Goal: Task Accomplishment & Management: Use online tool/utility

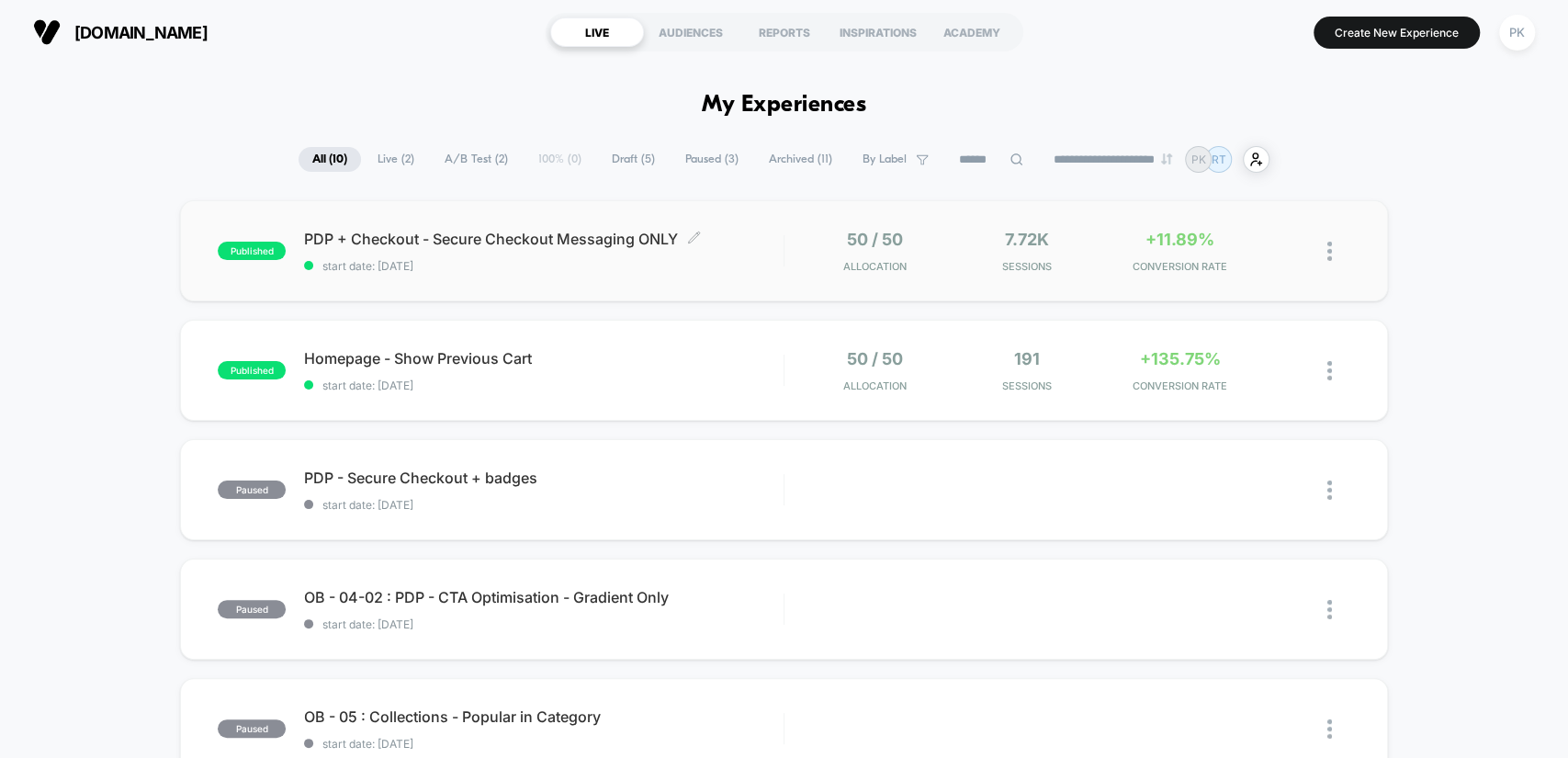
click at [779, 245] on span "PDP + Checkout - Secure Checkout Messaging ONLY Click to edit experience details" at bounding box center [543, 239] width 479 height 18
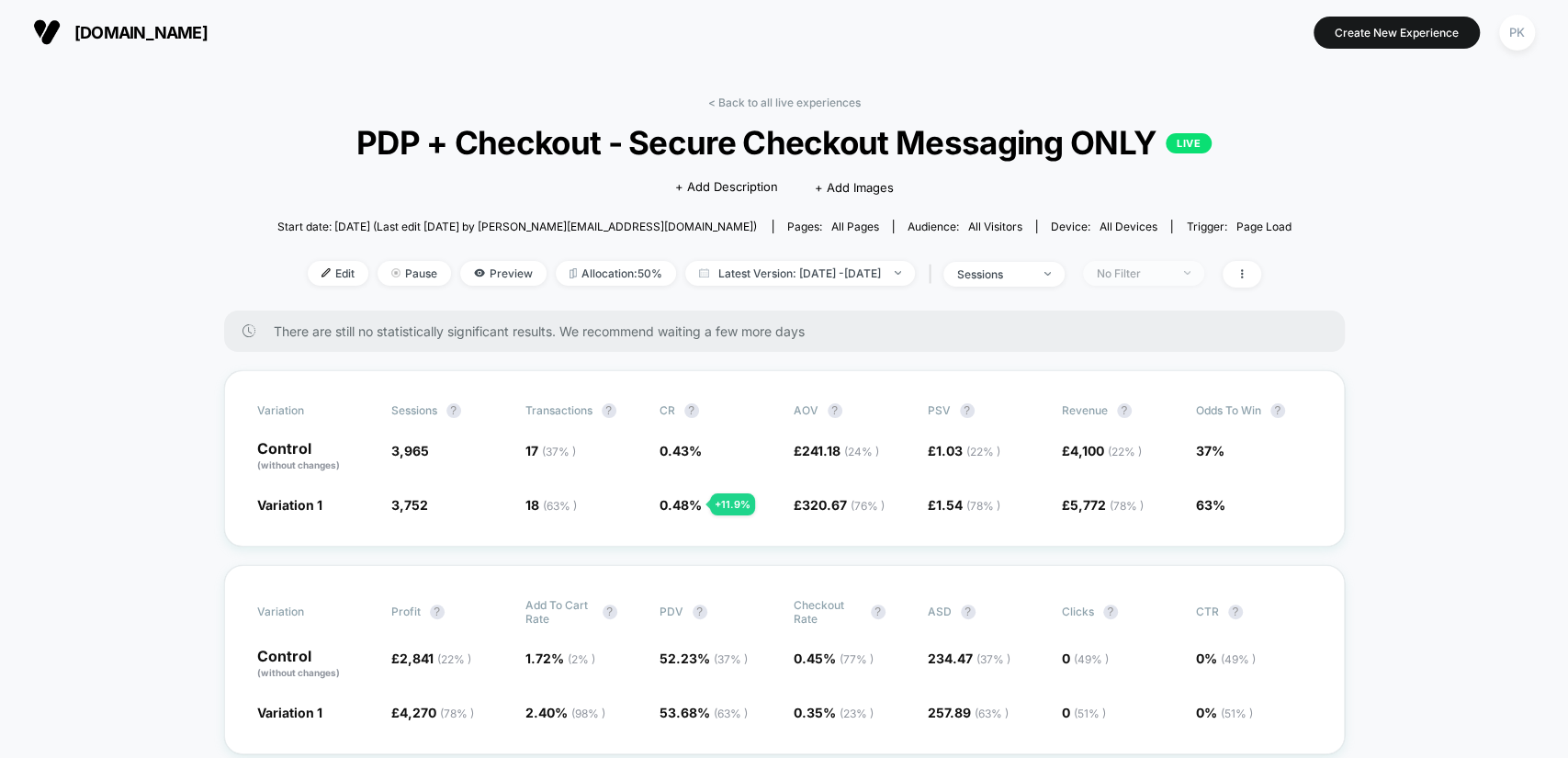
click at [1147, 271] on div "No Filter" at bounding box center [1134, 274] width 74 height 14
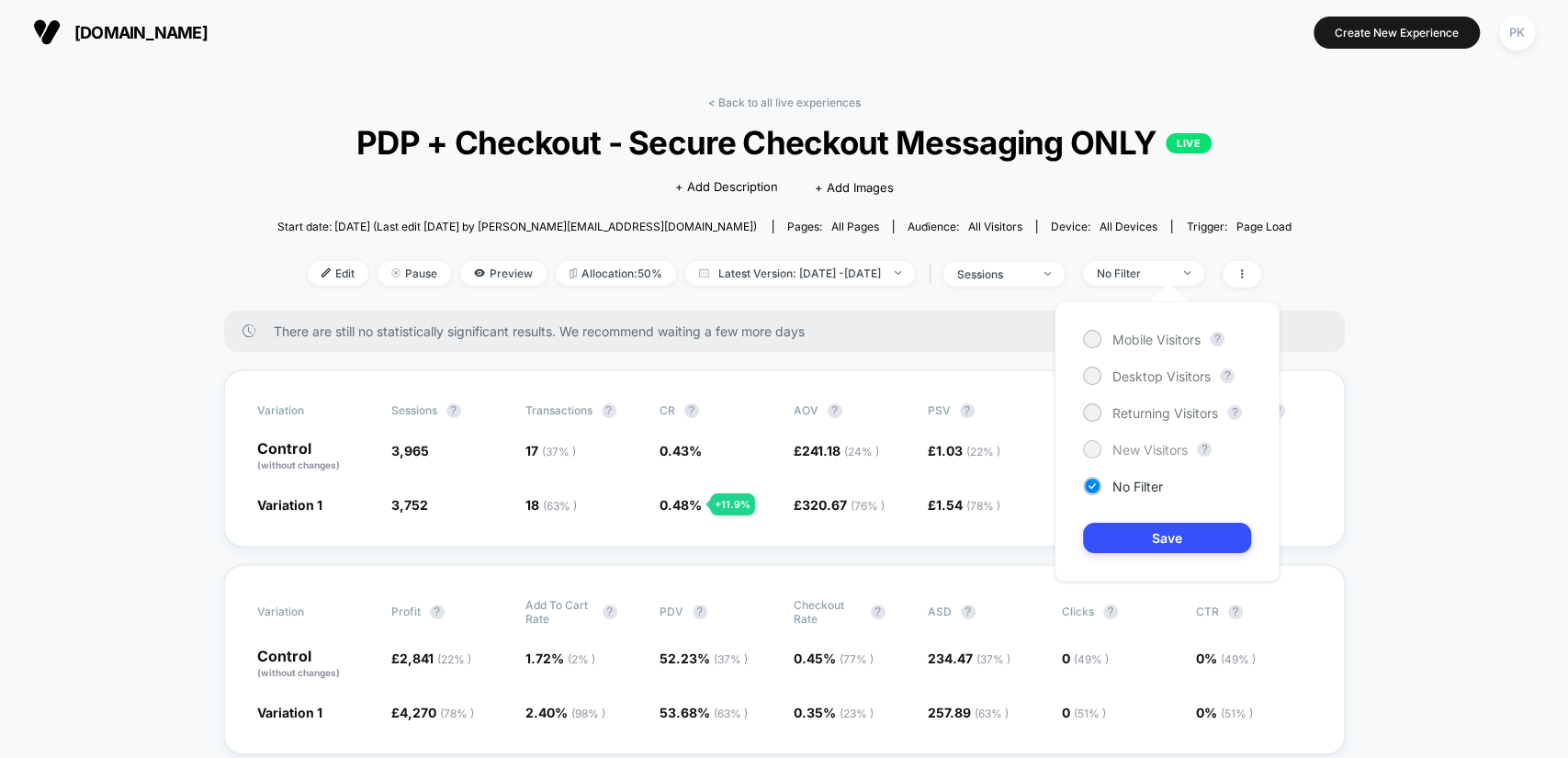
click at [1168, 443] on span "New Visitors" at bounding box center [1151, 450] width 76 height 16
click at [1176, 542] on button "Save" at bounding box center [1167, 538] width 168 height 30
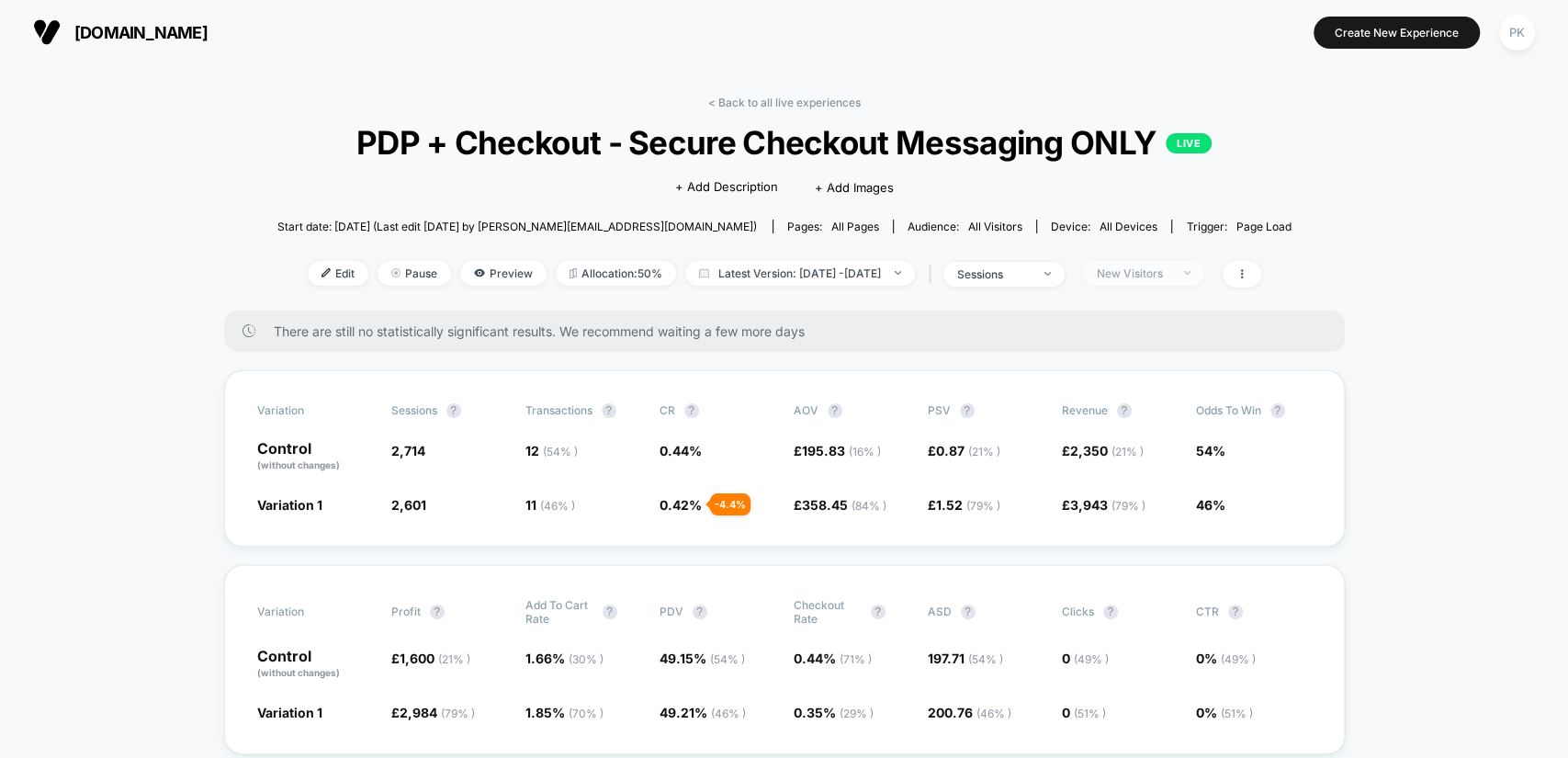
click at [1170, 268] on div "New Visitors" at bounding box center [1134, 274] width 74 height 14
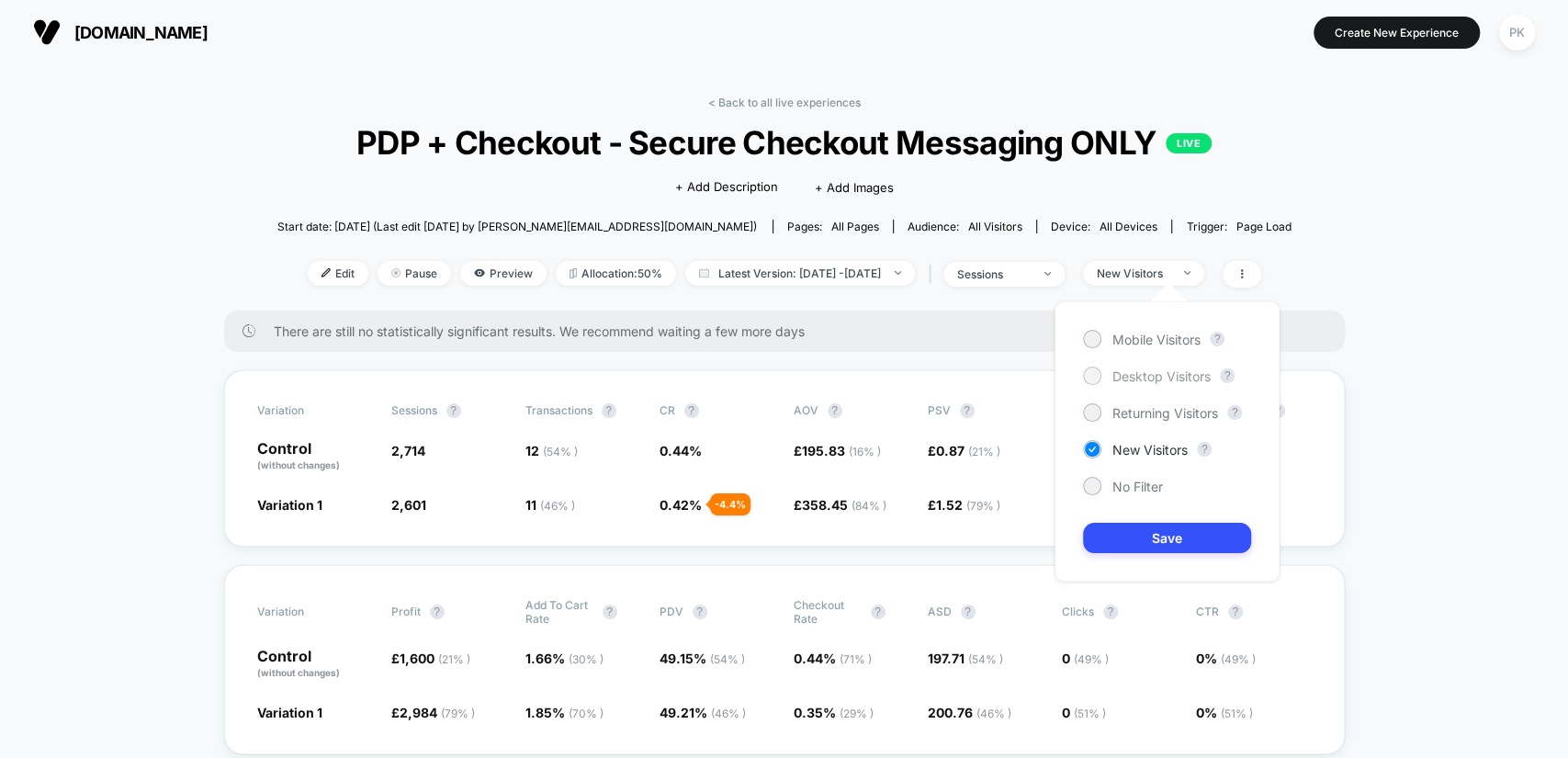
click at [1137, 380] on span "Desktop Visitors" at bounding box center [1162, 377] width 99 height 16
click at [1169, 534] on button "Save" at bounding box center [1167, 538] width 168 height 30
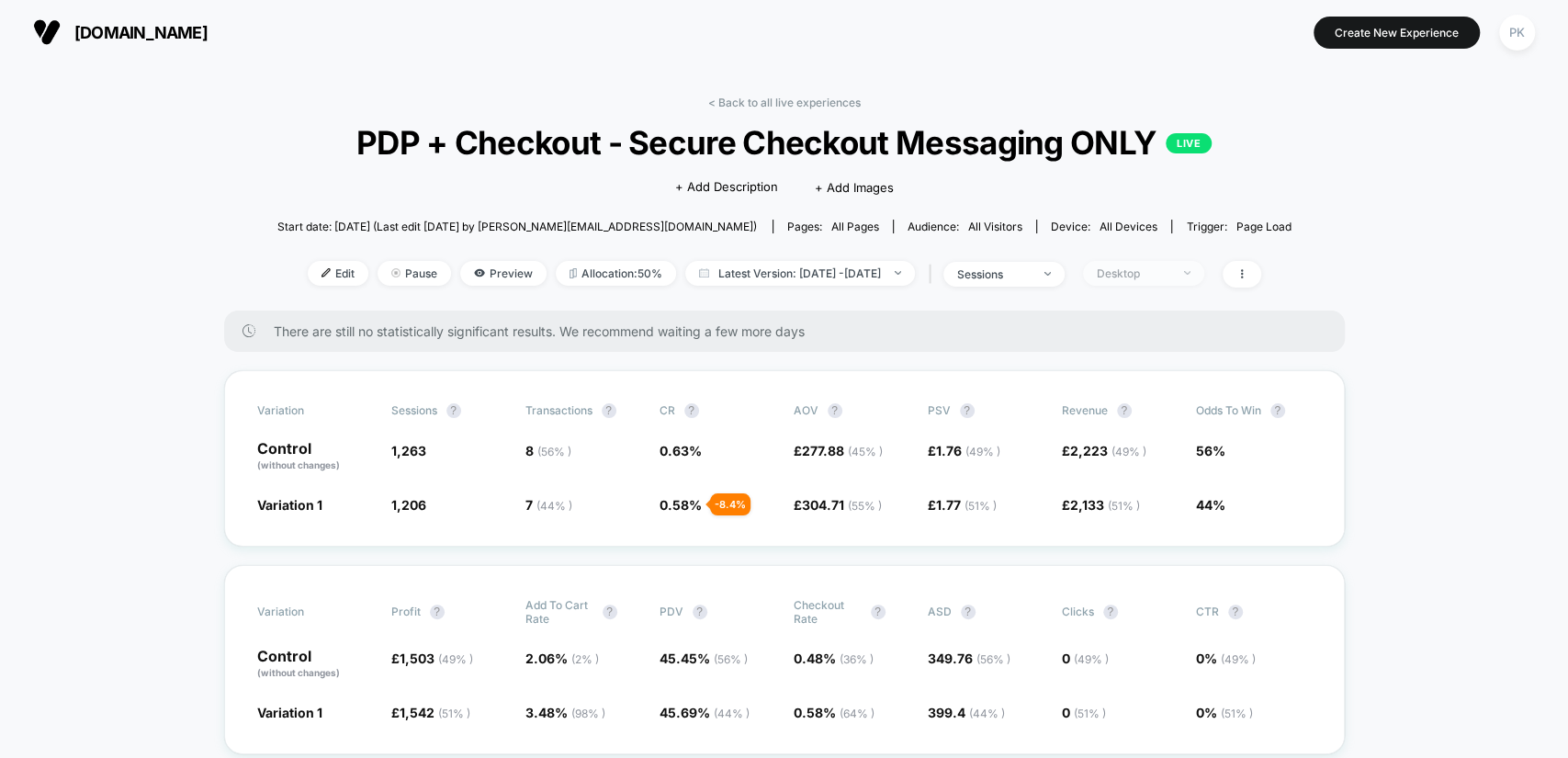
click at [1171, 269] on div "Desktop" at bounding box center [1134, 274] width 74 height 14
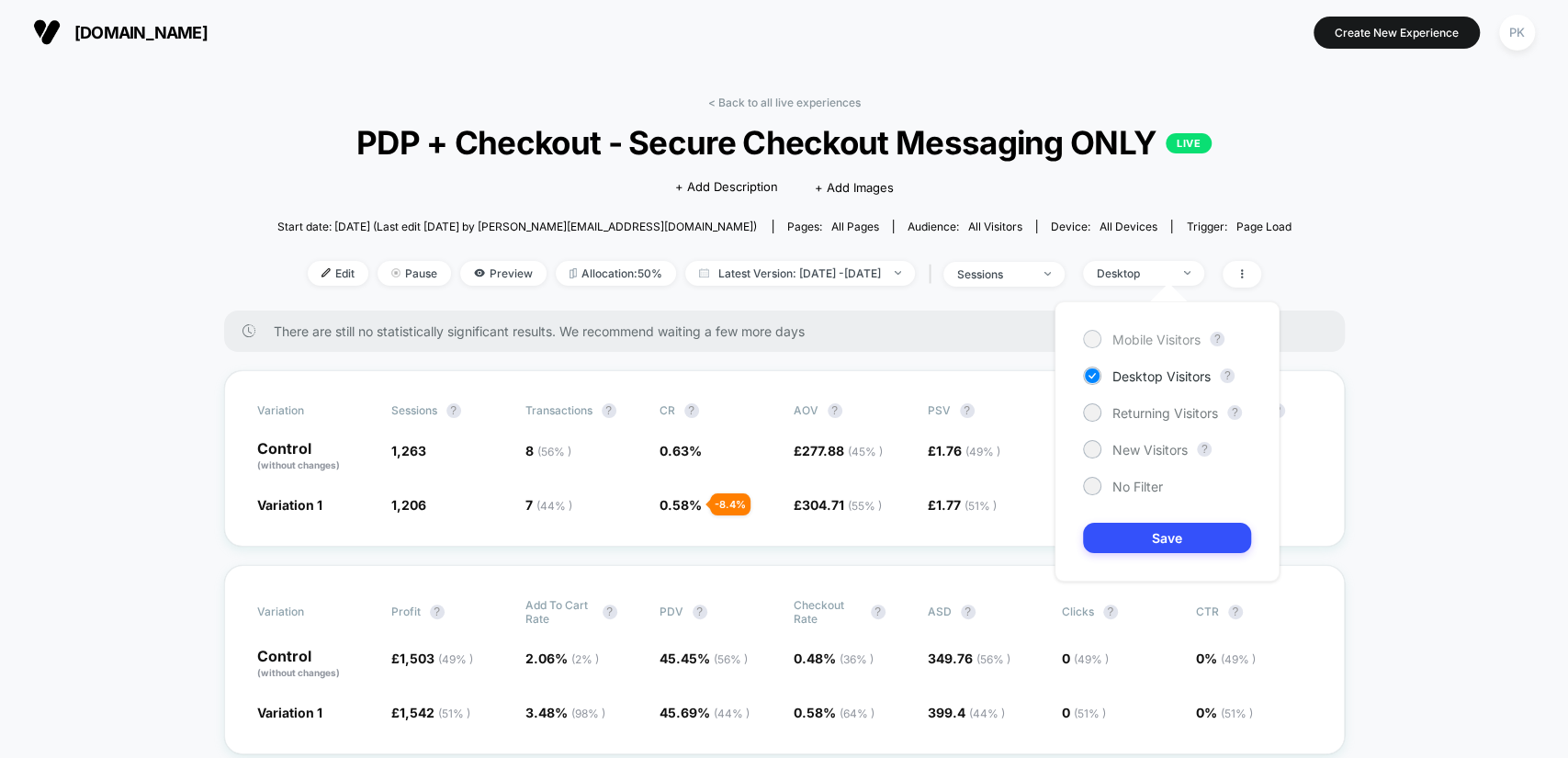
click at [1175, 337] on span "Mobile Visitors" at bounding box center [1157, 340] width 89 height 16
click at [1173, 532] on button "Save" at bounding box center [1167, 538] width 168 height 30
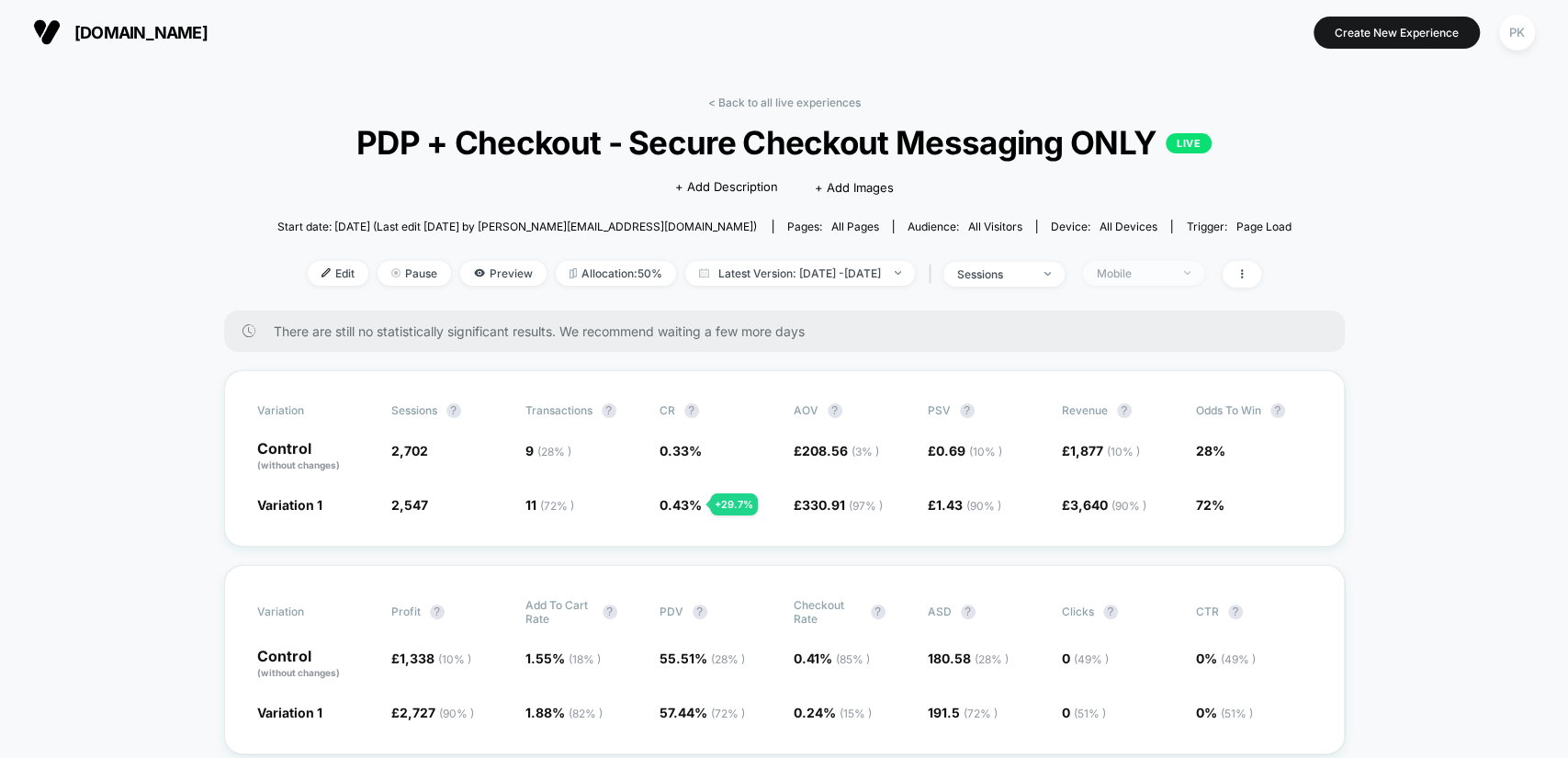
click at [1145, 272] on div "Mobile" at bounding box center [1134, 274] width 74 height 14
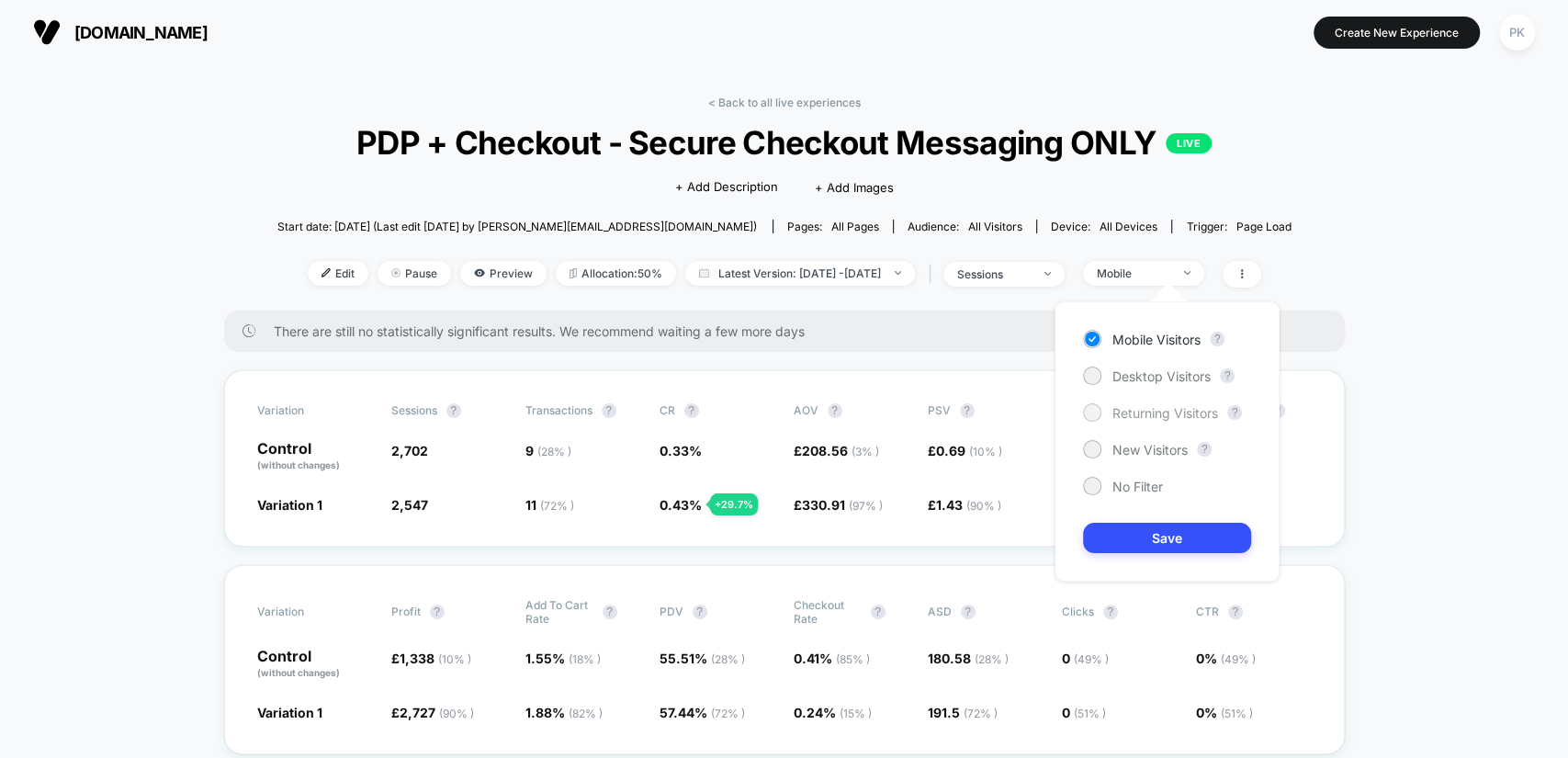
click at [1182, 415] on span "Returning Visitors" at bounding box center [1166, 413] width 106 height 16
click at [1196, 540] on button "Save" at bounding box center [1167, 538] width 168 height 30
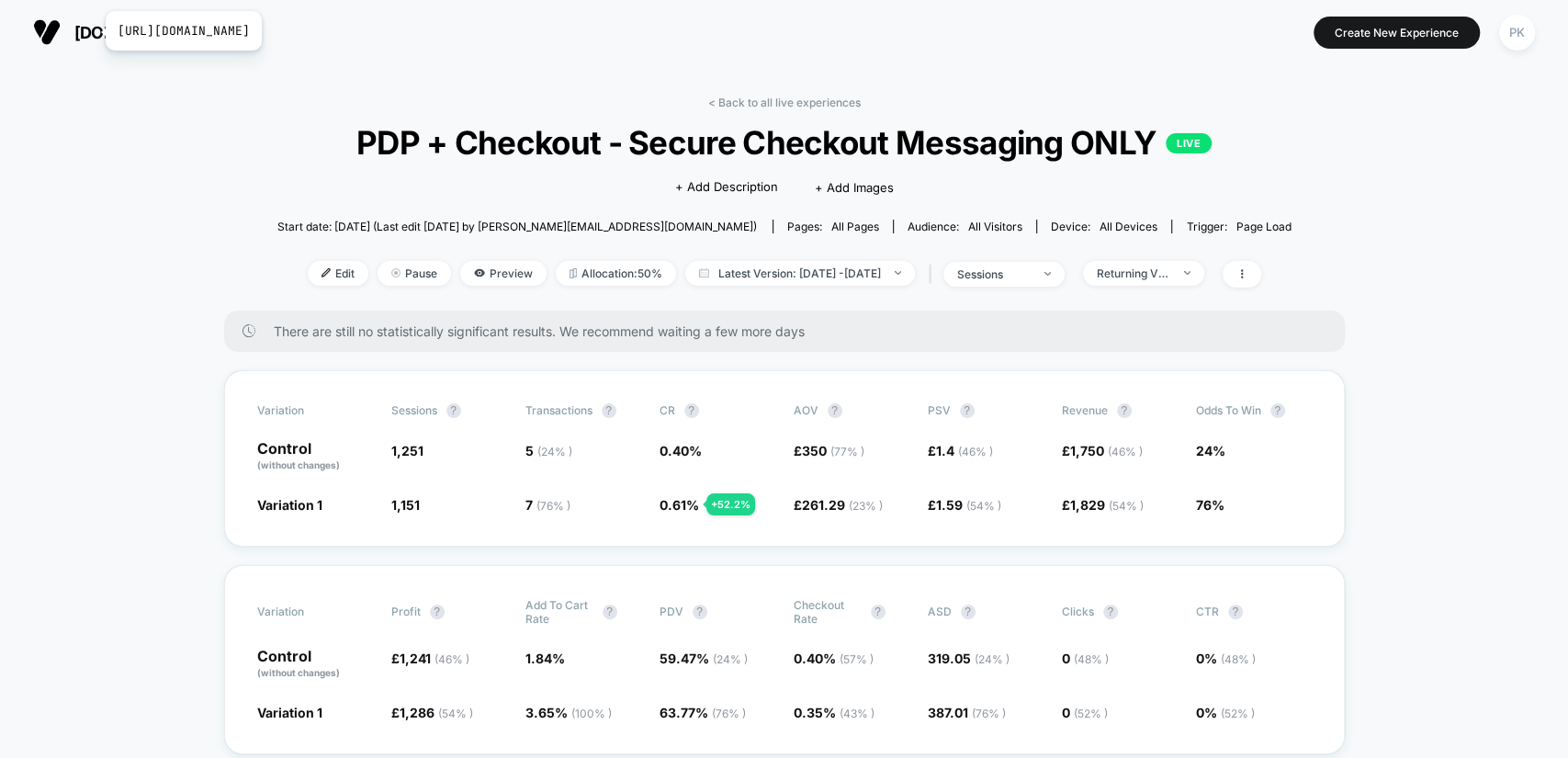
click at [94, 30] on span "[DOMAIN_NAME]" at bounding box center [141, 32] width 133 height 19
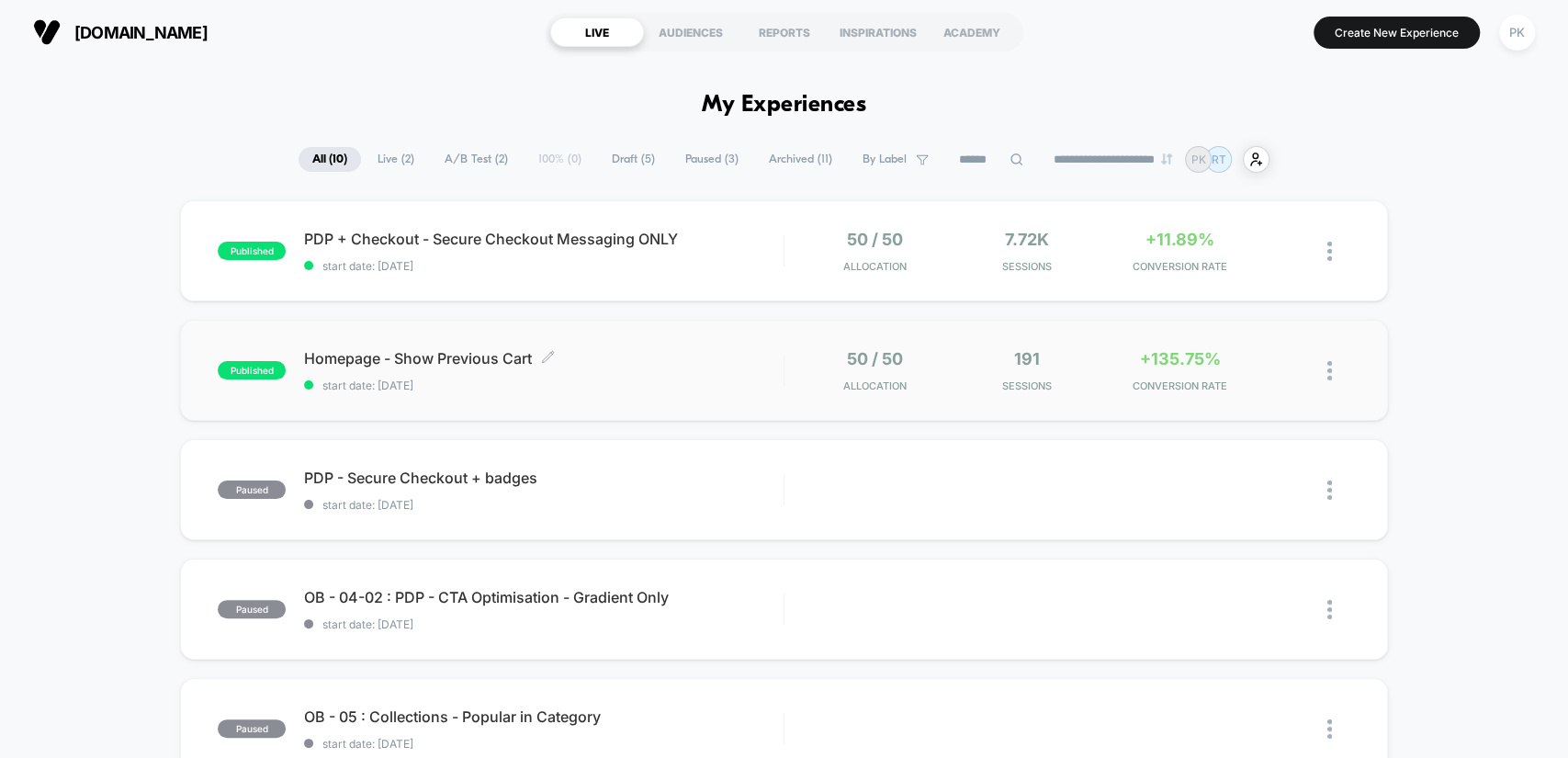
click at [632, 364] on span "Homepage - Show Previous Cart Click to edit experience details" at bounding box center [543, 359] width 479 height 18
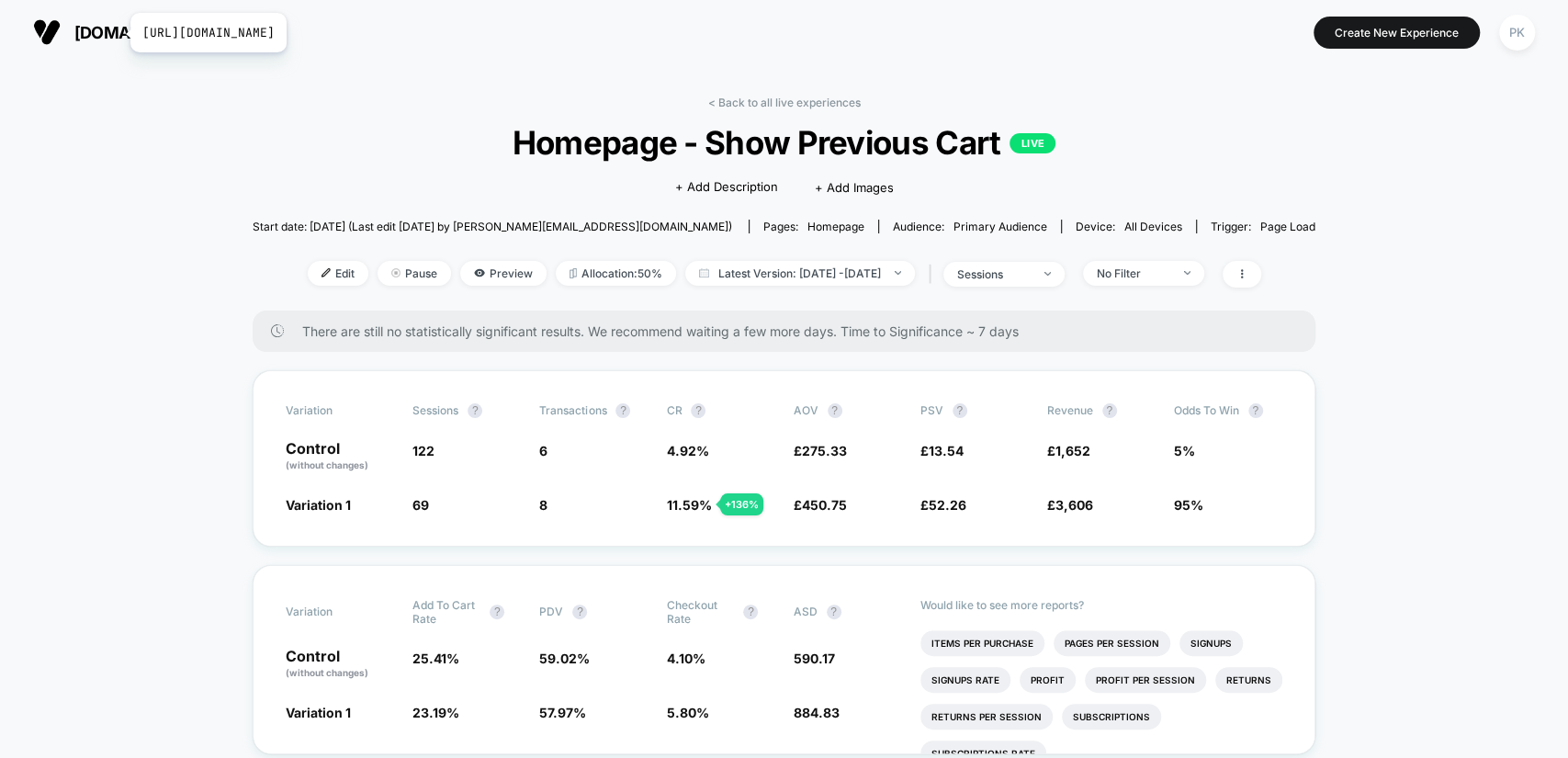
click at [118, 32] on span "[DOMAIN_NAME]" at bounding box center [141, 32] width 133 height 19
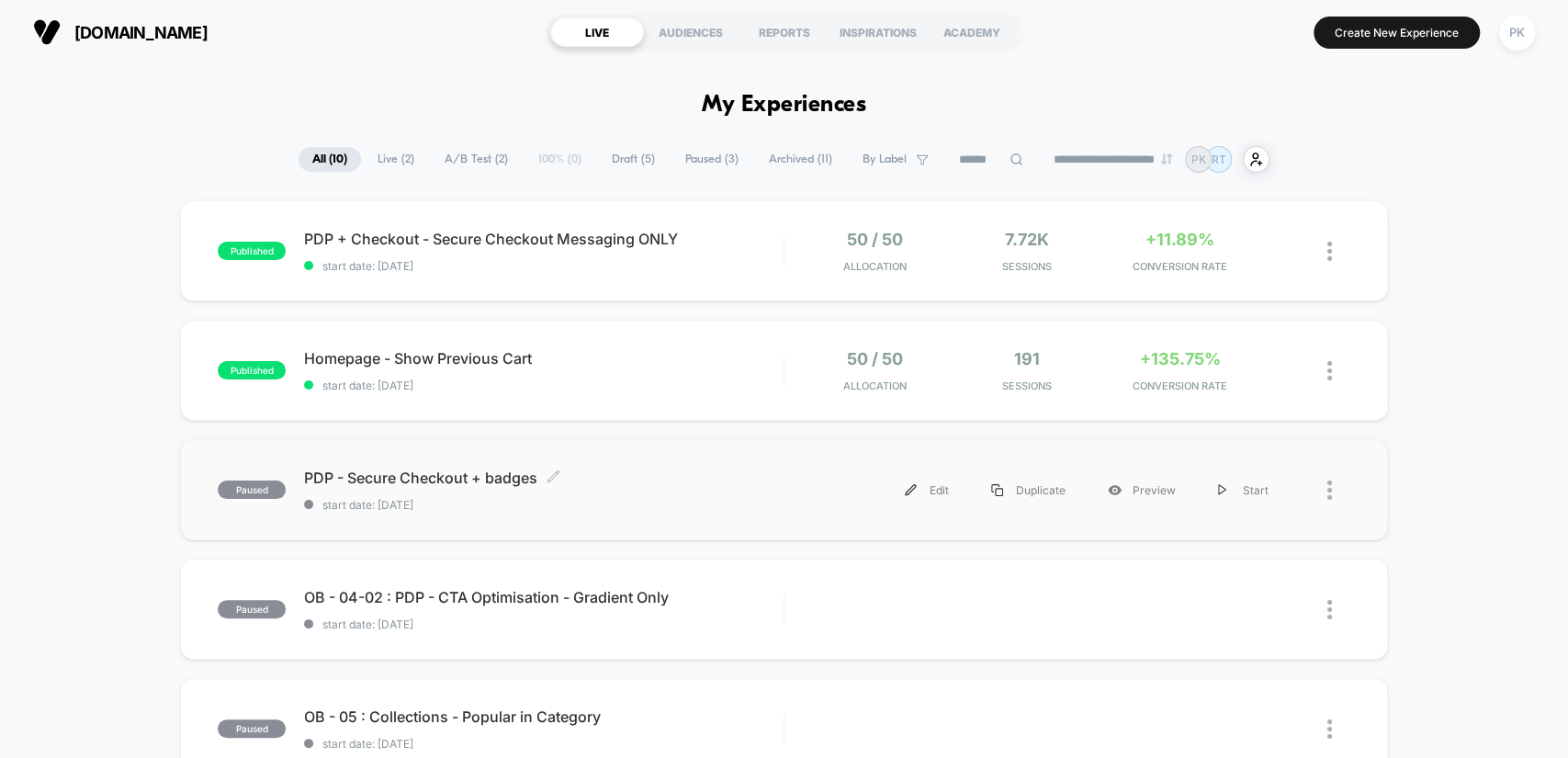
click at [470, 481] on span "PDP - Secure Checkout + badges Click to edit experience details" at bounding box center [543, 478] width 479 height 18
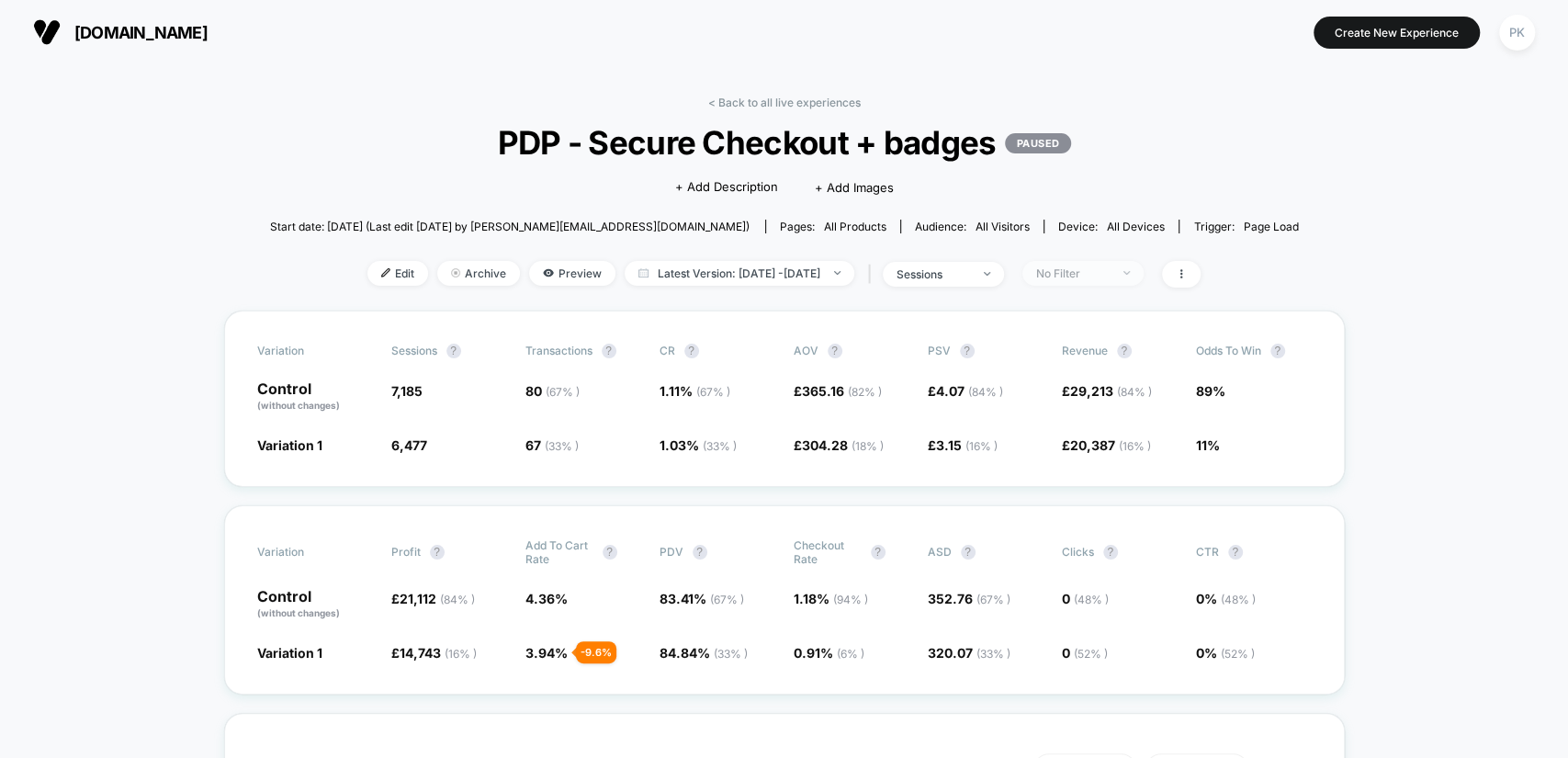
click at [1144, 265] on span "No Filter" at bounding box center [1083, 273] width 121 height 25
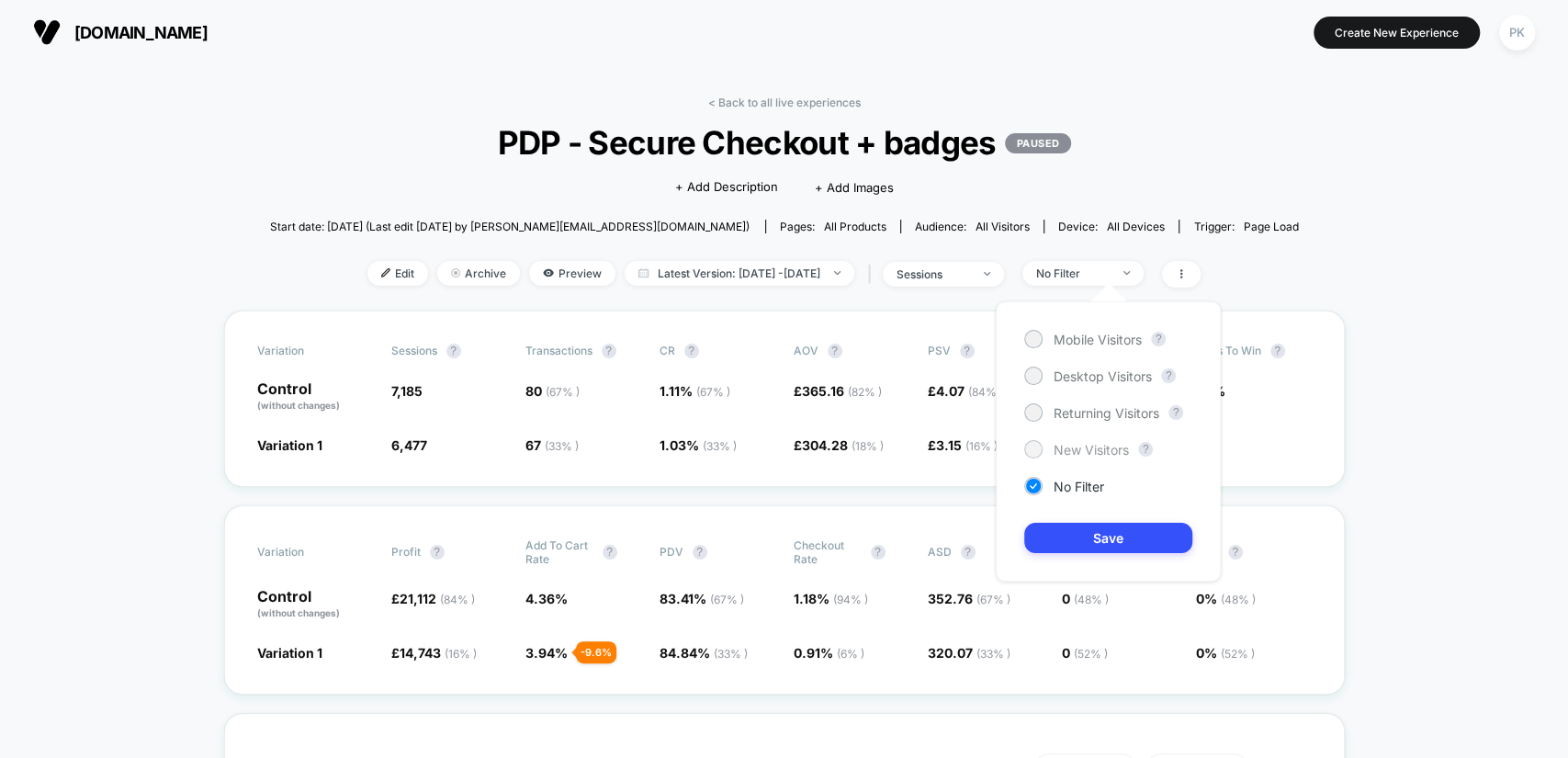
click at [1107, 454] on span "New Visitors" at bounding box center [1091, 450] width 76 height 16
click at [1108, 540] on button "Save" at bounding box center [1108, 538] width 168 height 30
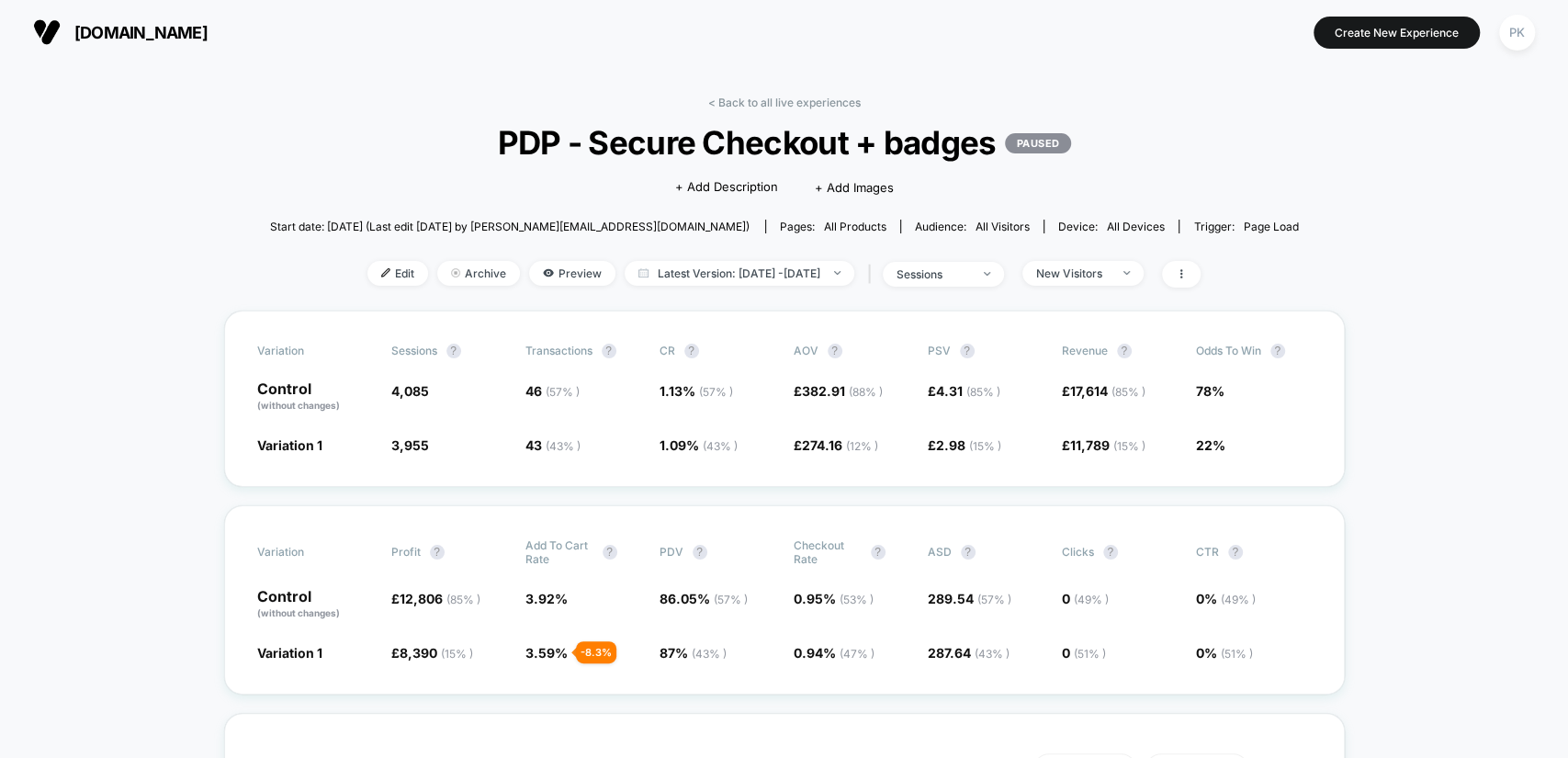
click at [1145, 283] on div "Edit Archive Preview Latest Version: [DATE] - [DATE] | sessions New Visitors" at bounding box center [784, 274] width 1029 height 27
click at [1143, 278] on span "New Visitors" at bounding box center [1083, 273] width 121 height 25
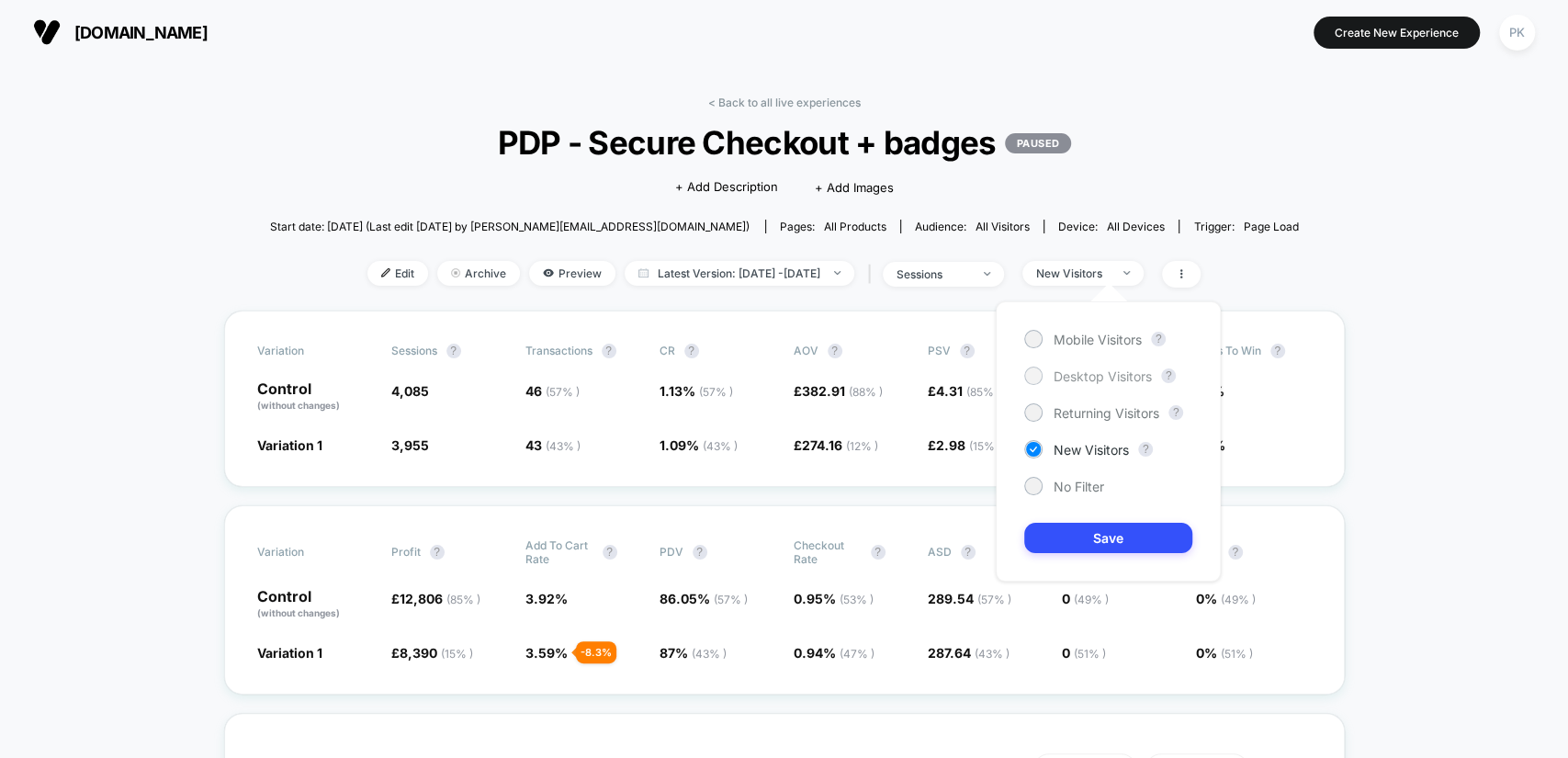
click at [1100, 371] on span "Desktop Visitors" at bounding box center [1102, 377] width 99 height 16
click at [1089, 542] on button "Save" at bounding box center [1108, 538] width 168 height 30
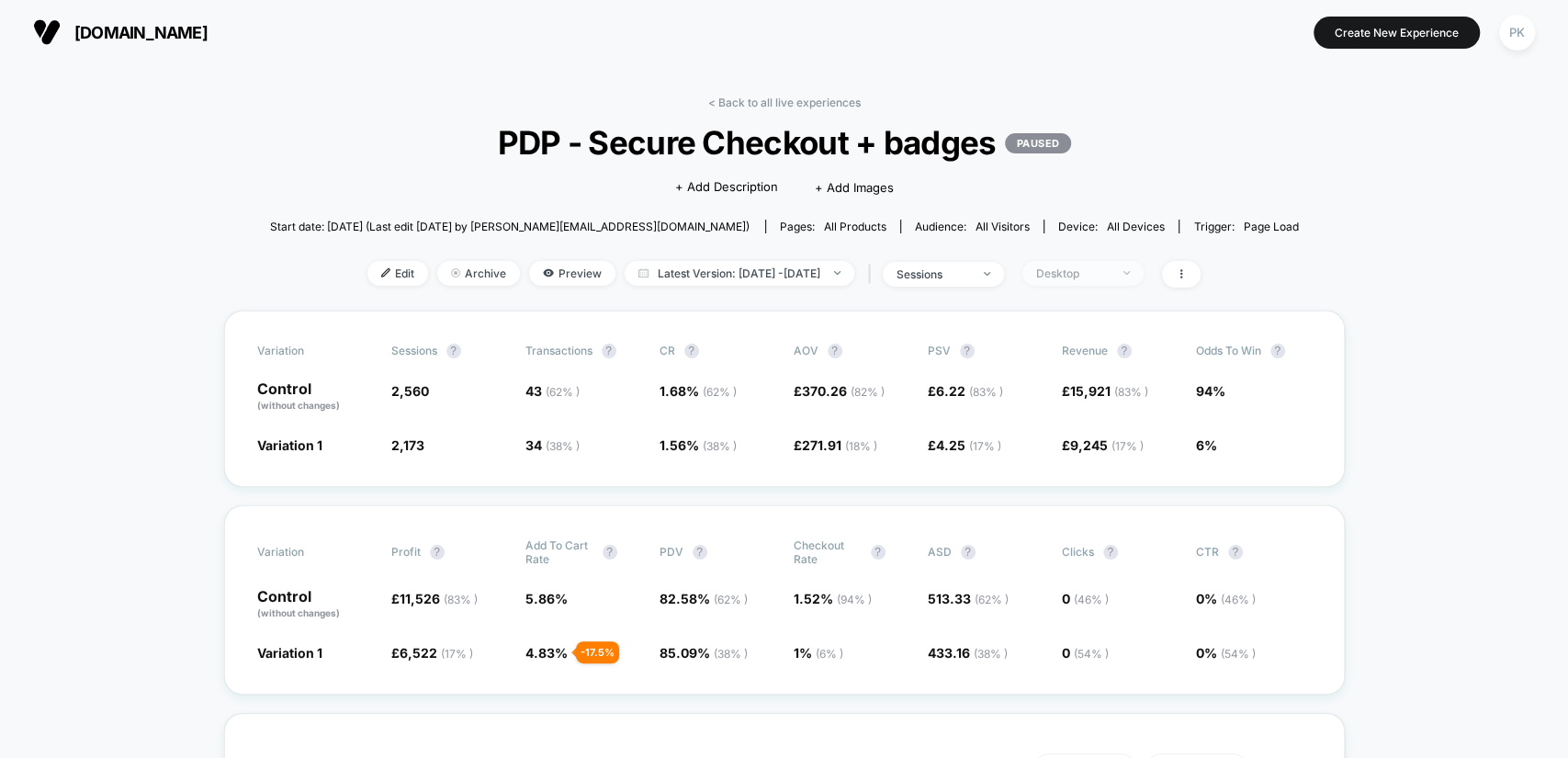
click at [1110, 267] on div "Desktop" at bounding box center [1073, 274] width 74 height 14
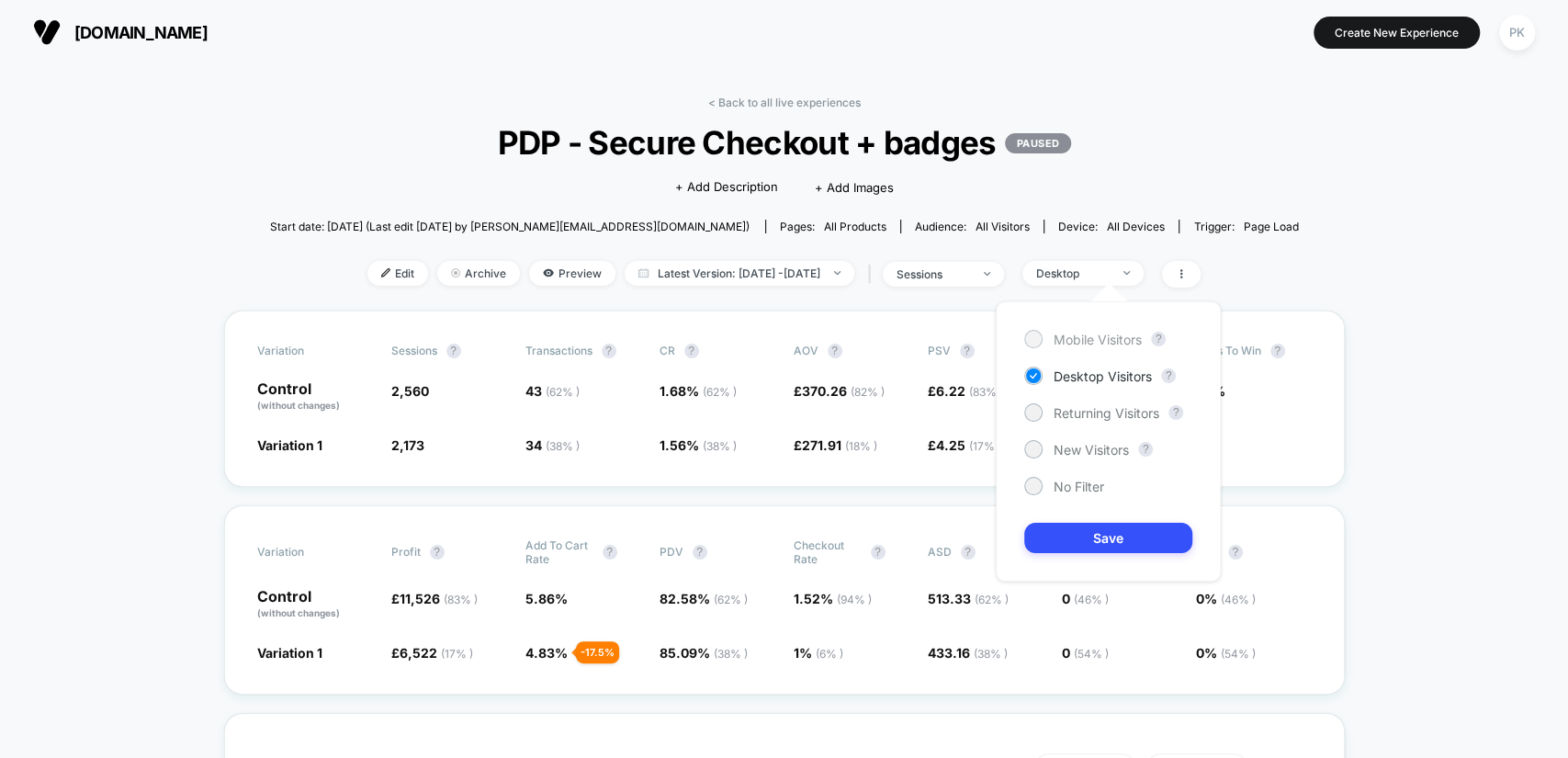
click at [1128, 337] on span "Mobile Visitors" at bounding box center [1097, 340] width 89 height 16
click at [1093, 527] on button "Save" at bounding box center [1108, 538] width 168 height 30
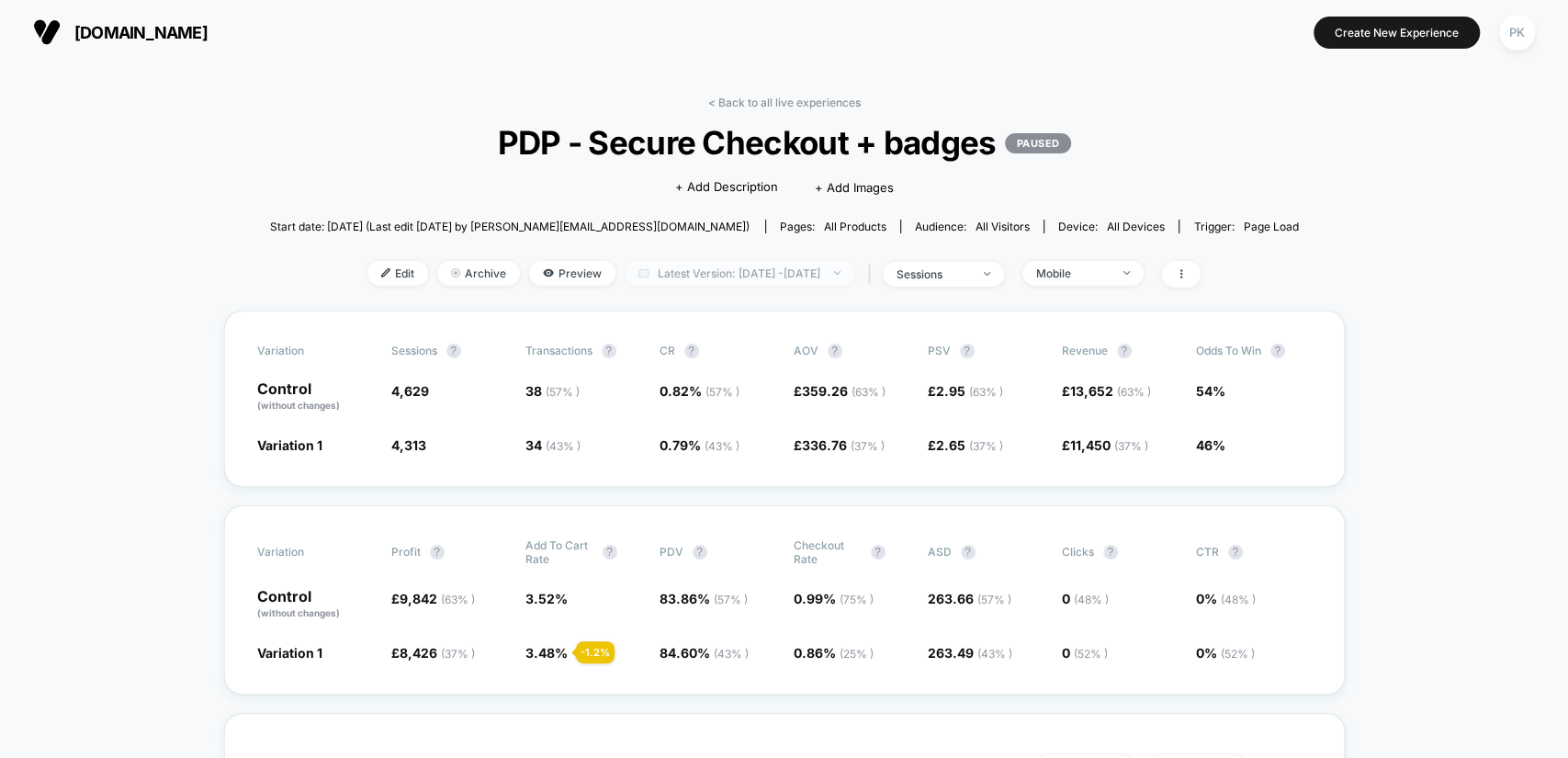
click at [827, 270] on span "Latest Version: [DATE] - [DATE]" at bounding box center [740, 273] width 230 height 25
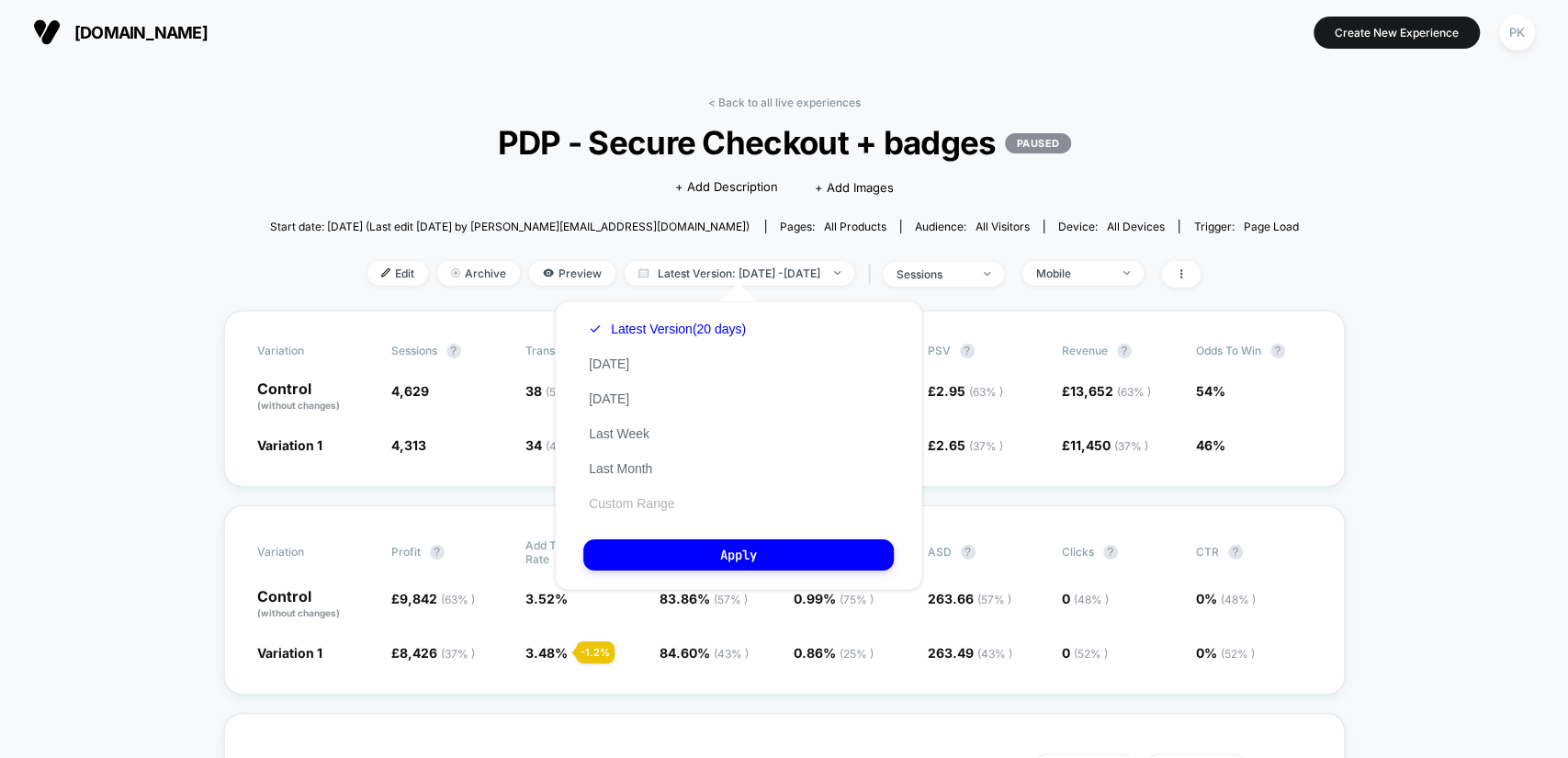
click at [639, 505] on button "Custom Range" at bounding box center [631, 503] width 97 height 17
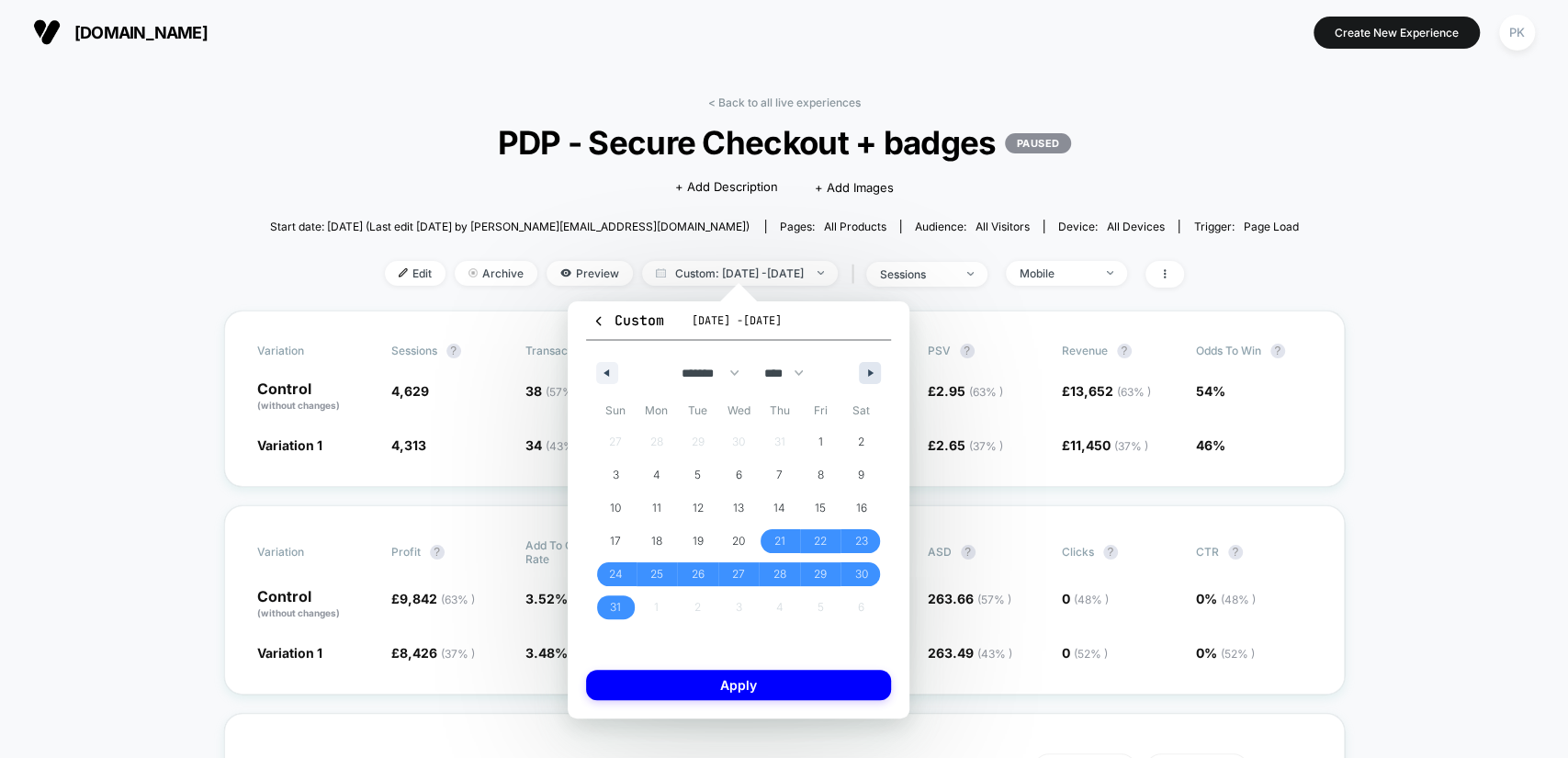
click at [864, 378] on button "button" at bounding box center [870, 374] width 22 height 22
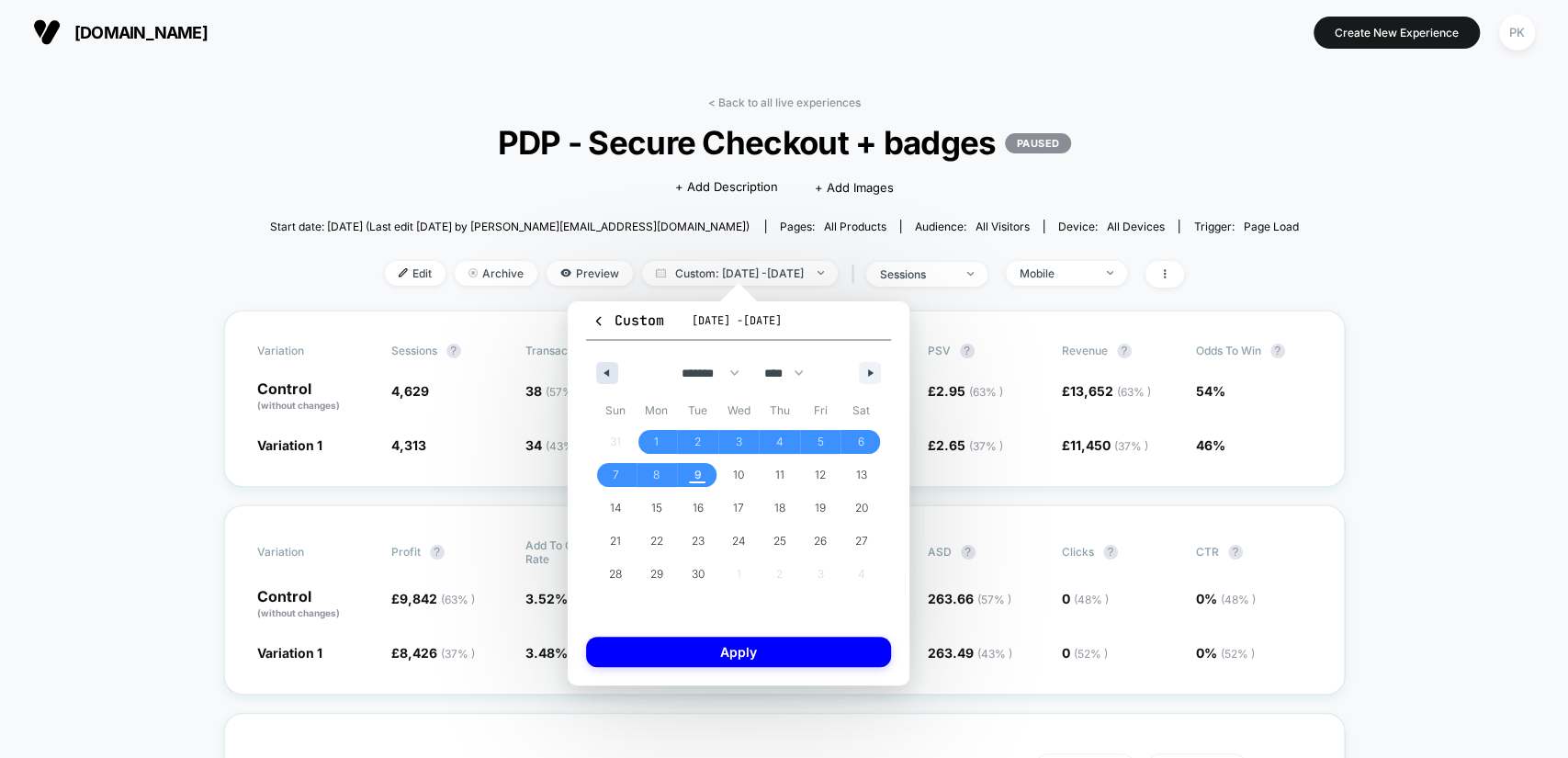
click at [610, 375] on button "button" at bounding box center [607, 374] width 22 height 22
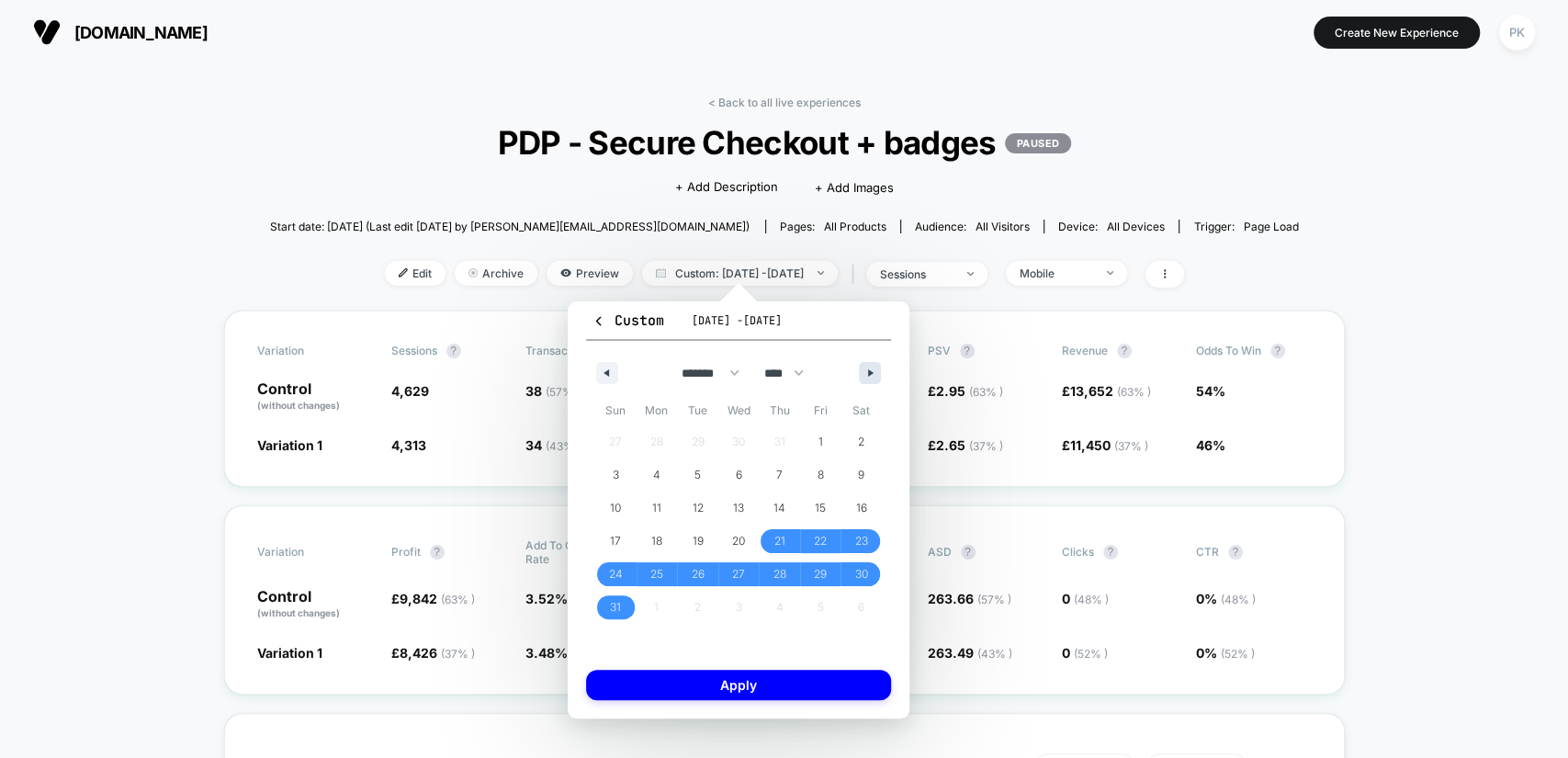
click at [866, 370] on button "button" at bounding box center [870, 374] width 22 height 22
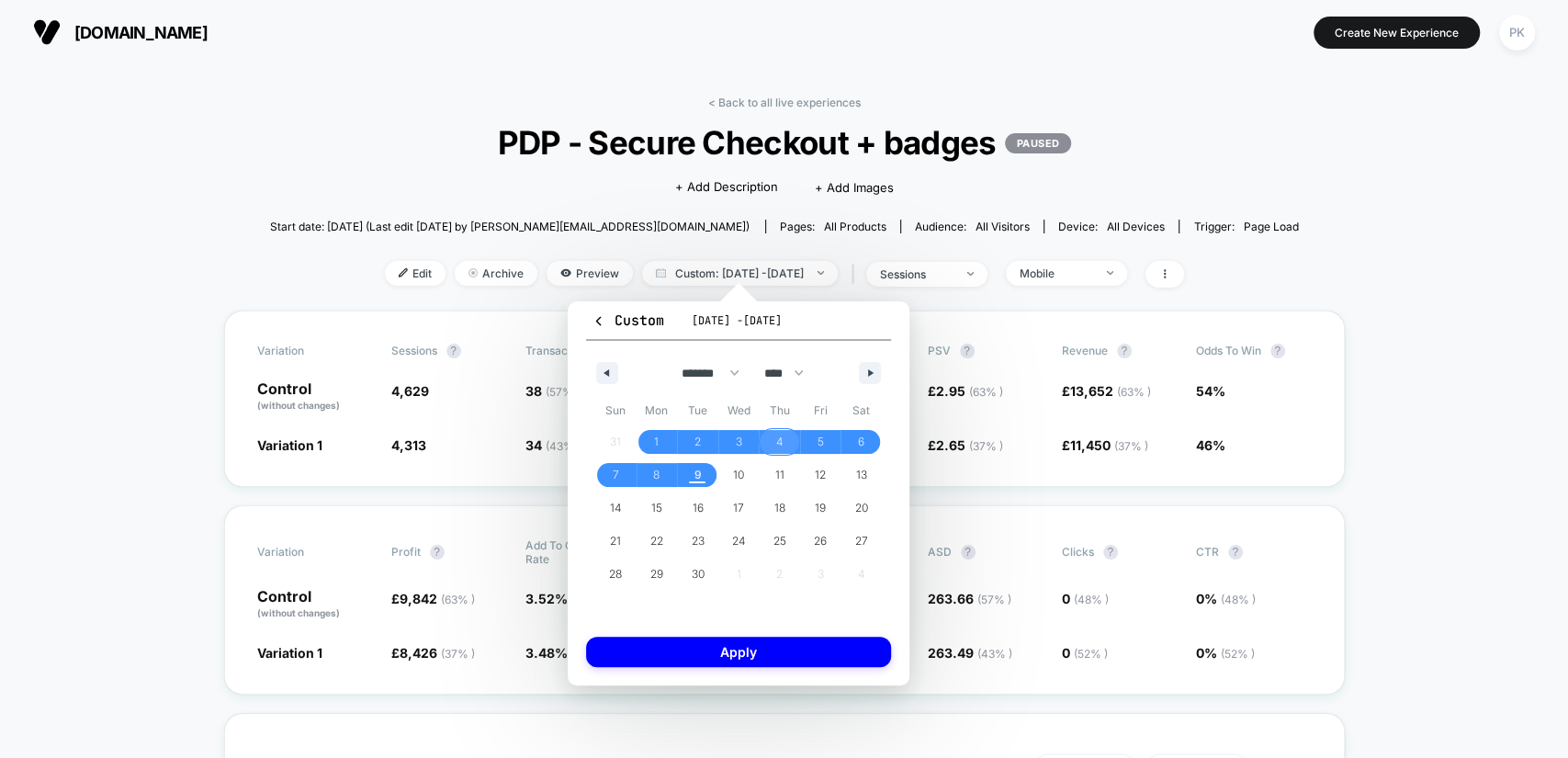
click at [790, 435] on span "4" at bounding box center [780, 442] width 42 height 24
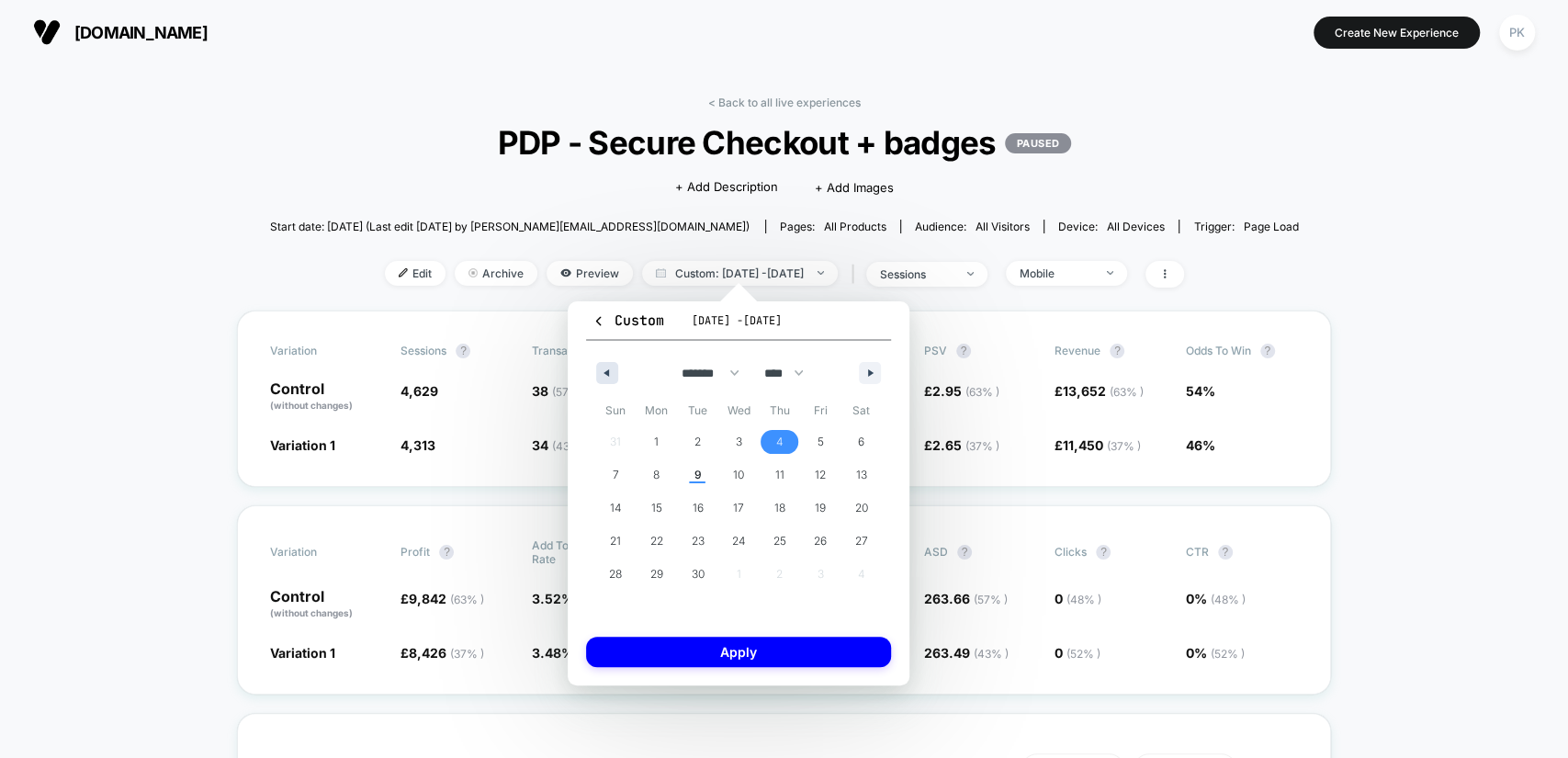
click at [616, 373] on button "button" at bounding box center [607, 374] width 22 height 22
select select "*"
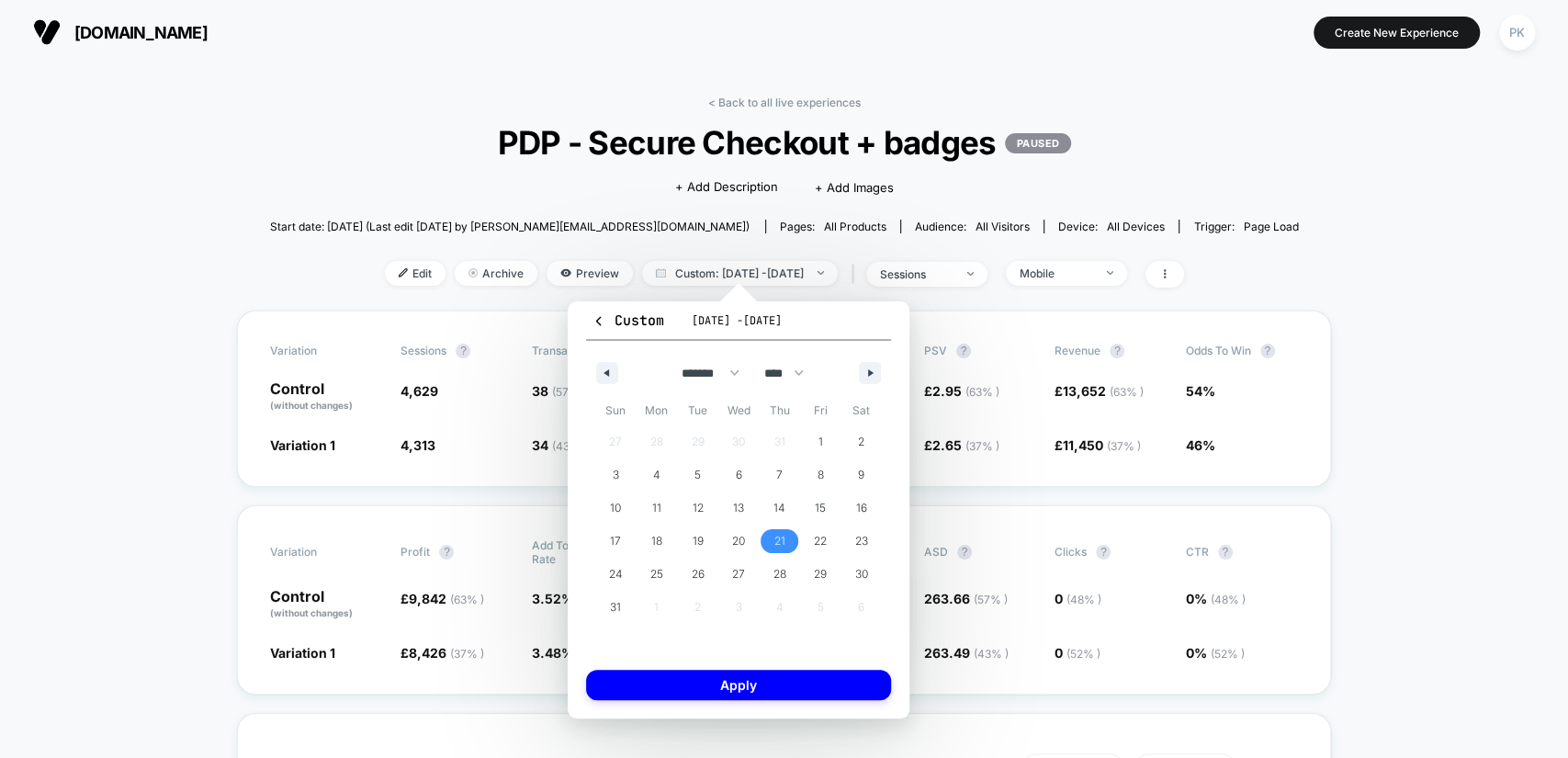
click at [780, 542] on span "21" at bounding box center [780, 541] width 11 height 33
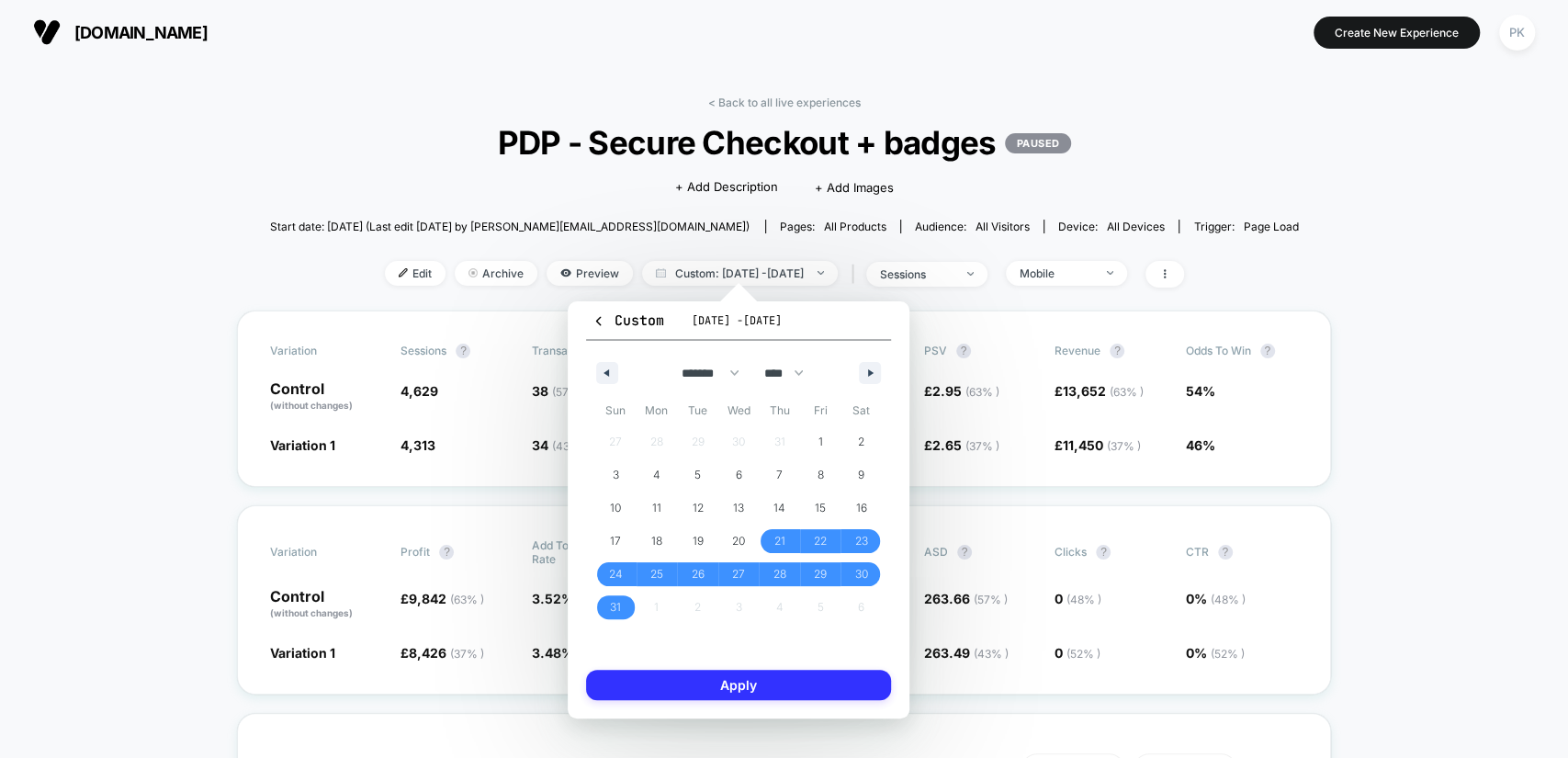
click at [803, 684] on button "Apply" at bounding box center [739, 685] width 305 height 30
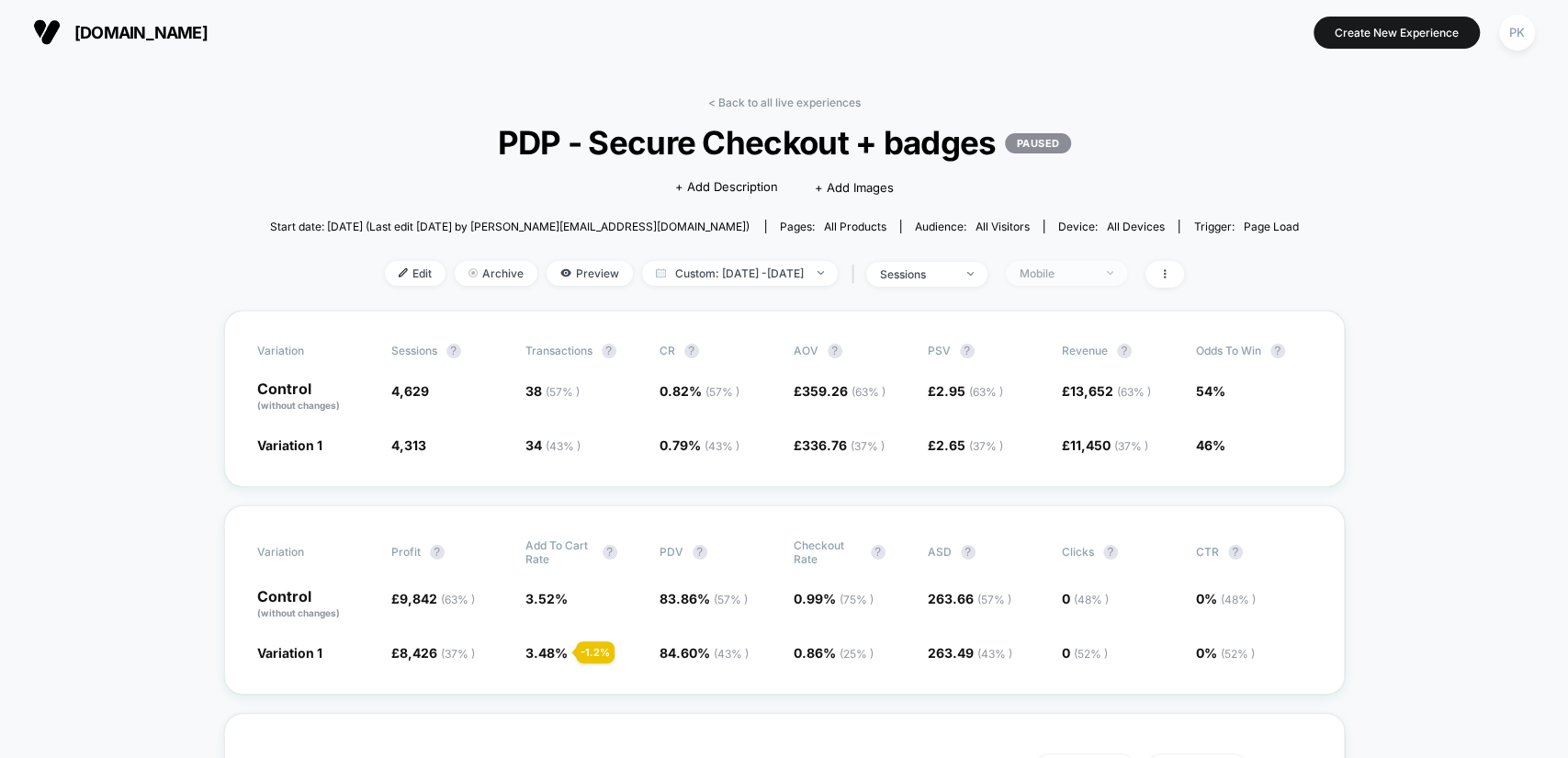
click at [1093, 267] on div "Mobile" at bounding box center [1056, 274] width 74 height 14
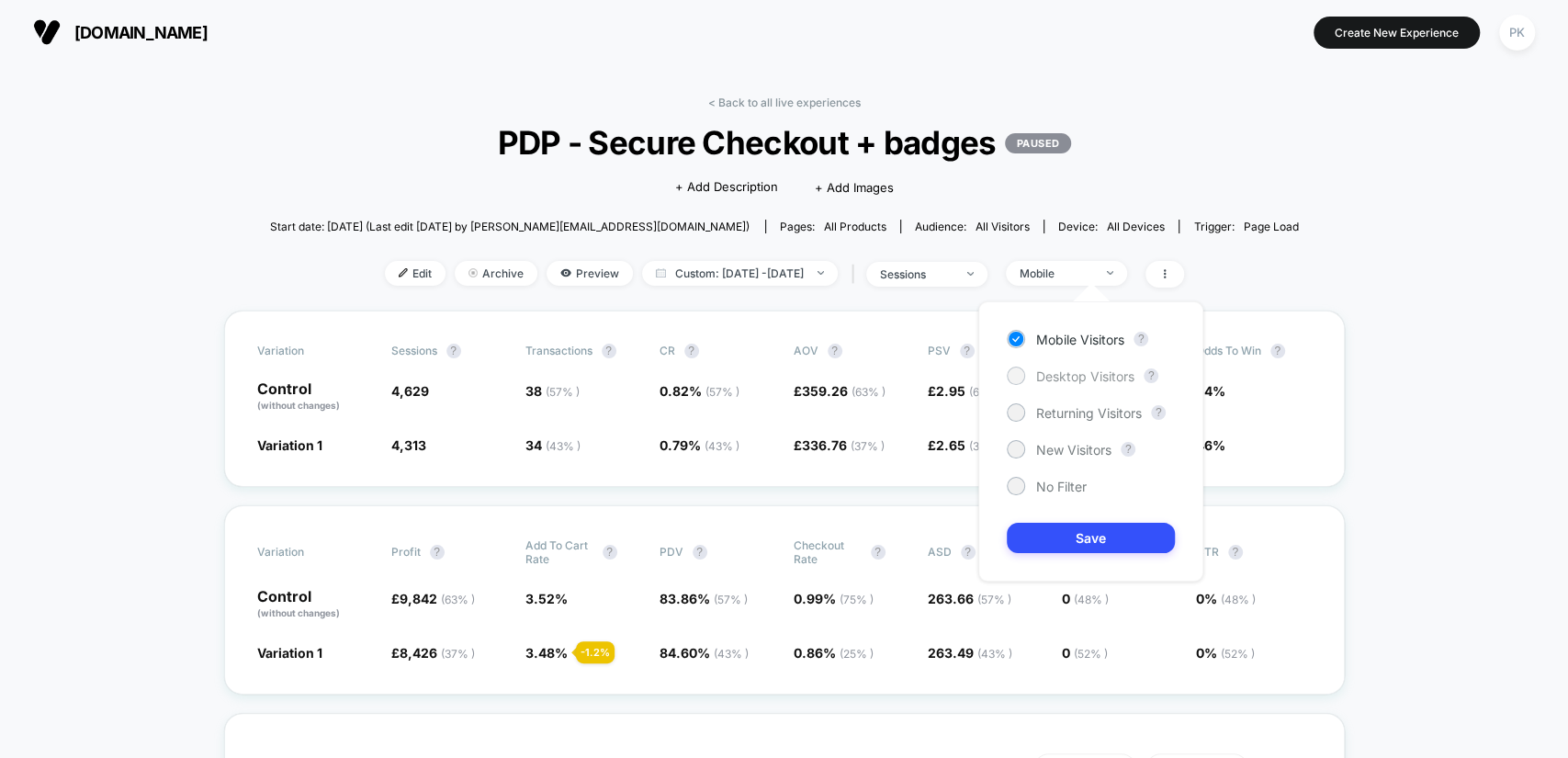
click at [1088, 367] on div "Desktop Visitors" at bounding box center [1070, 376] width 127 height 18
click at [1100, 535] on button "Save" at bounding box center [1090, 538] width 168 height 30
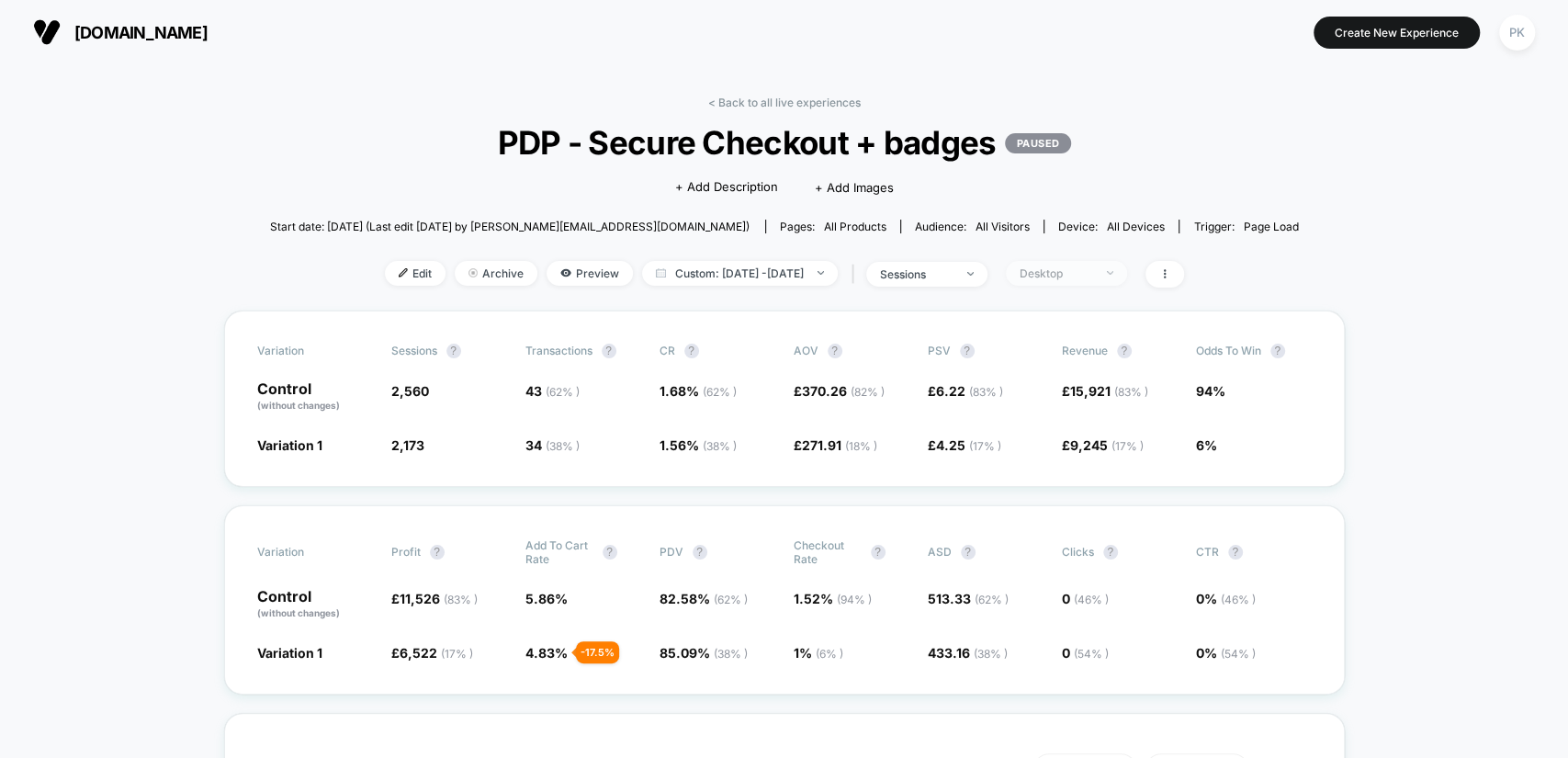
click at [1078, 271] on div "Desktop" at bounding box center [1056, 274] width 74 height 14
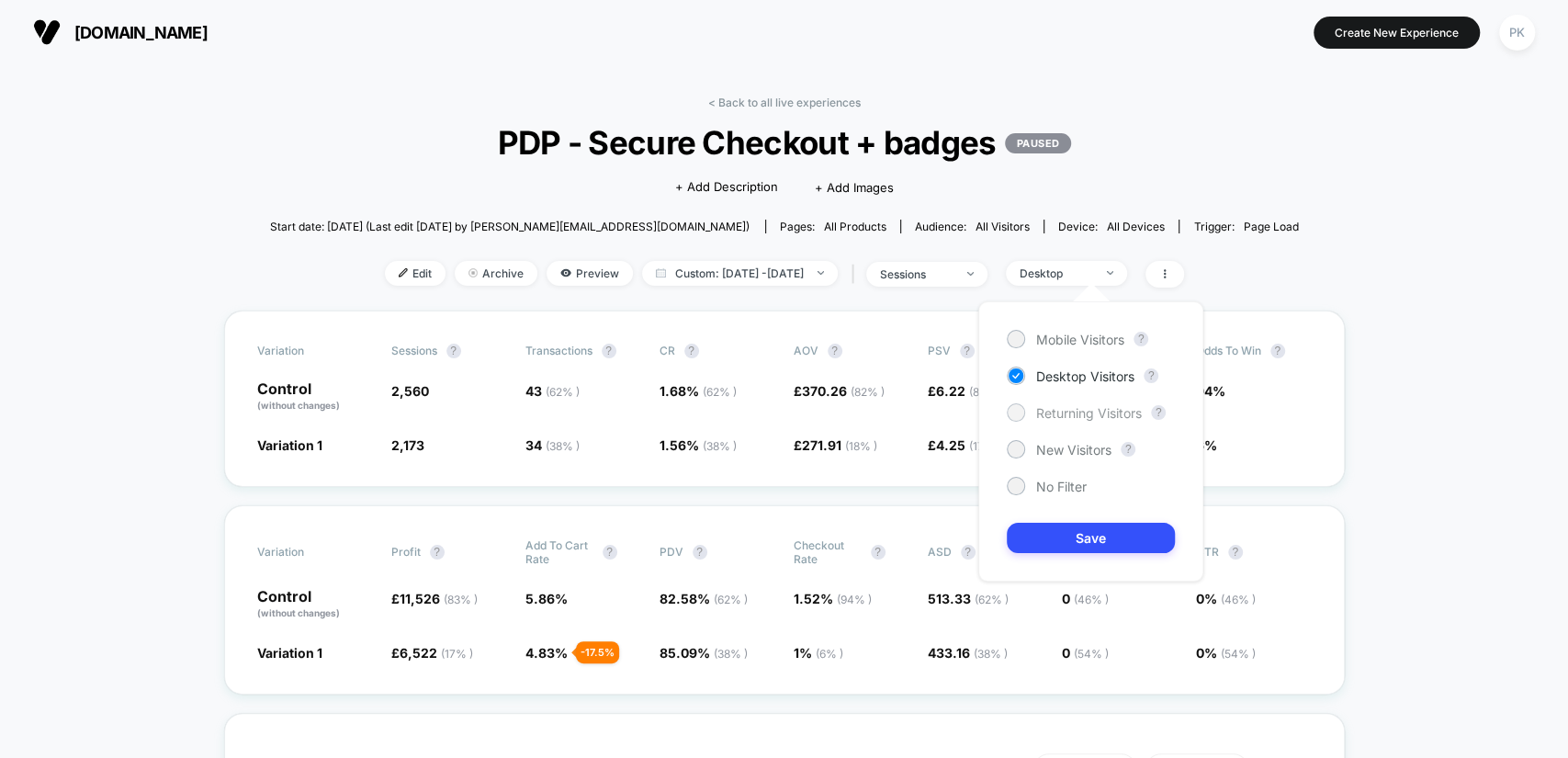
click at [1036, 413] on span "Returning Visitors" at bounding box center [1089, 413] width 106 height 16
click at [1113, 548] on button "Save" at bounding box center [1090, 538] width 168 height 30
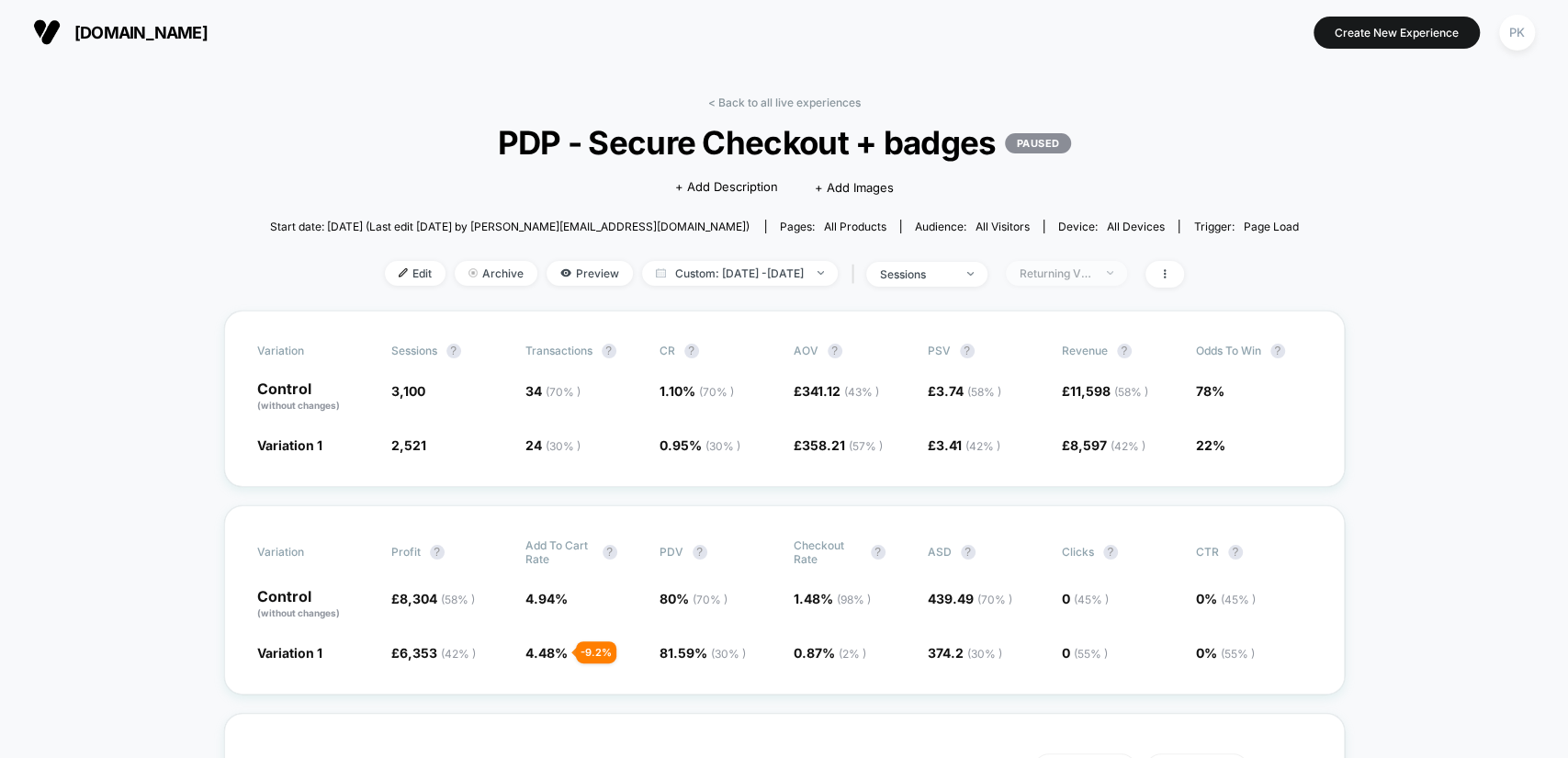
click at [1077, 267] on div "Returning Visitors" at bounding box center [1056, 274] width 74 height 14
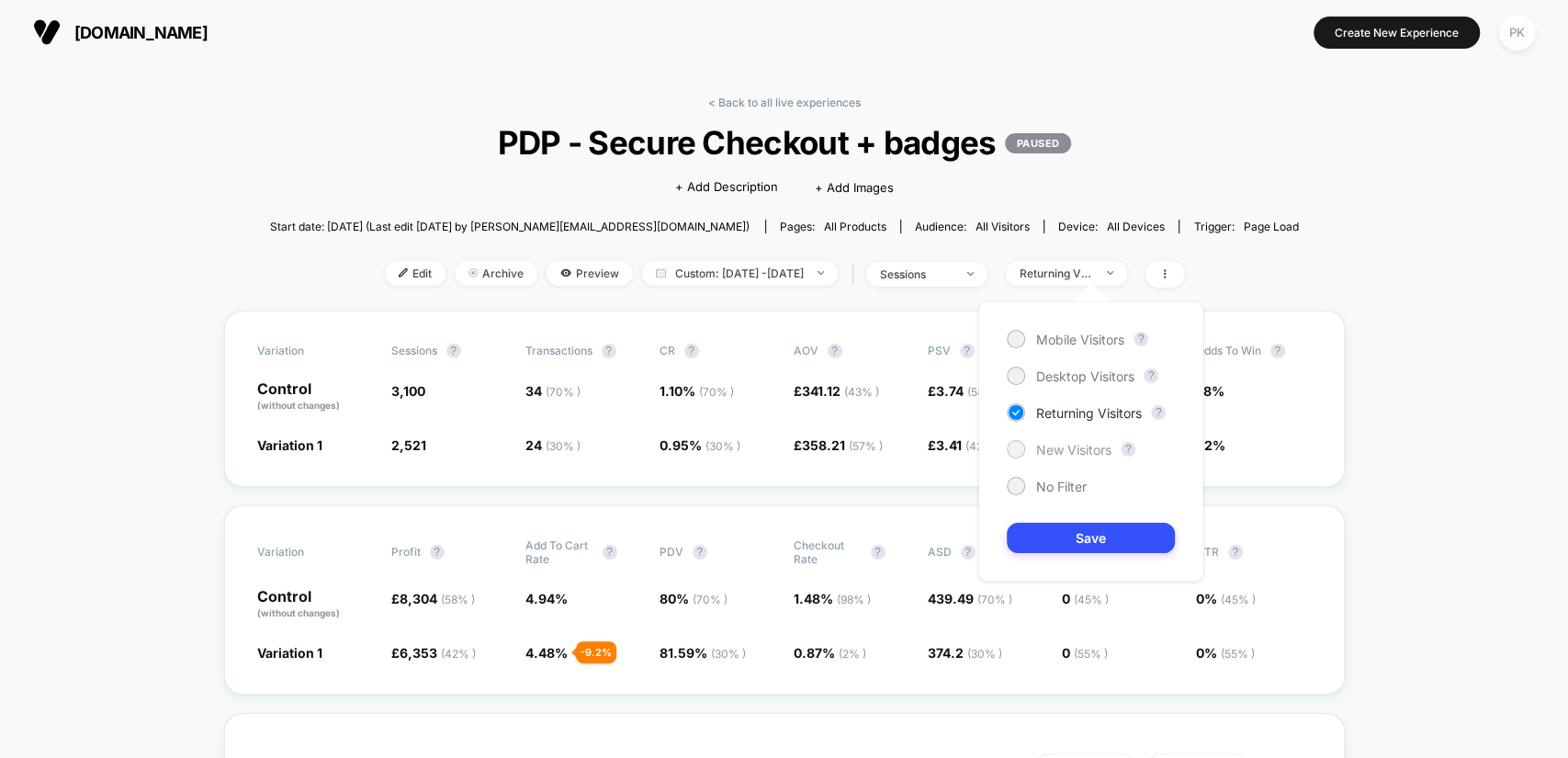
click at [1060, 453] on span "New Visitors" at bounding box center [1074, 450] width 76 height 16
click at [1039, 484] on span "No Filter" at bounding box center [1061, 487] width 51 height 16
click at [1080, 534] on button "Save" at bounding box center [1090, 538] width 168 height 30
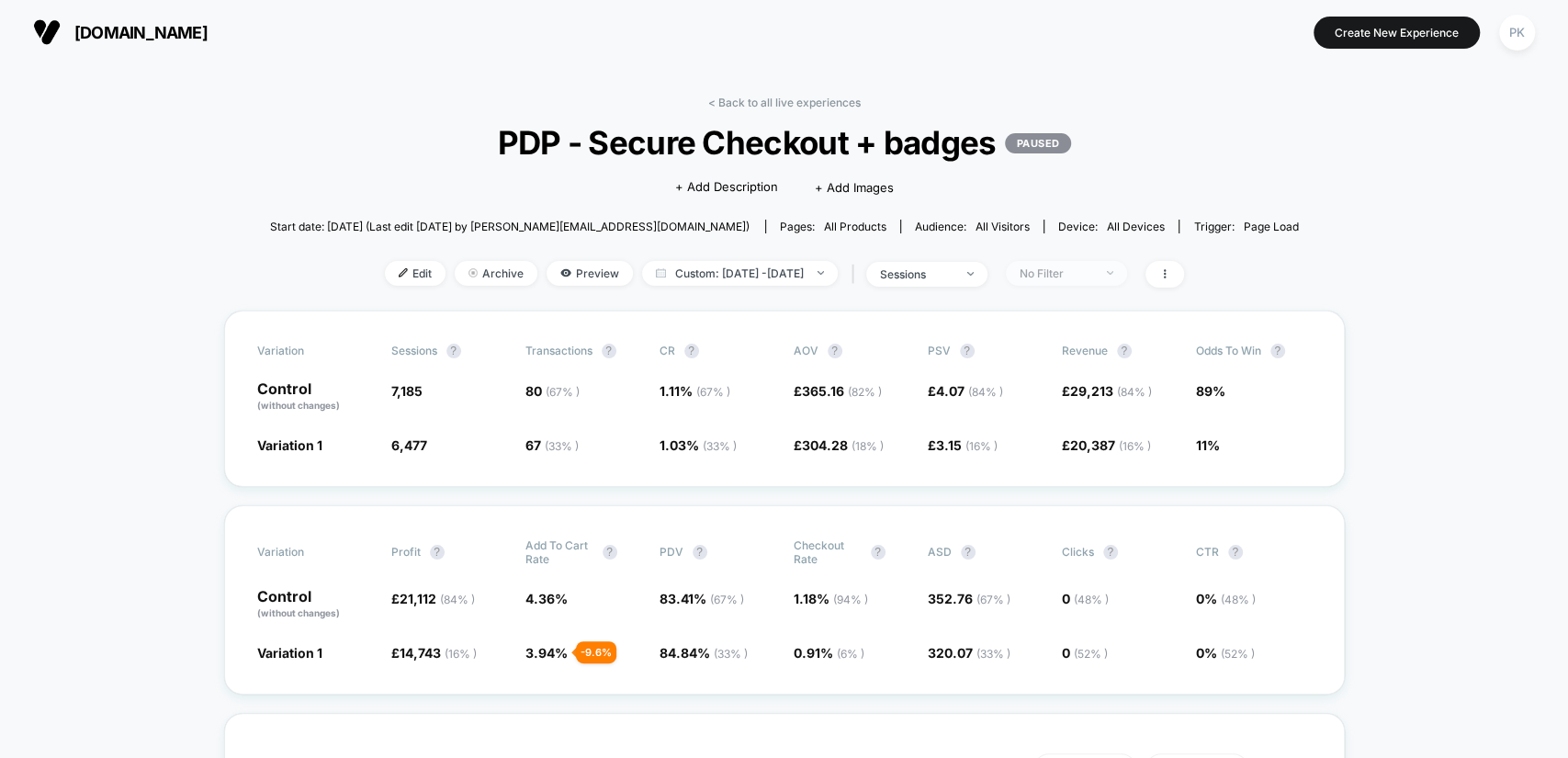
click at [1093, 267] on div "No Filter" at bounding box center [1056, 274] width 74 height 14
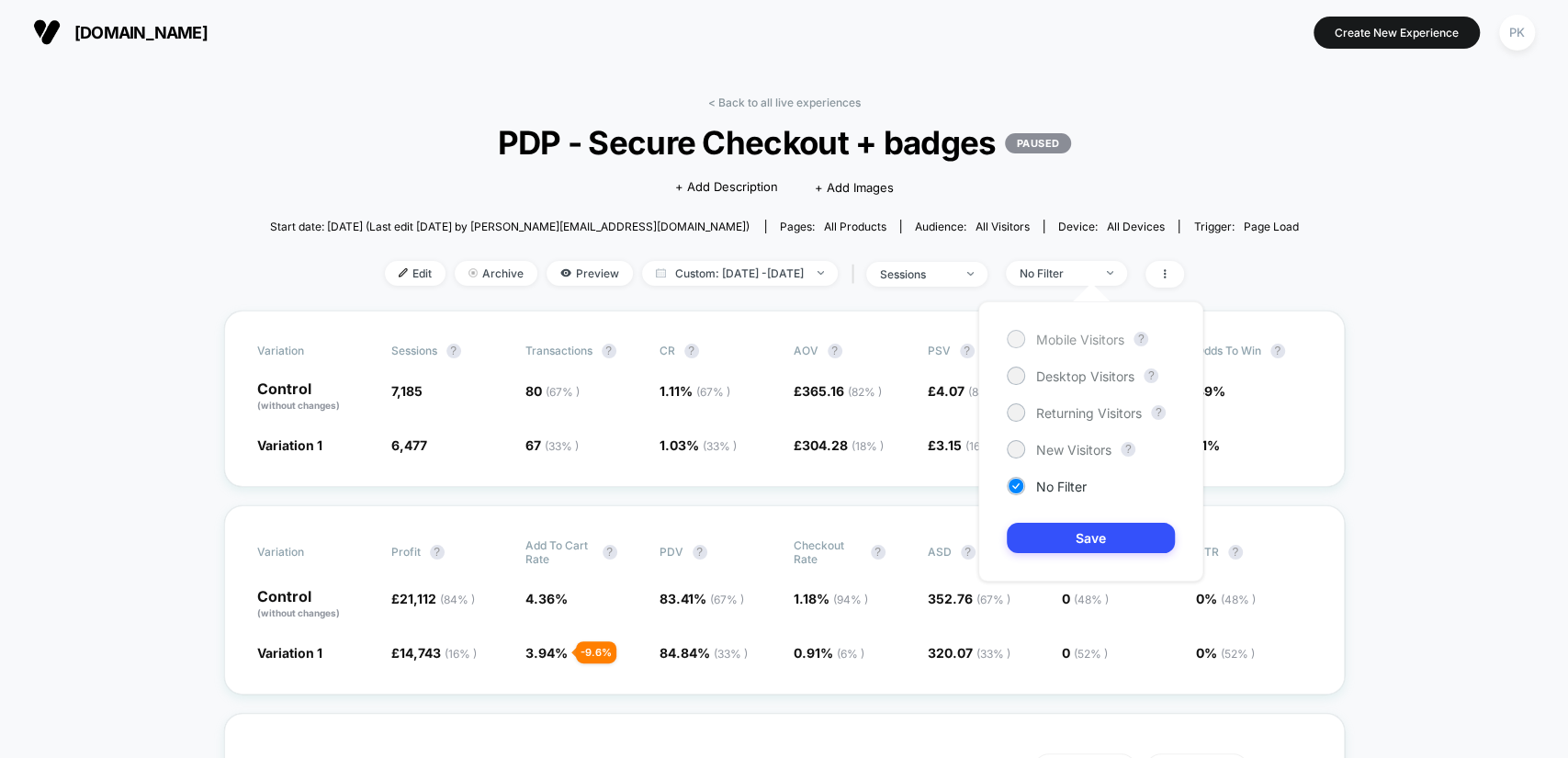
click at [1087, 338] on span "Mobile Visitors" at bounding box center [1080, 340] width 89 height 16
click at [1058, 535] on button "Save" at bounding box center [1090, 538] width 168 height 30
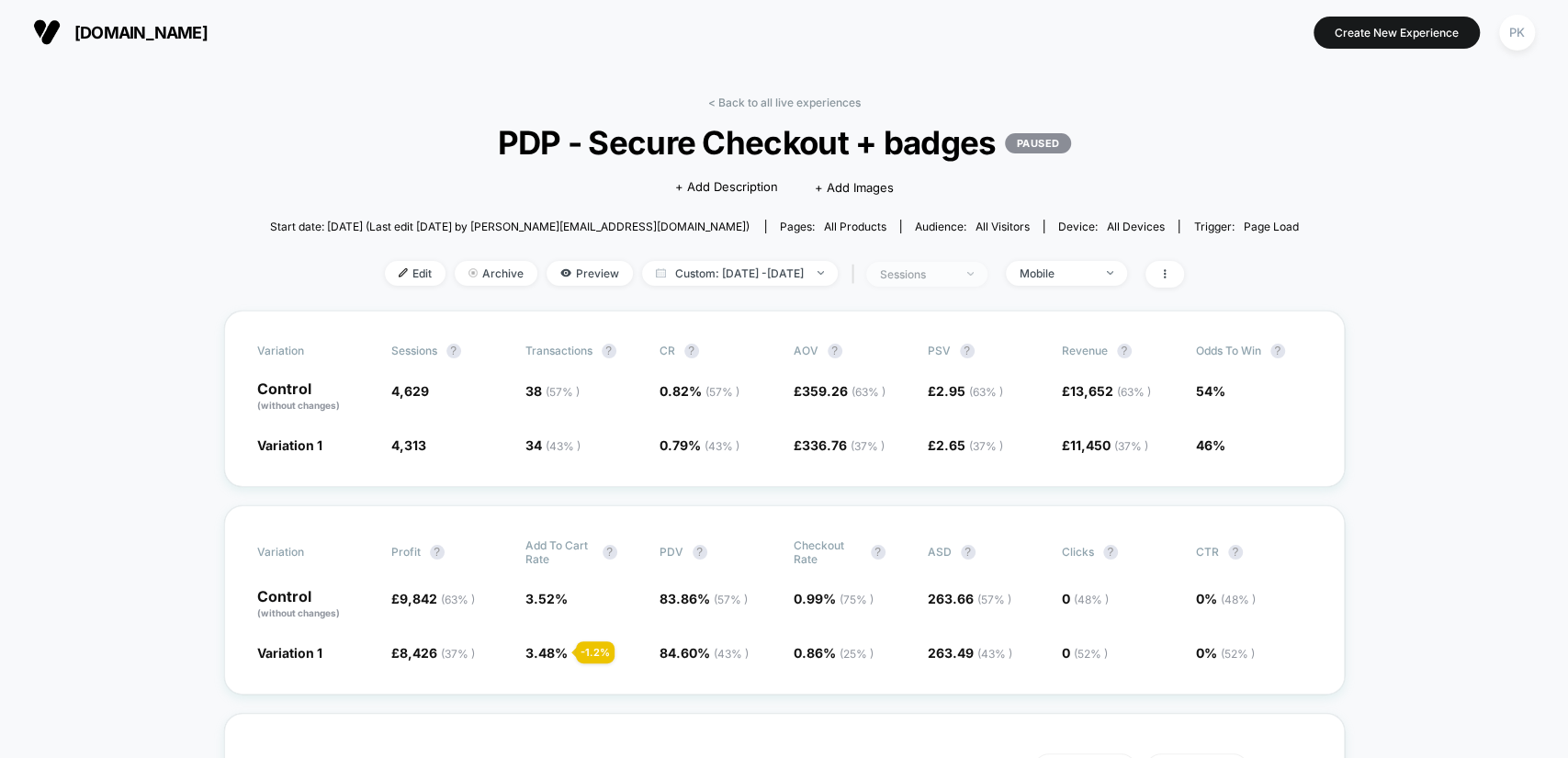
drag, startPoint x: 947, startPoint y: 256, endPoint x: 958, endPoint y: 281, distance: 27.3
click at [947, 257] on div "< Back to all live experiences PDP - Secure Checkout + badges PAUSED Click to e…" at bounding box center [784, 203] width 1029 height 215
click at [959, 284] on div "| sessions" at bounding box center [917, 274] width 140 height 27
click at [962, 280] on span "sessions" at bounding box center [927, 274] width 121 height 25
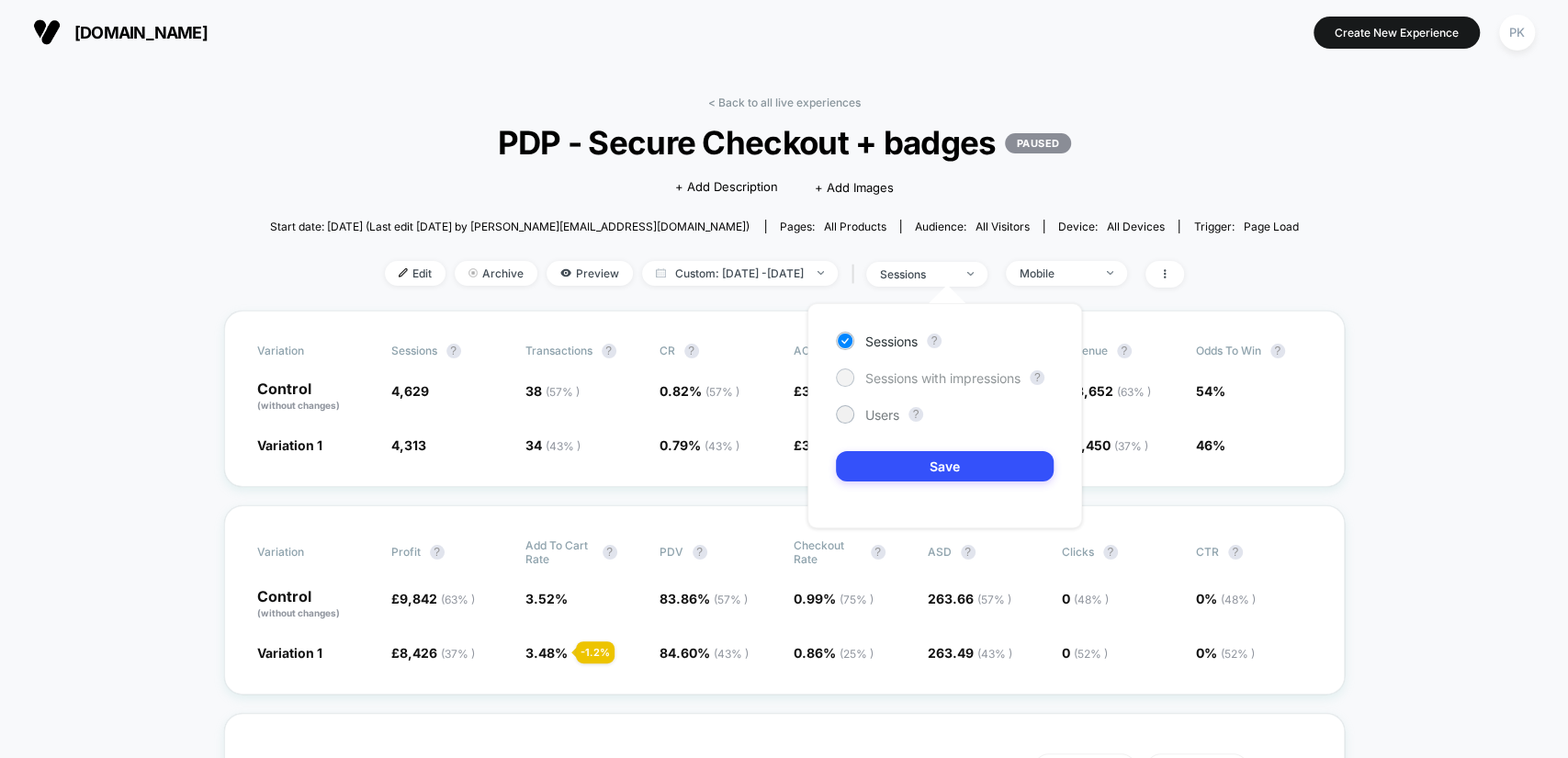
click at [937, 382] on span "Sessions with impressions" at bounding box center [943, 379] width 155 height 16
click at [935, 463] on button "Save" at bounding box center [945, 466] width 218 height 30
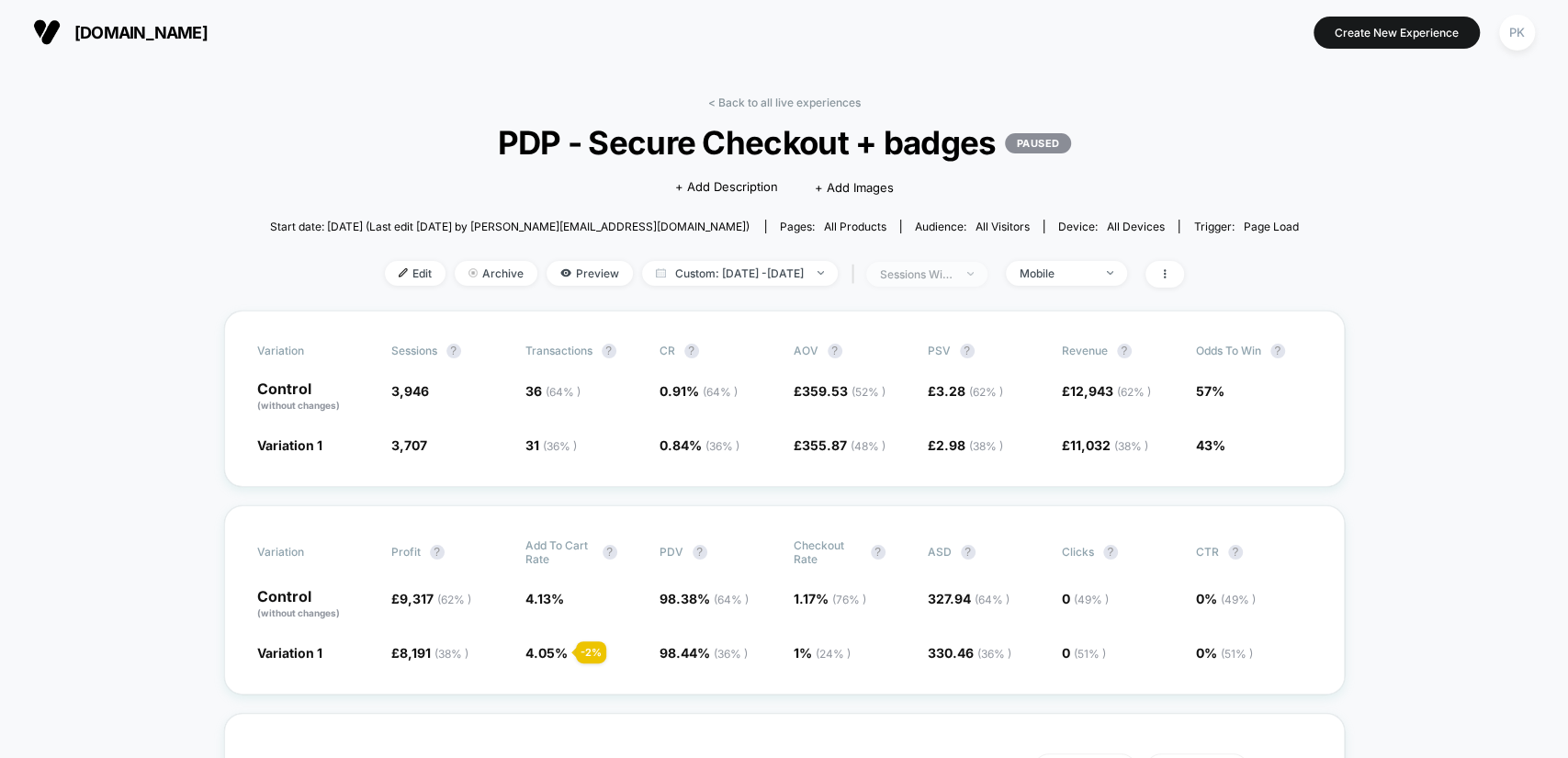
click at [988, 271] on span "sessions with impression" at bounding box center [927, 274] width 121 height 25
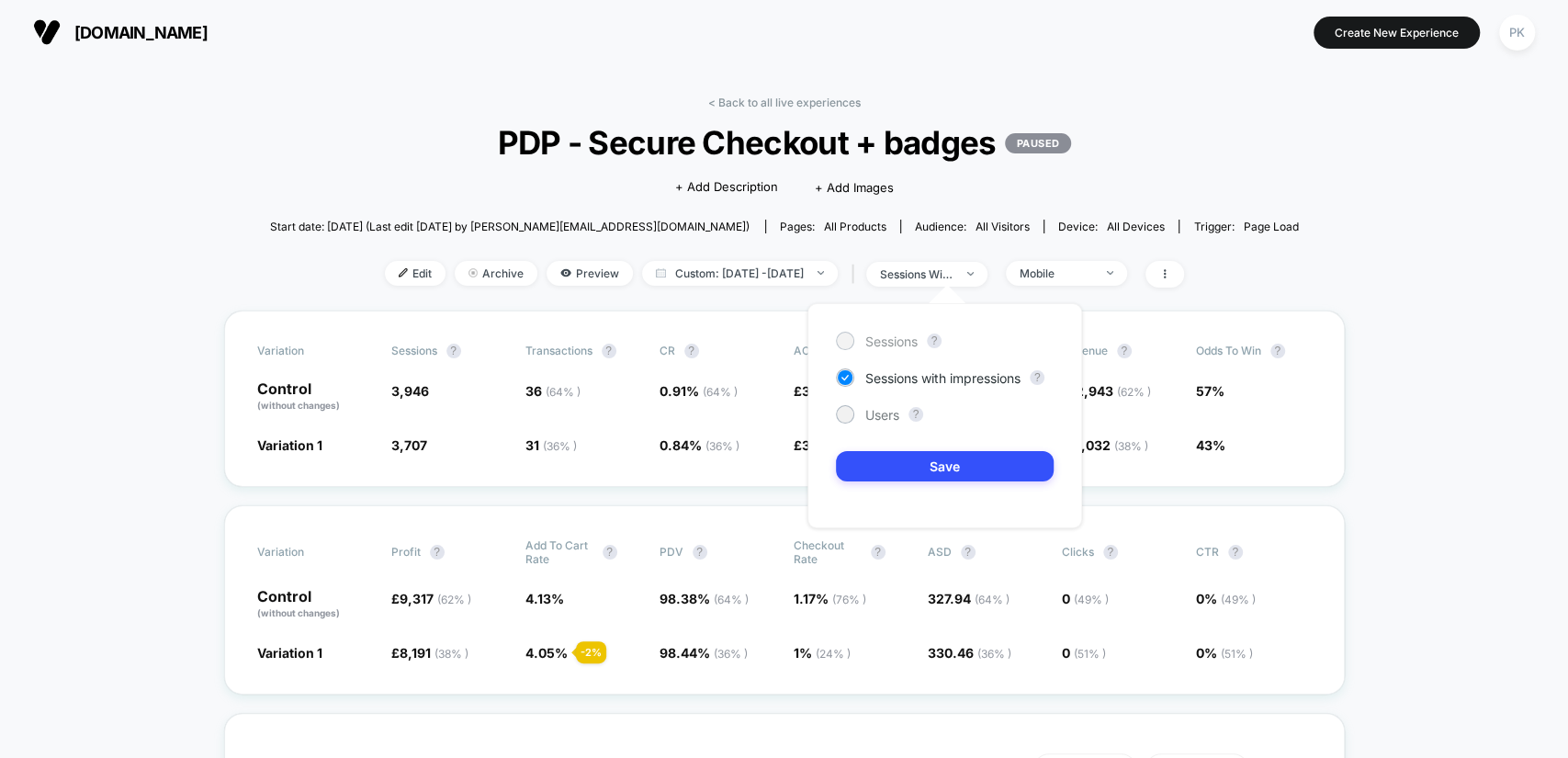
click at [887, 336] on span "Sessions" at bounding box center [891, 342] width 53 height 16
click at [948, 475] on button "Save" at bounding box center [945, 466] width 218 height 30
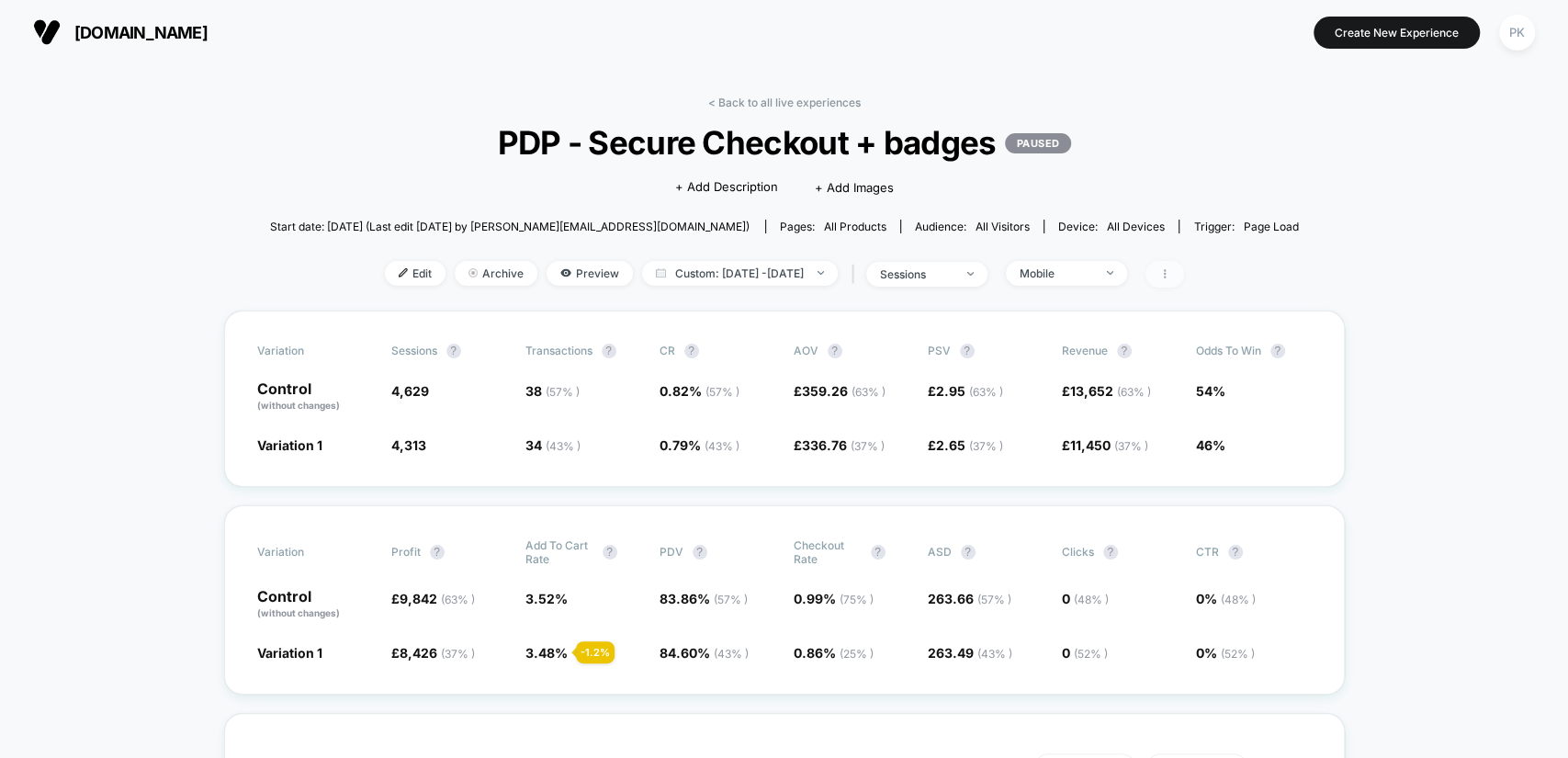
click at [1171, 270] on icon at bounding box center [1165, 273] width 11 height 11
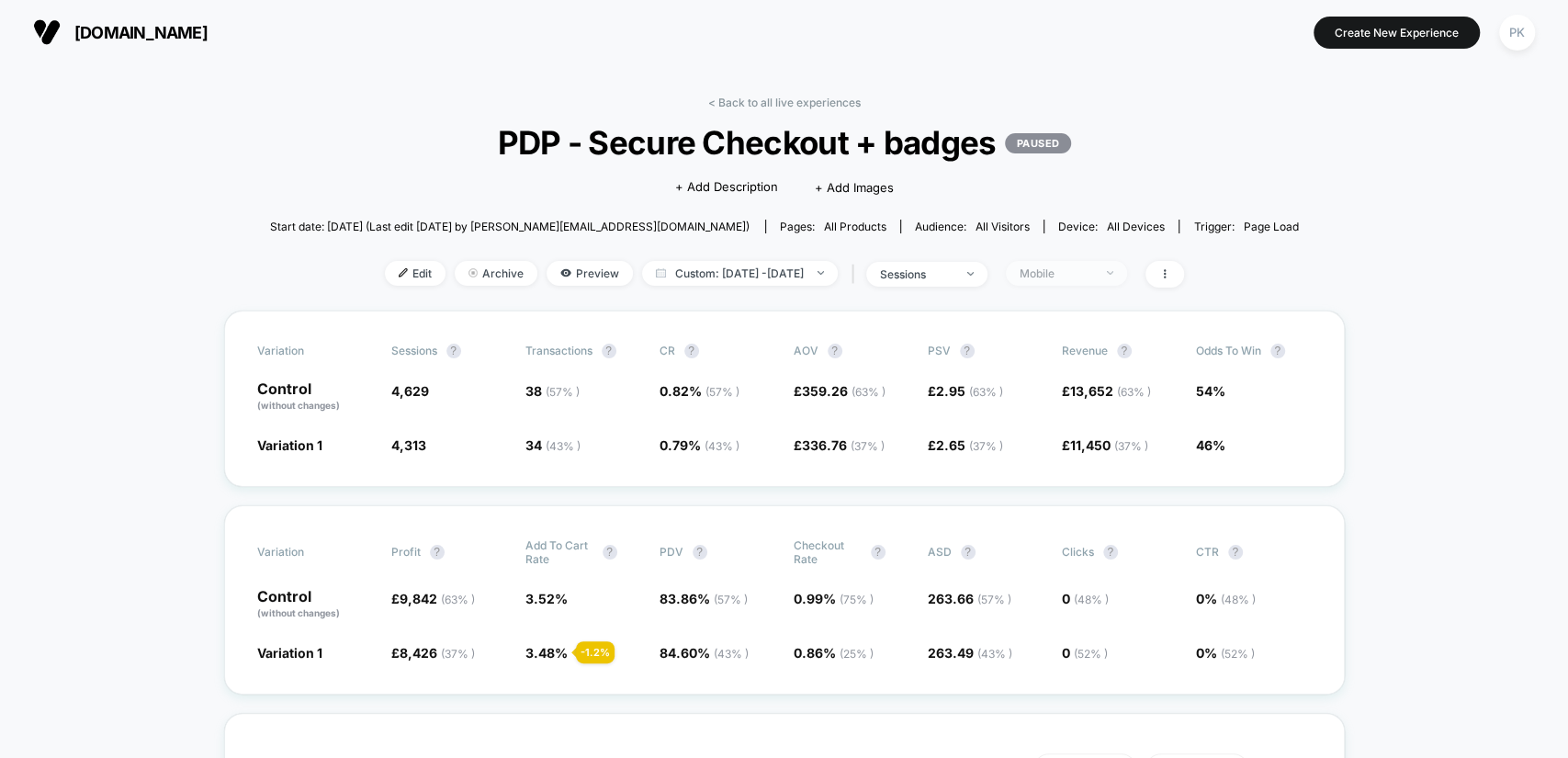
click at [1093, 269] on div "Mobile" at bounding box center [1056, 274] width 74 height 14
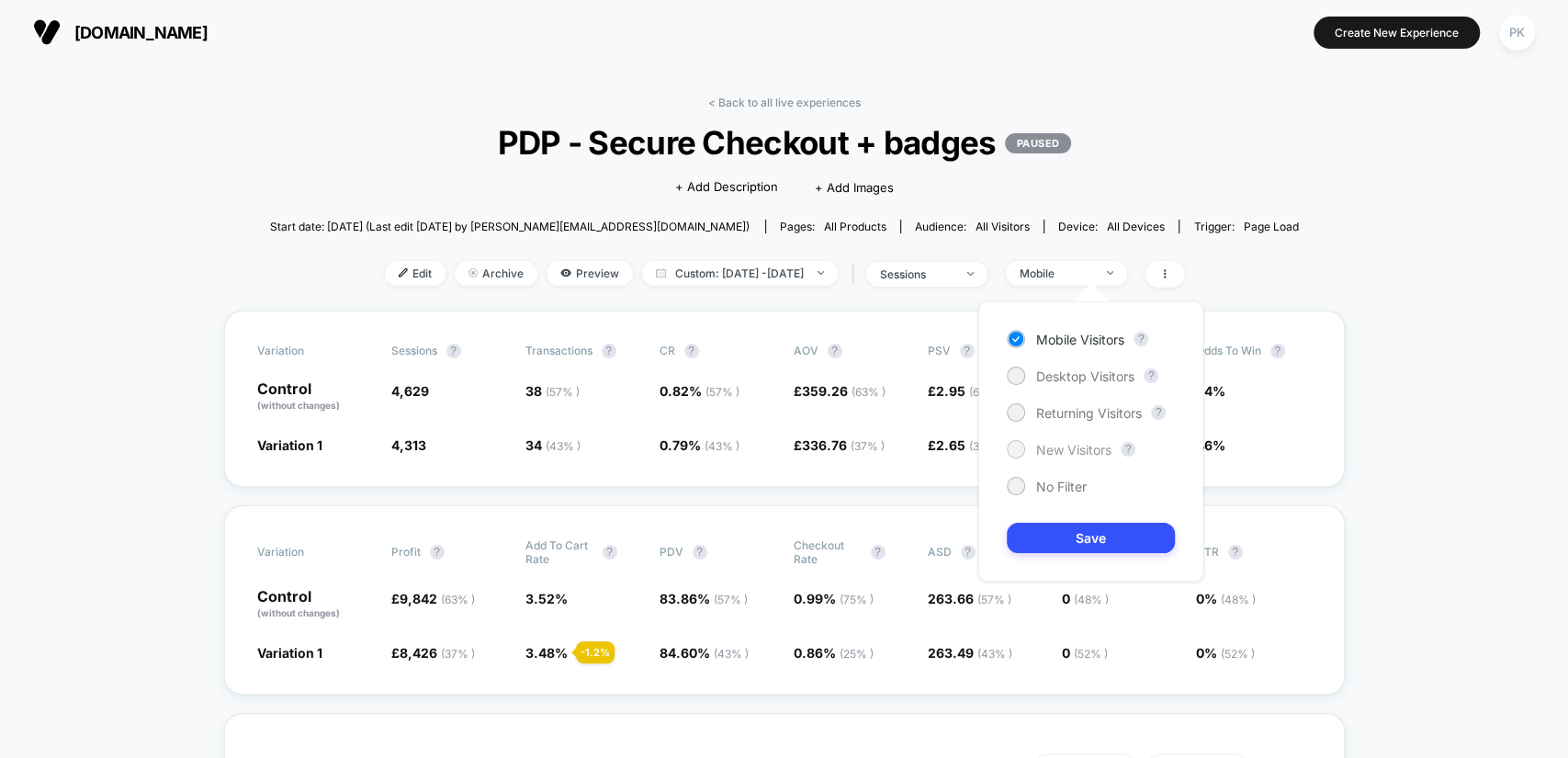
click at [1072, 450] on span "New Visitors" at bounding box center [1074, 450] width 76 height 16
click at [1081, 541] on button "Save" at bounding box center [1090, 538] width 168 height 30
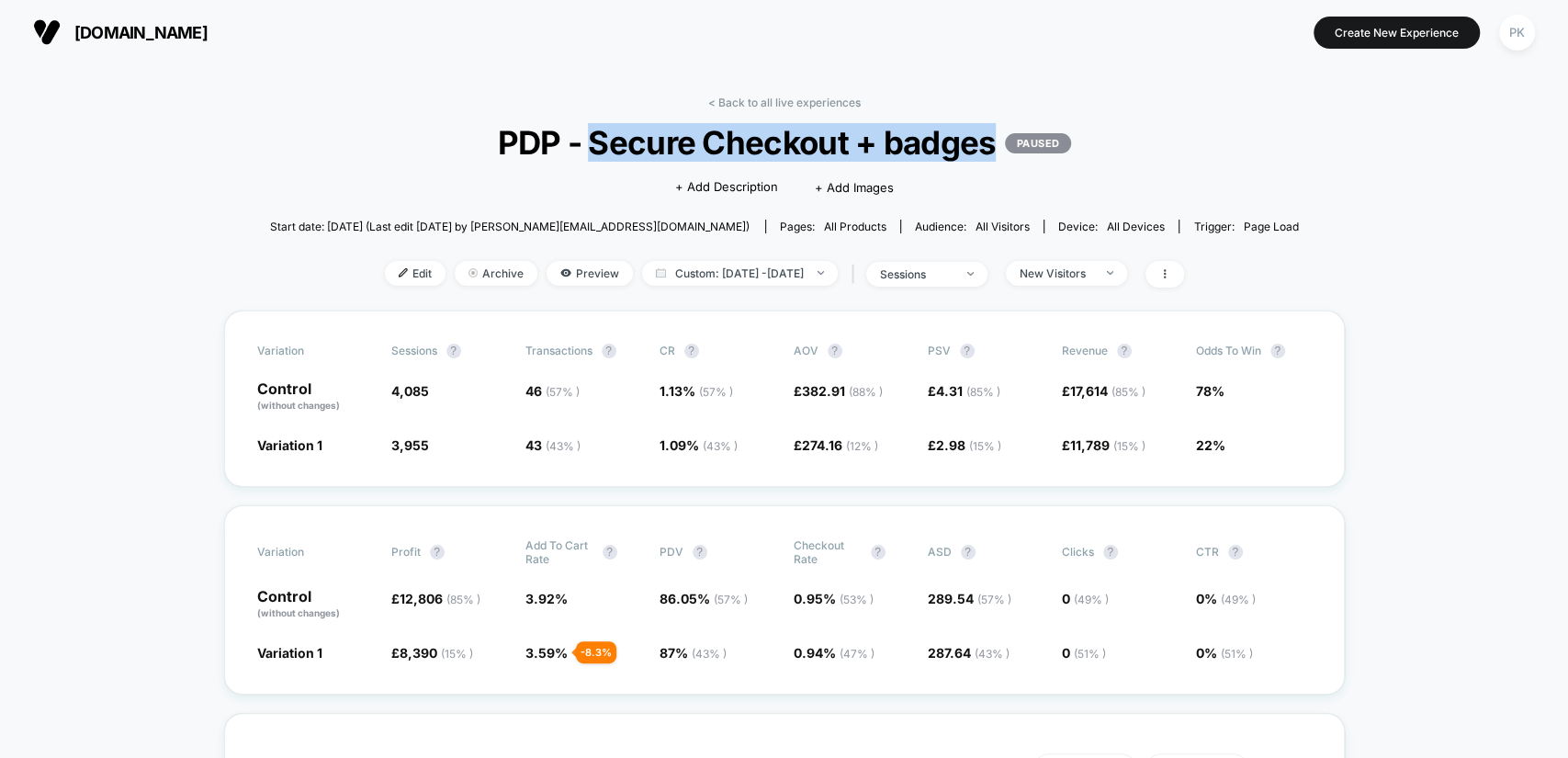
drag, startPoint x: 602, startPoint y: 146, endPoint x: 1000, endPoint y: 148, distance: 398.0
click at [1000, 148] on span "PDP - Secure Checkout + badges PAUSED" at bounding box center [784, 142] width 926 height 39
copy span "Secure Checkout + badges"
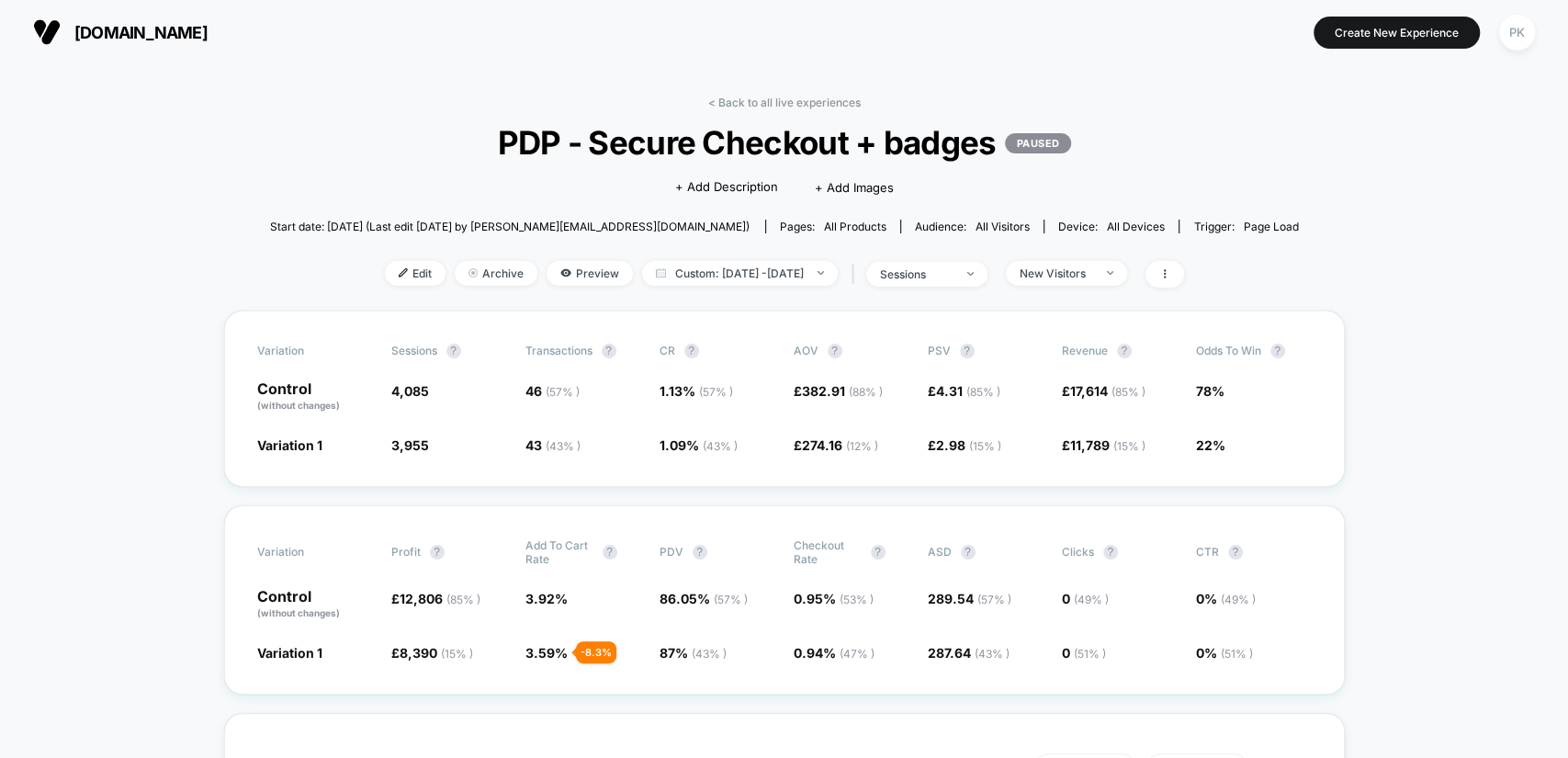
click at [1110, 278] on span "New Visitors" at bounding box center [1066, 273] width 121 height 25
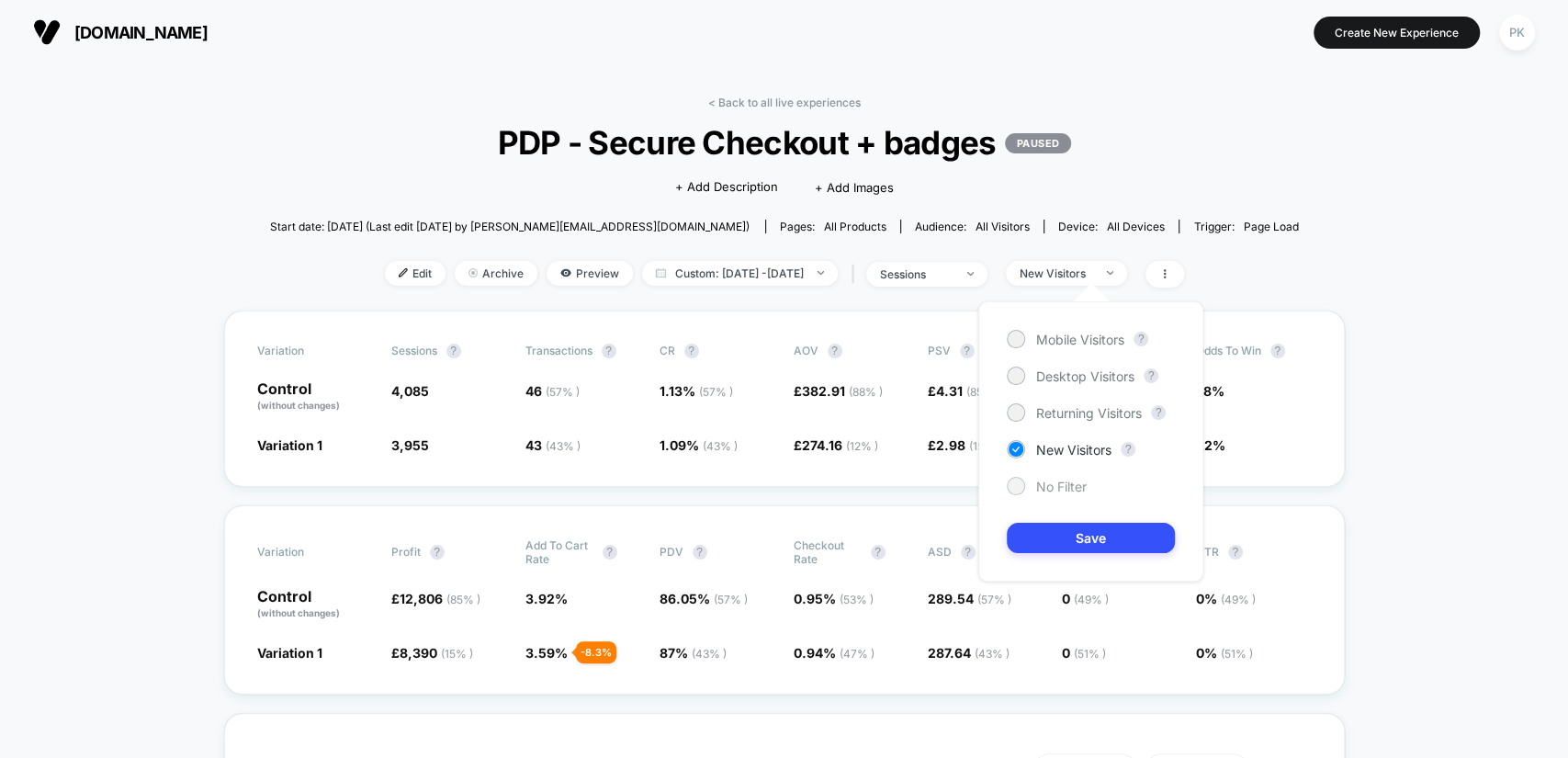
click at [1058, 482] on span "No Filter" at bounding box center [1061, 487] width 51 height 16
click at [1112, 338] on span "Mobile Visitors" at bounding box center [1080, 340] width 89 height 16
click at [954, 271] on div "sessions" at bounding box center [917, 275] width 74 height 14
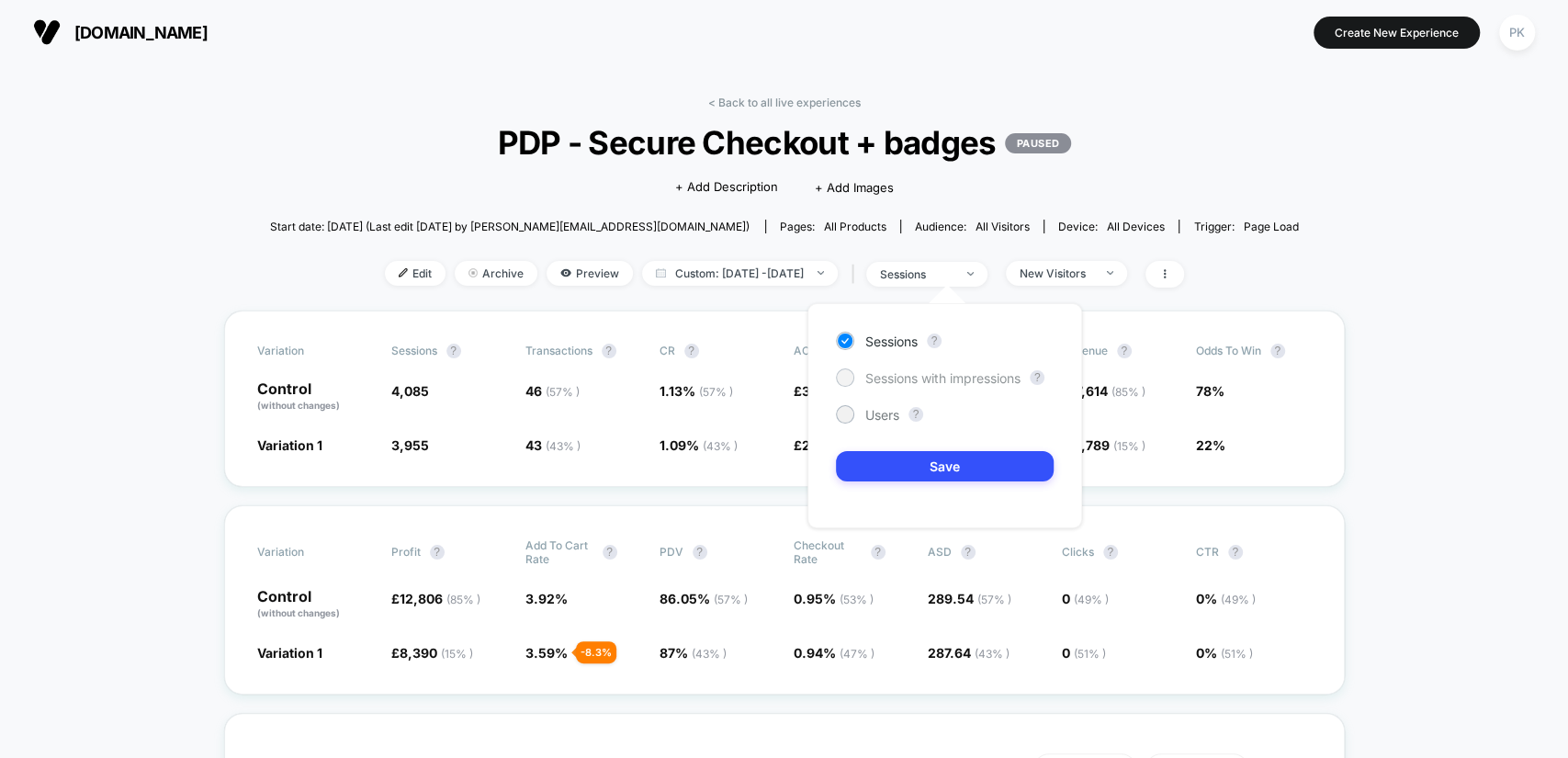
click at [941, 382] on span "Sessions with impressions" at bounding box center [943, 379] width 155 height 16
click at [960, 470] on button "Save" at bounding box center [945, 466] width 218 height 30
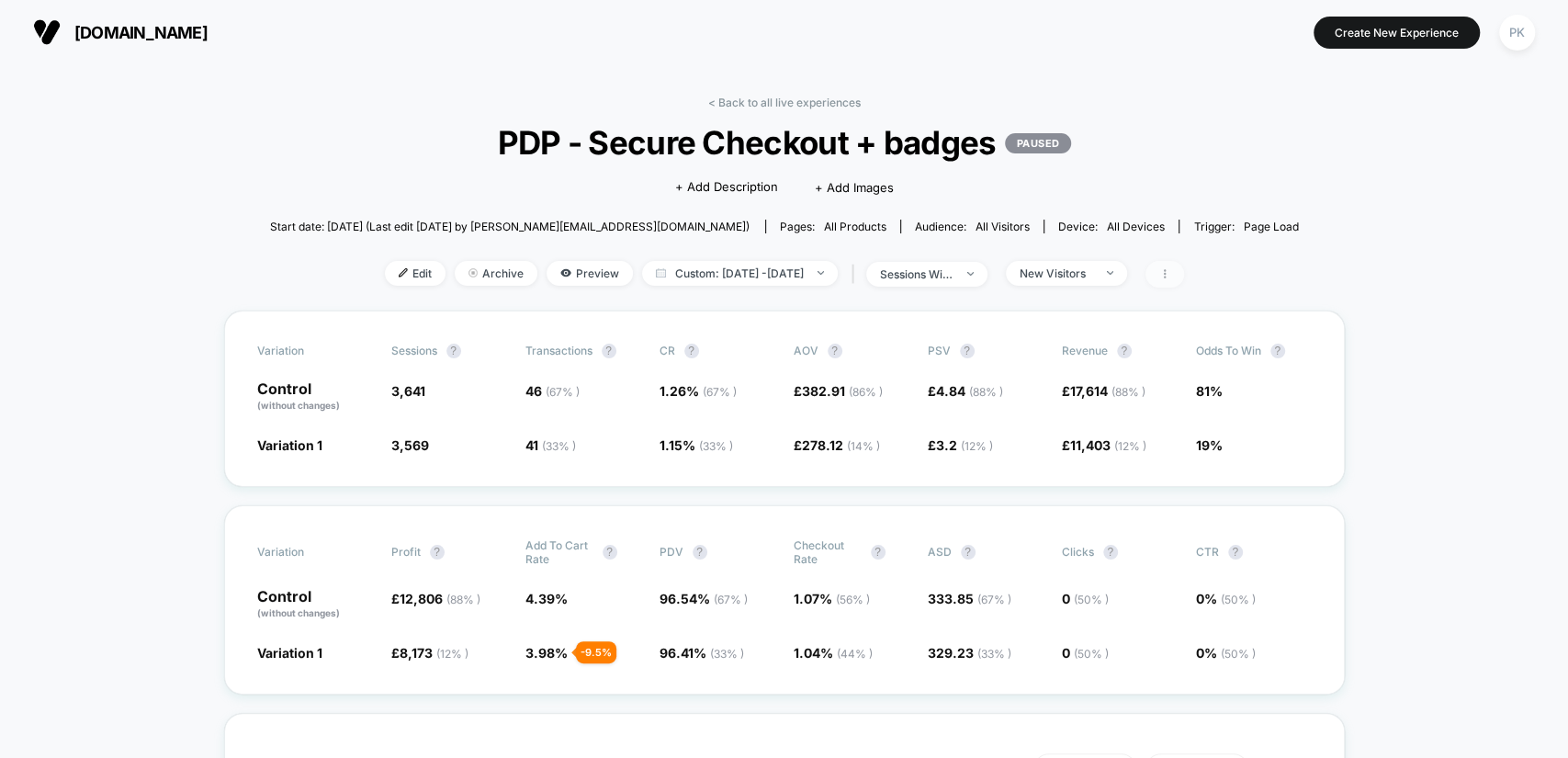
click at [1184, 272] on span at bounding box center [1165, 274] width 39 height 27
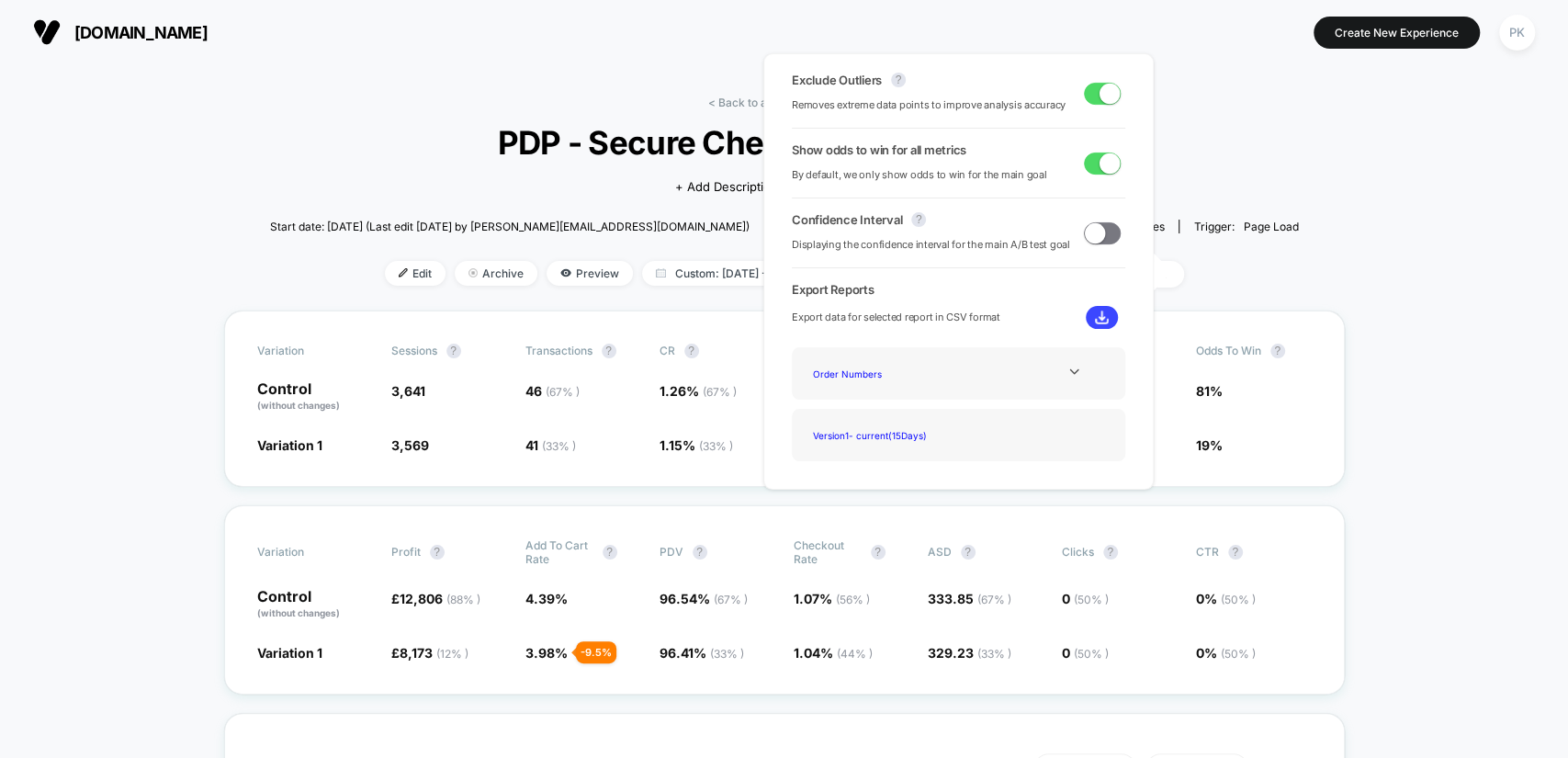
click at [1105, 91] on span at bounding box center [1110, 93] width 20 height 20
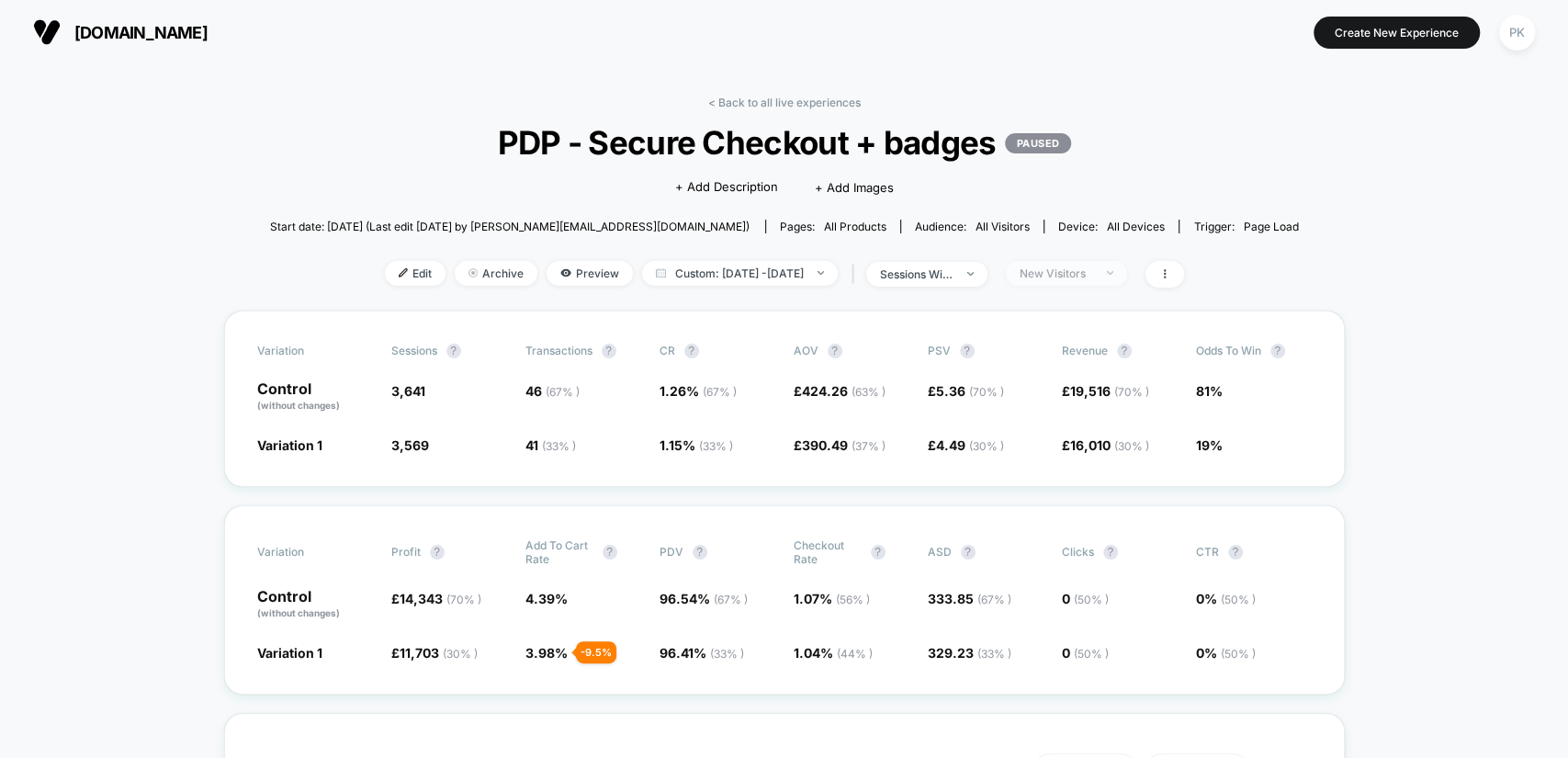
click at [1110, 278] on span "New Visitors" at bounding box center [1066, 273] width 121 height 25
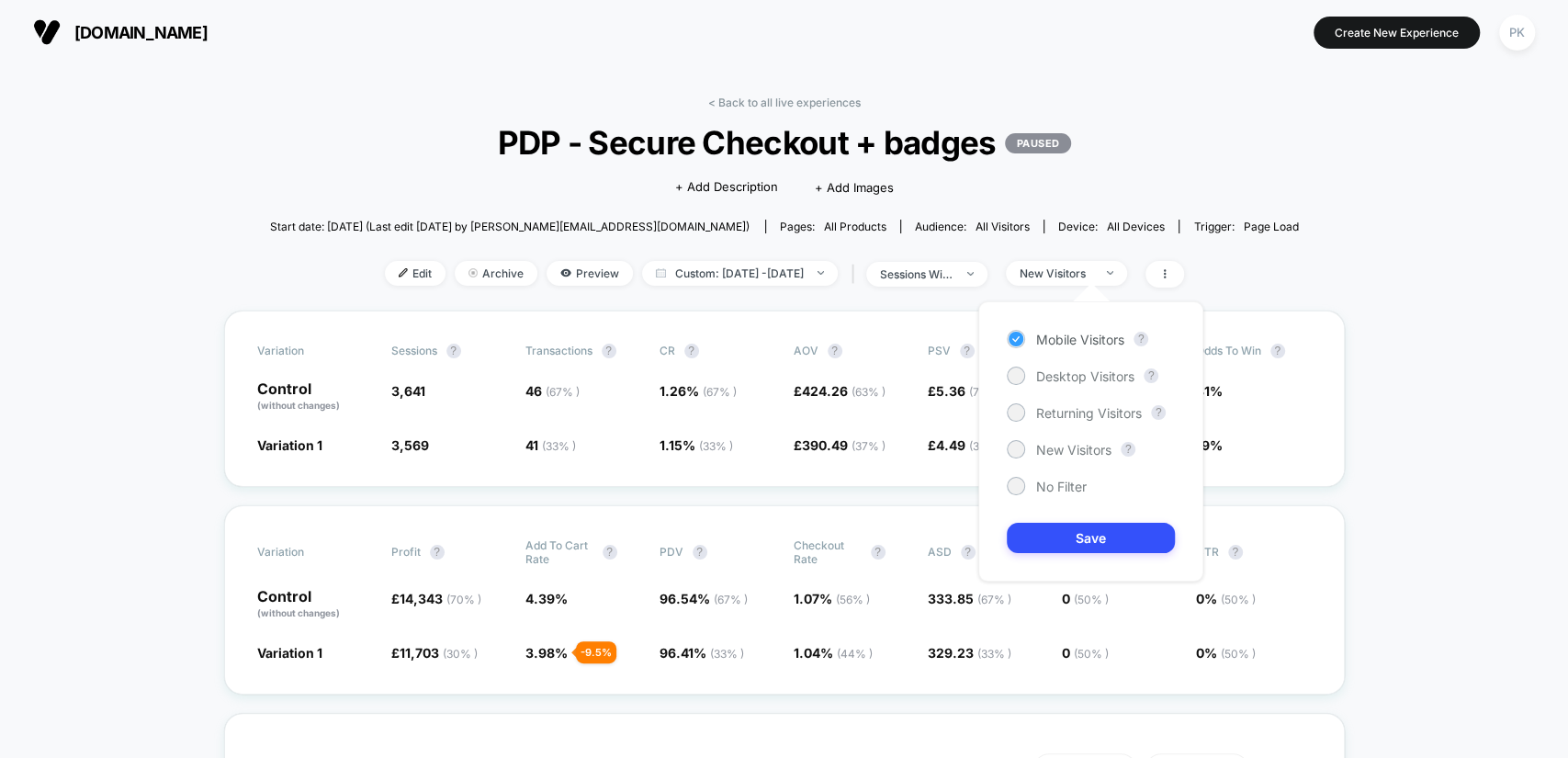
click at [1088, 337] on span "Mobile Visitors" at bounding box center [1080, 340] width 89 height 16
click at [1099, 521] on div "Mobile Visitors ? Desktop Visitors ? Returning Visitors ? New Visitors ? No Fil…" at bounding box center [1091, 441] width 225 height 280
click at [1108, 542] on button "Save" at bounding box center [1090, 538] width 168 height 30
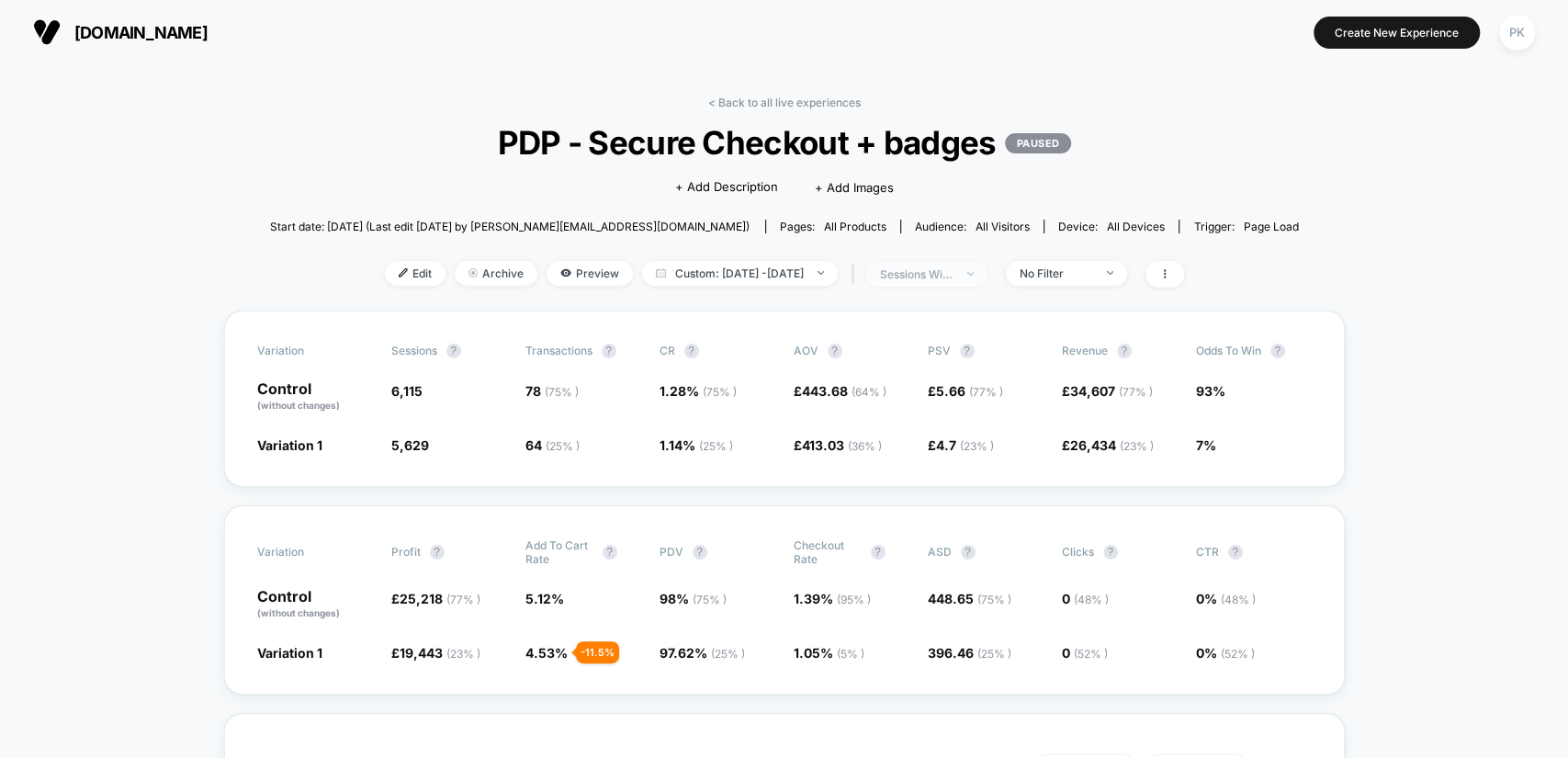
click at [954, 268] on div "sessions with impression" at bounding box center [917, 275] width 74 height 14
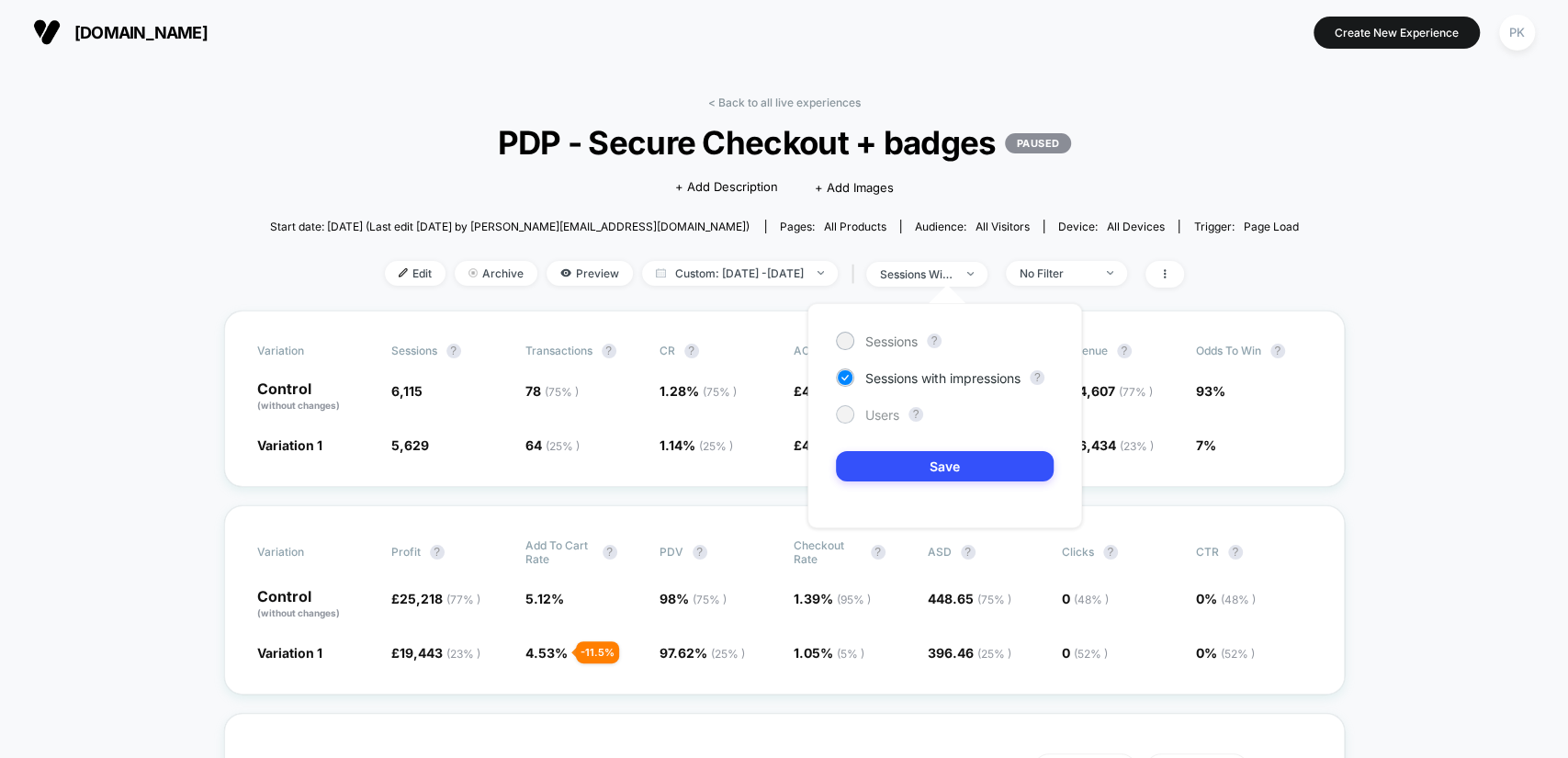
click at [840, 413] on div at bounding box center [845, 414] width 14 height 14
click at [899, 458] on button "Save" at bounding box center [945, 466] width 218 height 30
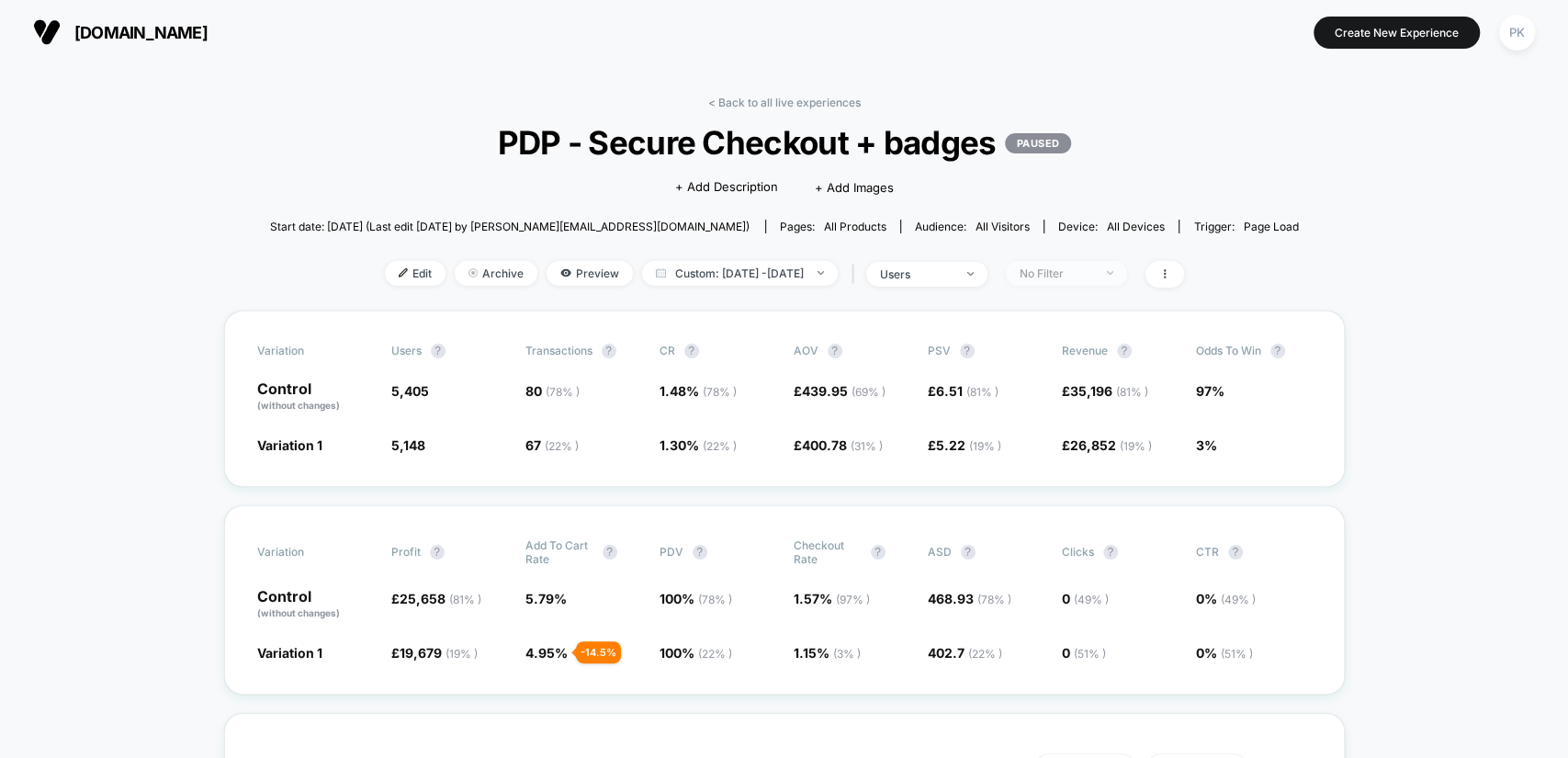
click at [1073, 278] on span "No Filter" at bounding box center [1066, 273] width 121 height 25
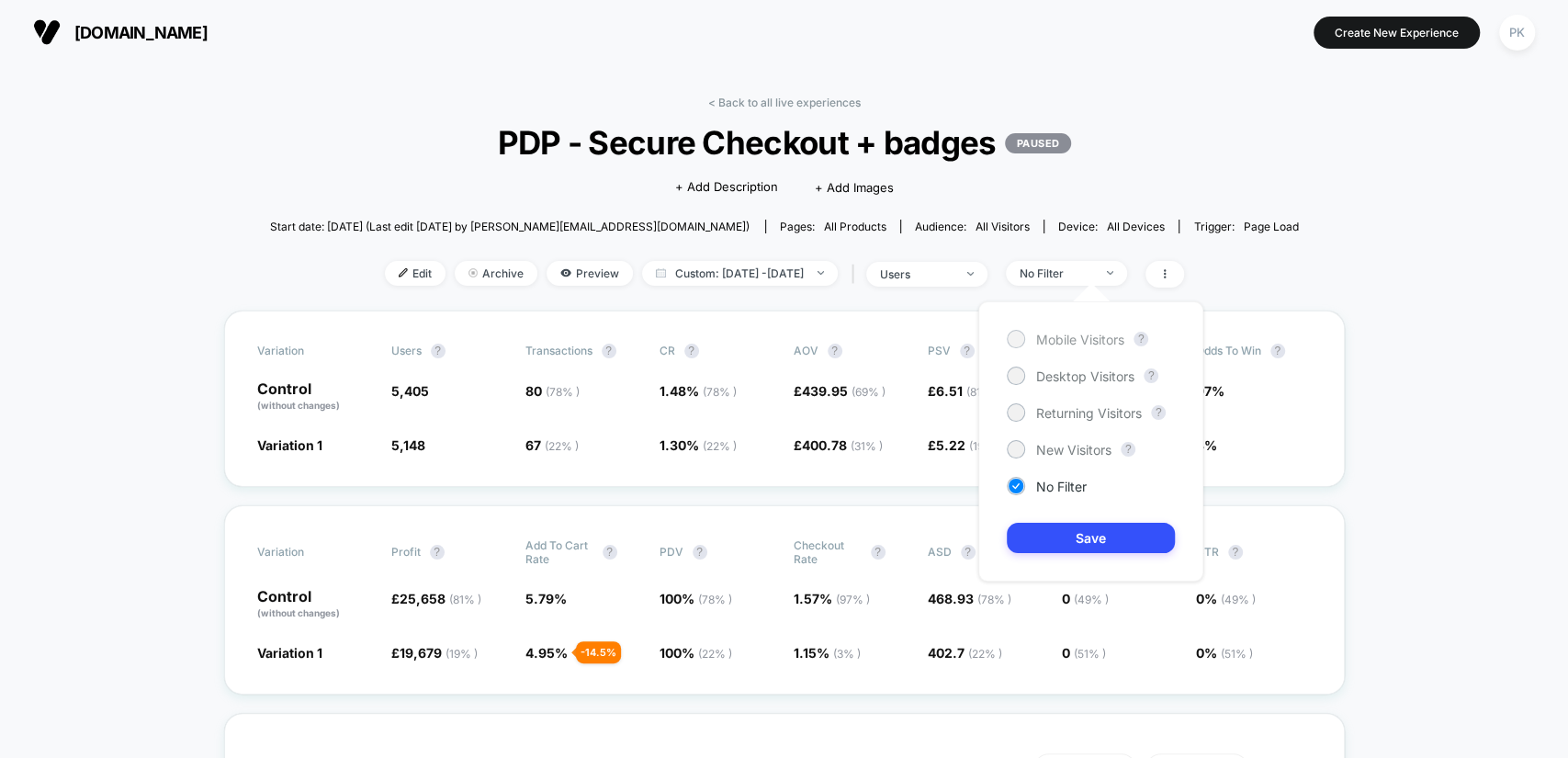
click at [1062, 330] on div "Mobile Visitors" at bounding box center [1065, 339] width 117 height 18
click at [1077, 524] on button "Save" at bounding box center [1090, 538] width 168 height 30
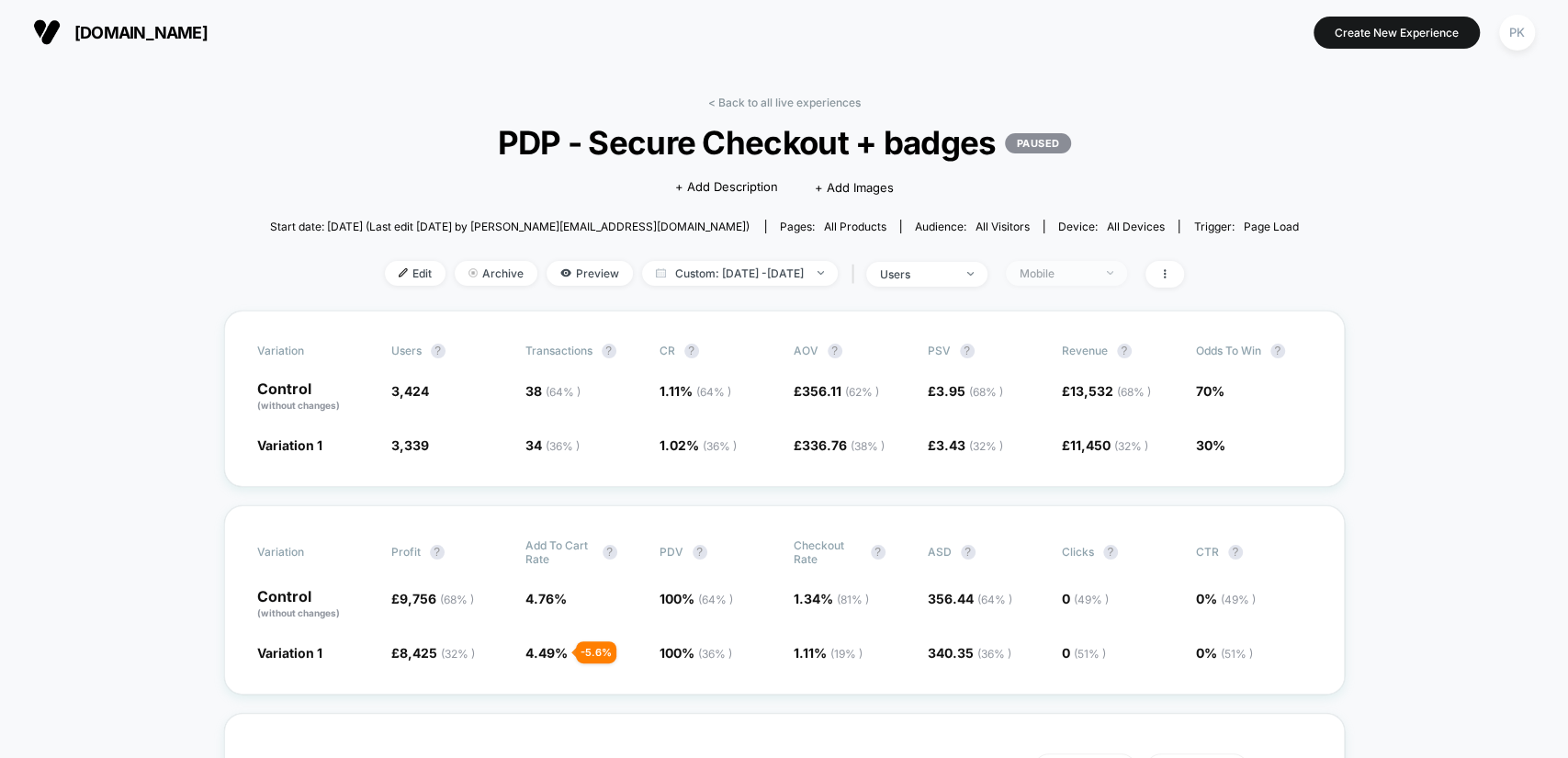
click at [1057, 280] on span "Mobile" at bounding box center [1066, 273] width 121 height 25
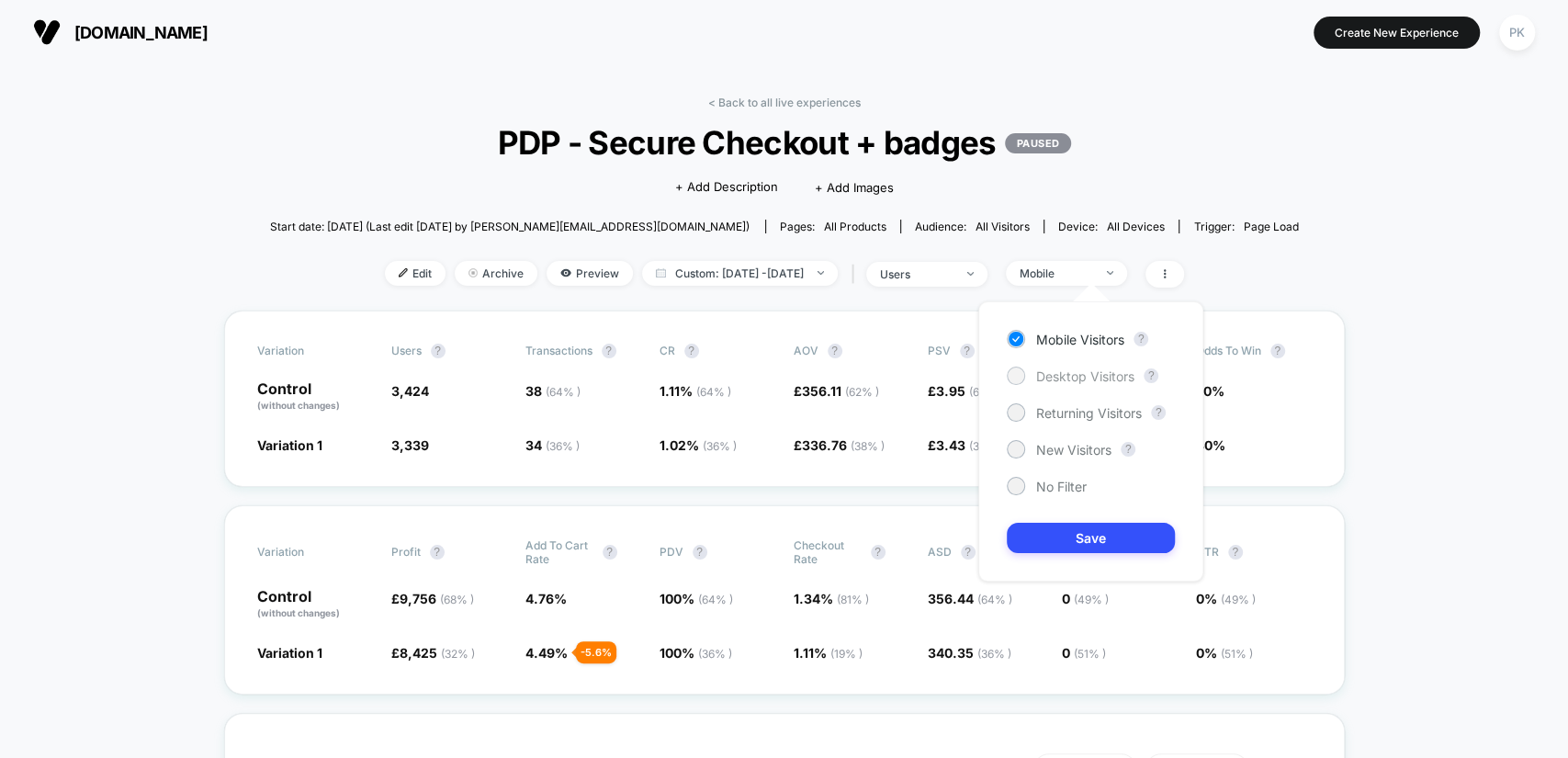
click at [1078, 370] on span "Desktop Visitors" at bounding box center [1085, 377] width 99 height 16
click at [1038, 542] on button "Save" at bounding box center [1090, 538] width 168 height 30
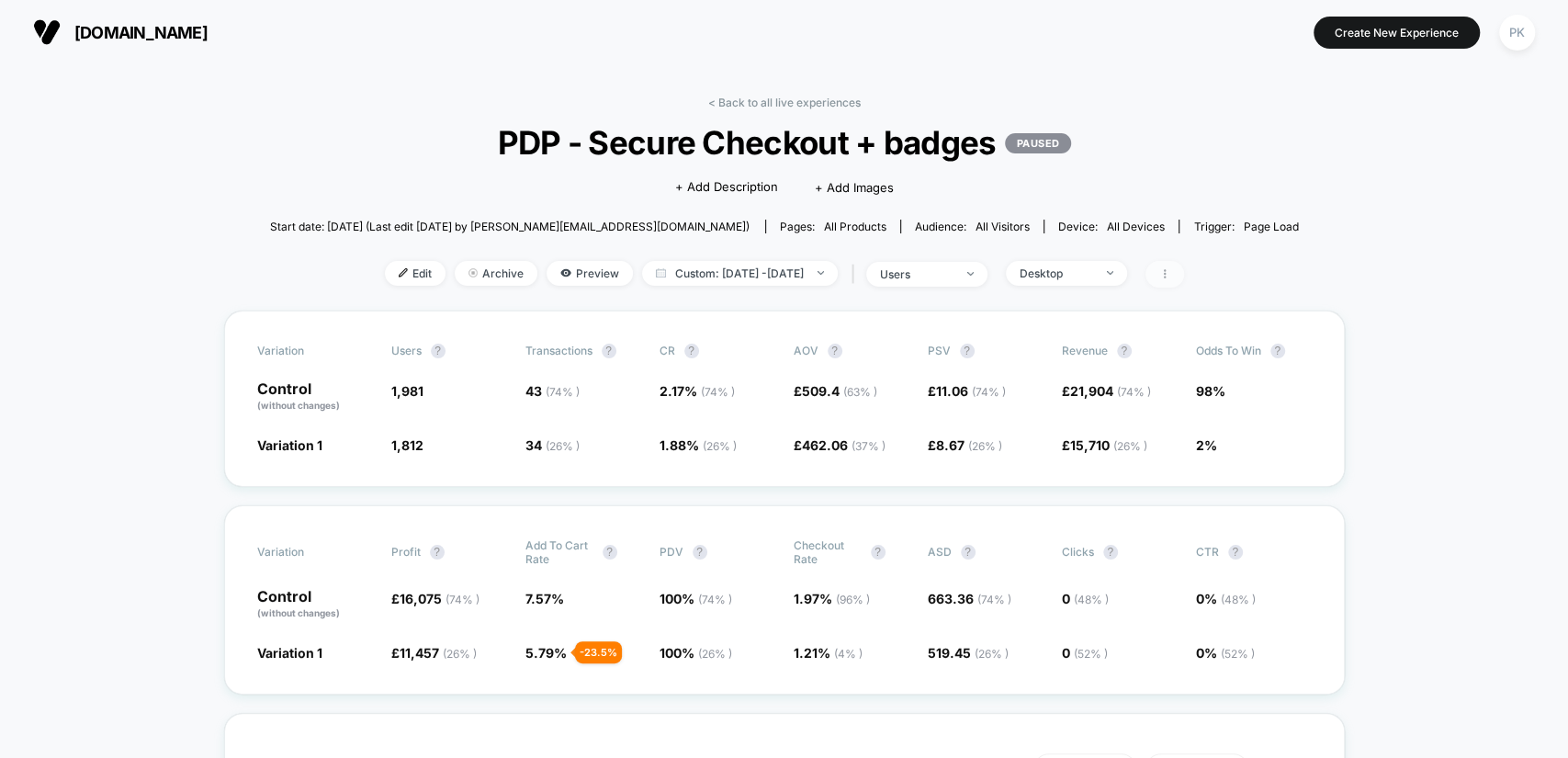
click at [1171, 275] on icon at bounding box center [1165, 273] width 11 height 11
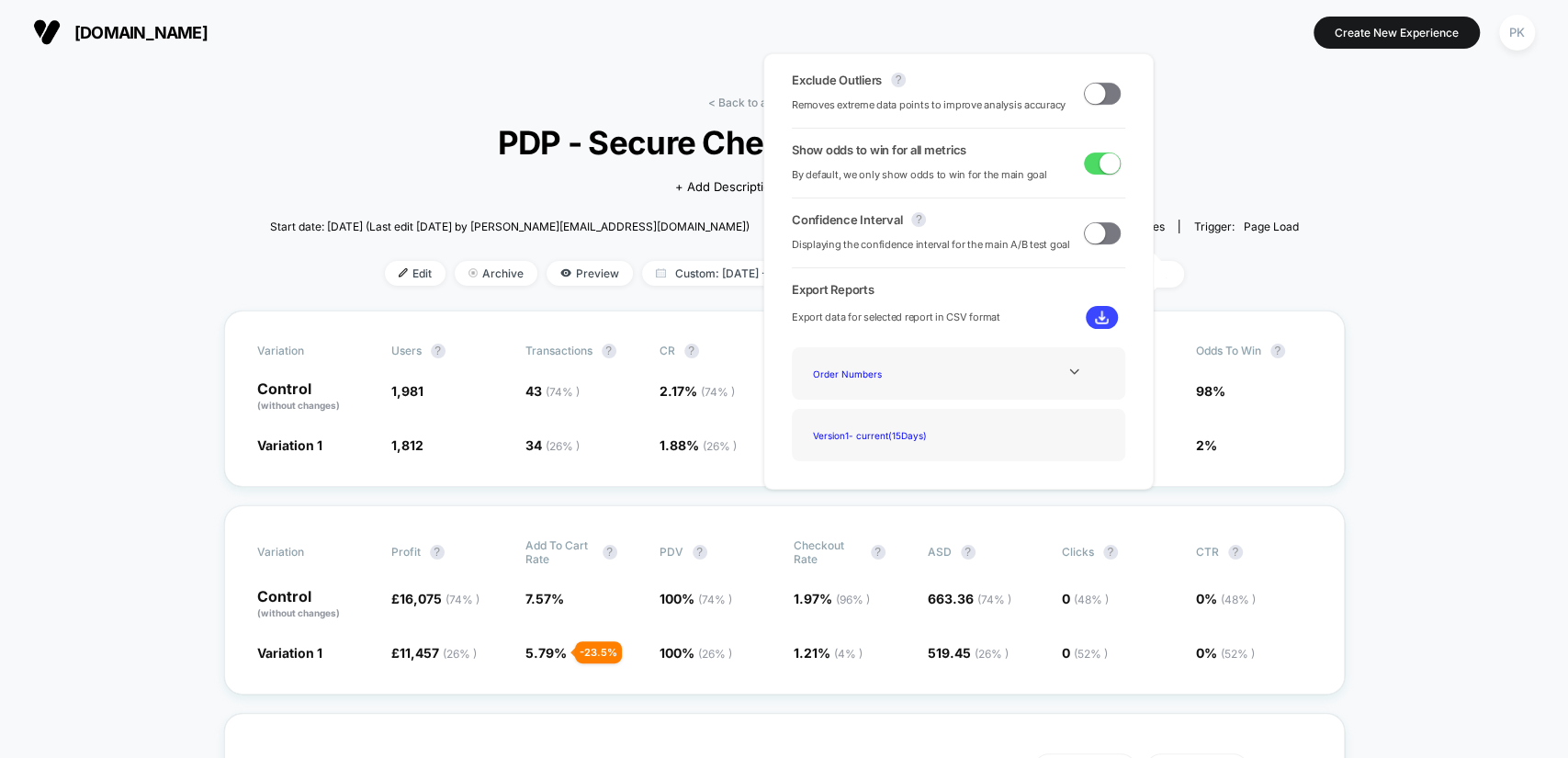
click at [1103, 91] on span at bounding box center [1102, 94] width 37 height 22
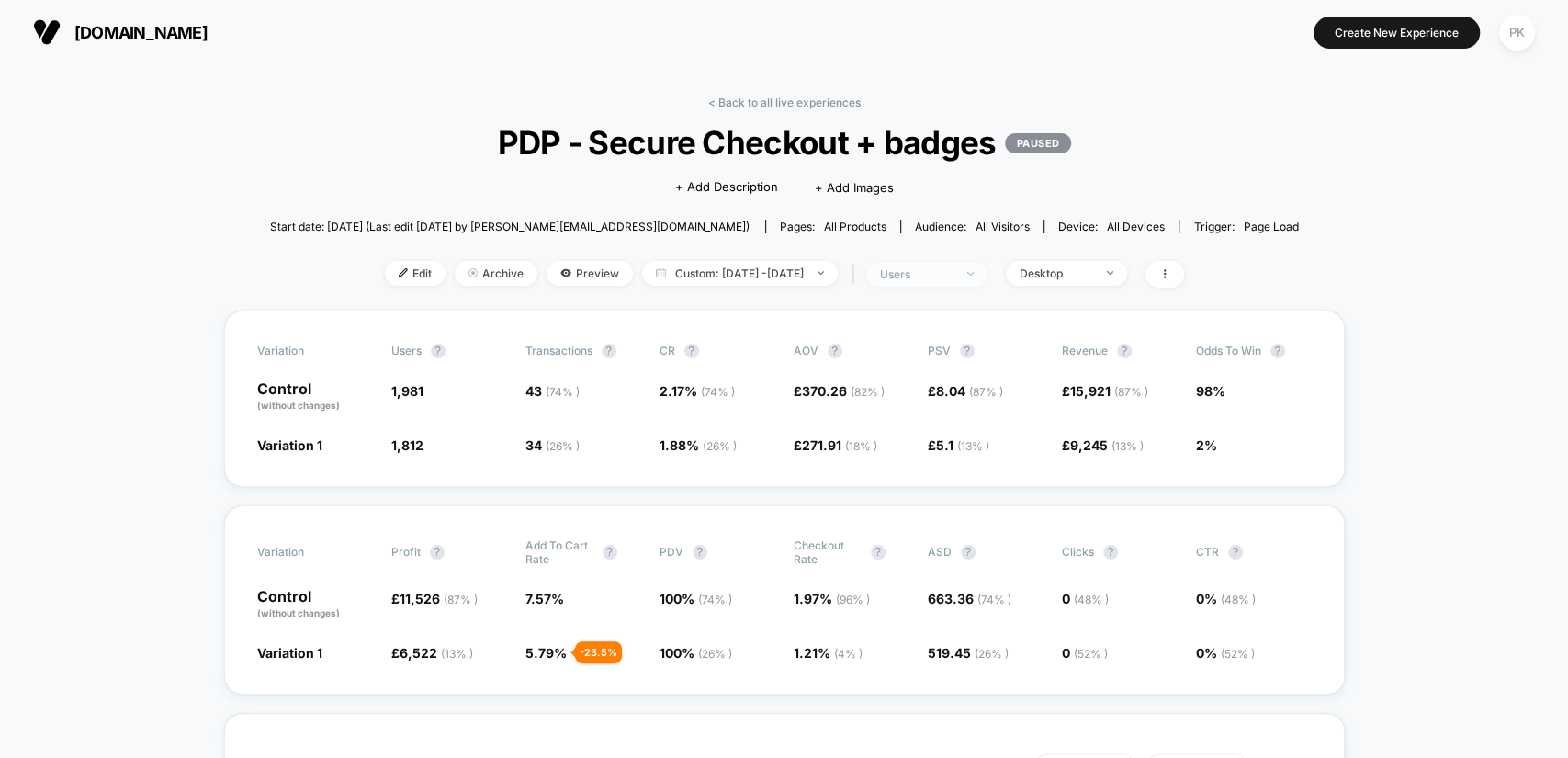
click at [987, 276] on span "users" at bounding box center [927, 274] width 121 height 25
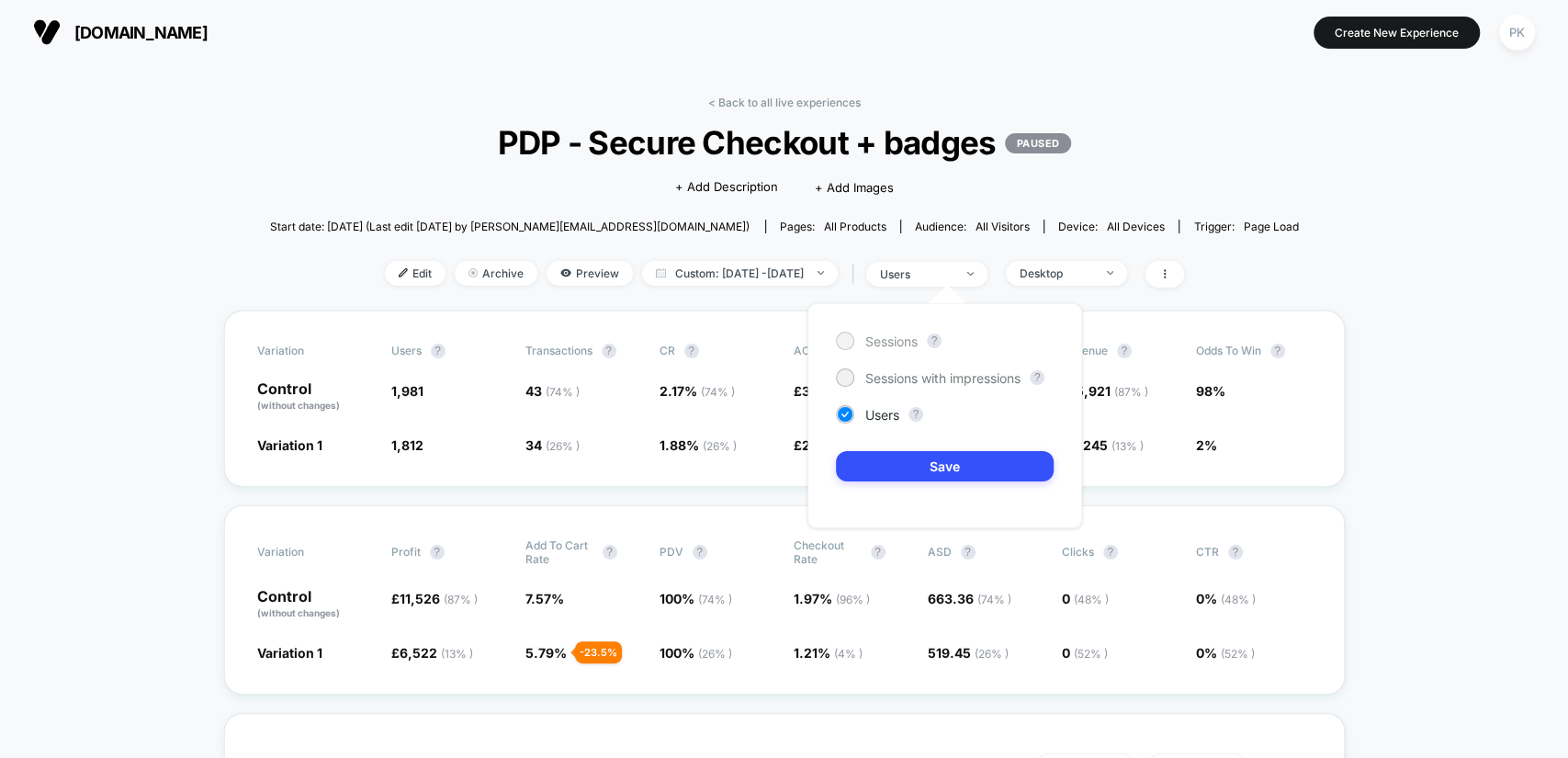
click at [882, 339] on span "Sessions" at bounding box center [891, 342] width 53 height 16
click at [980, 475] on button "Save" at bounding box center [945, 466] width 218 height 30
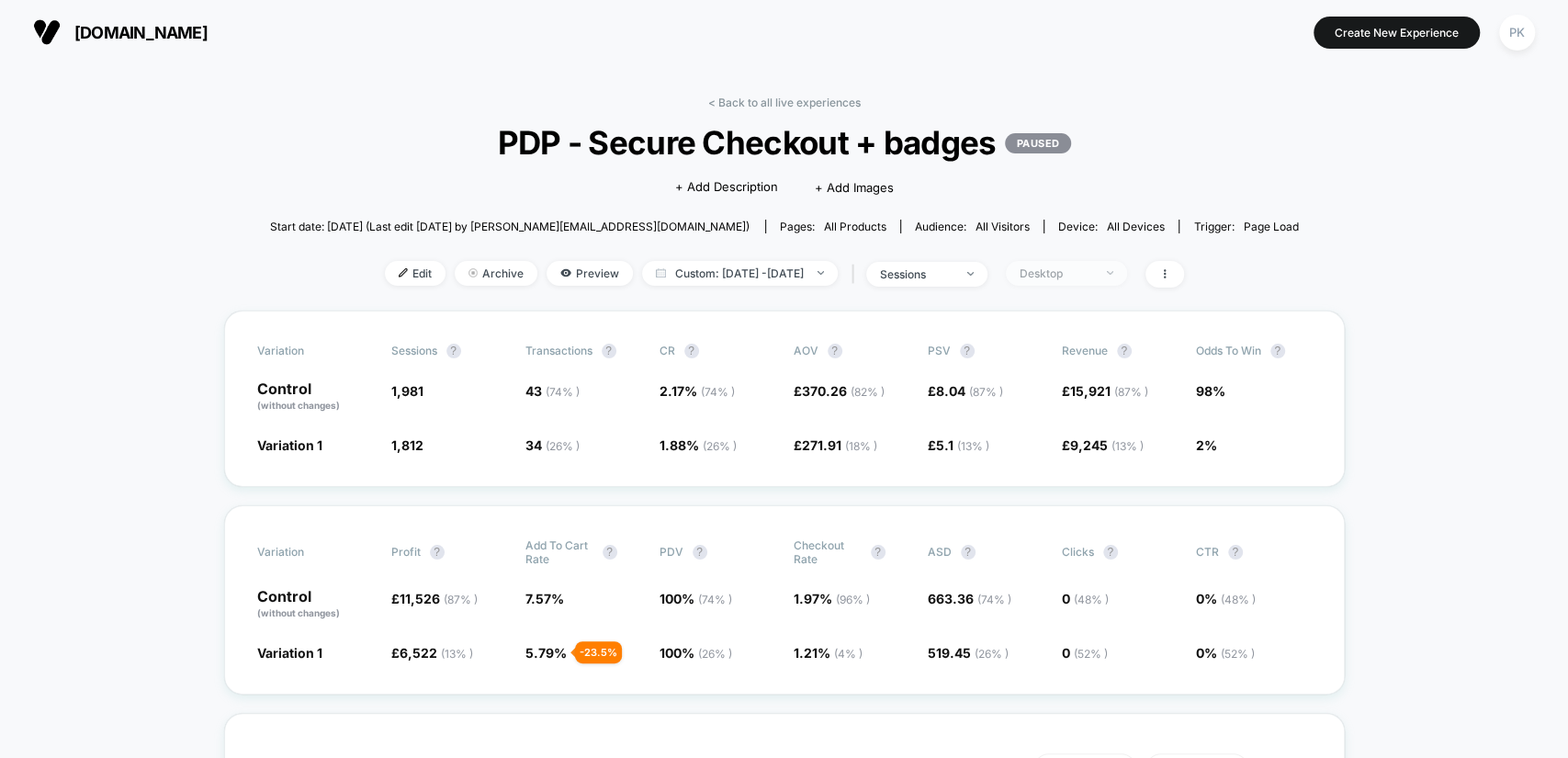
click at [1082, 279] on span "Desktop" at bounding box center [1066, 273] width 121 height 25
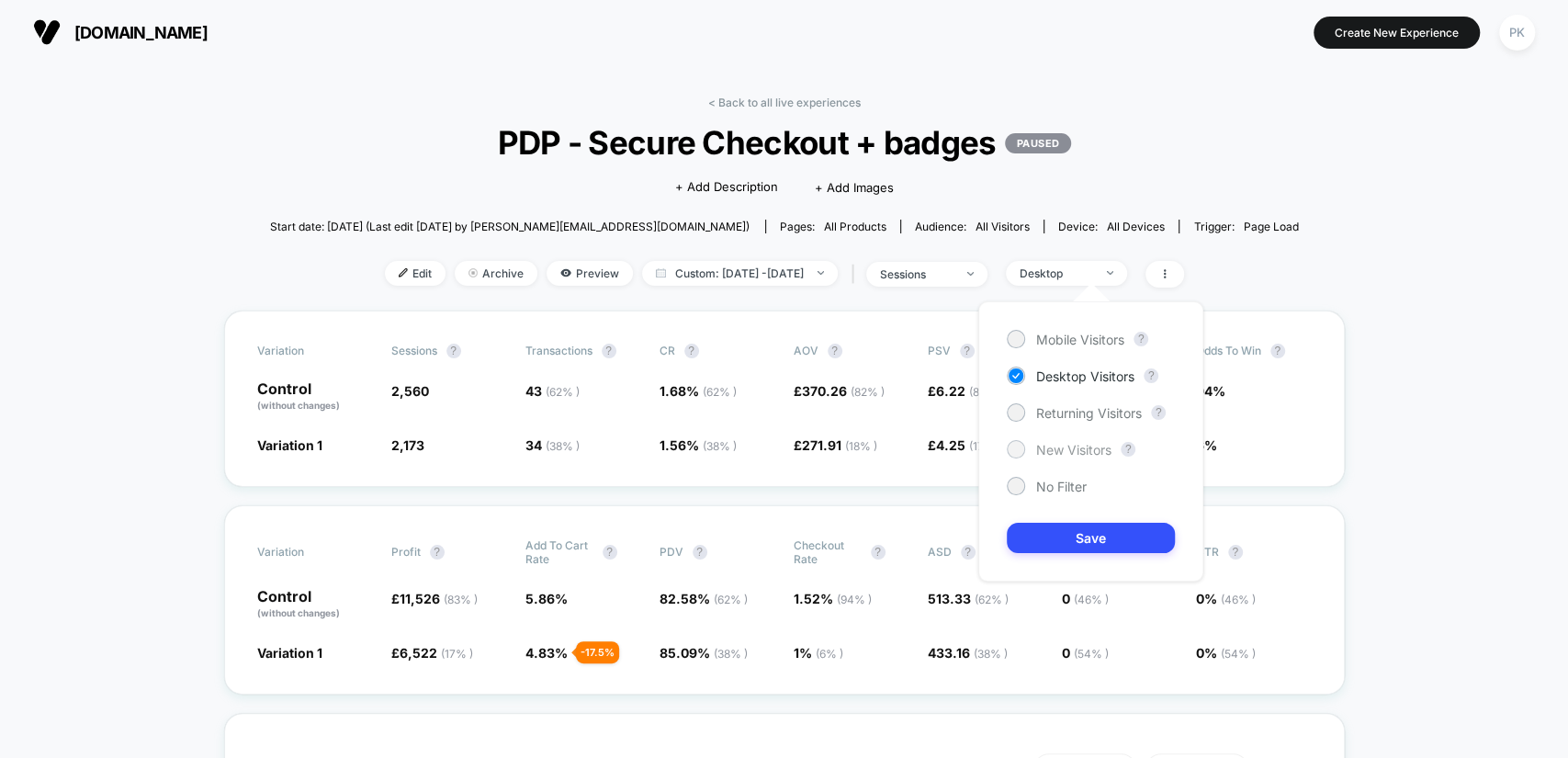
click at [1069, 452] on span "New Visitors" at bounding box center [1074, 450] width 76 height 16
click at [1132, 536] on button "Save" at bounding box center [1090, 538] width 168 height 30
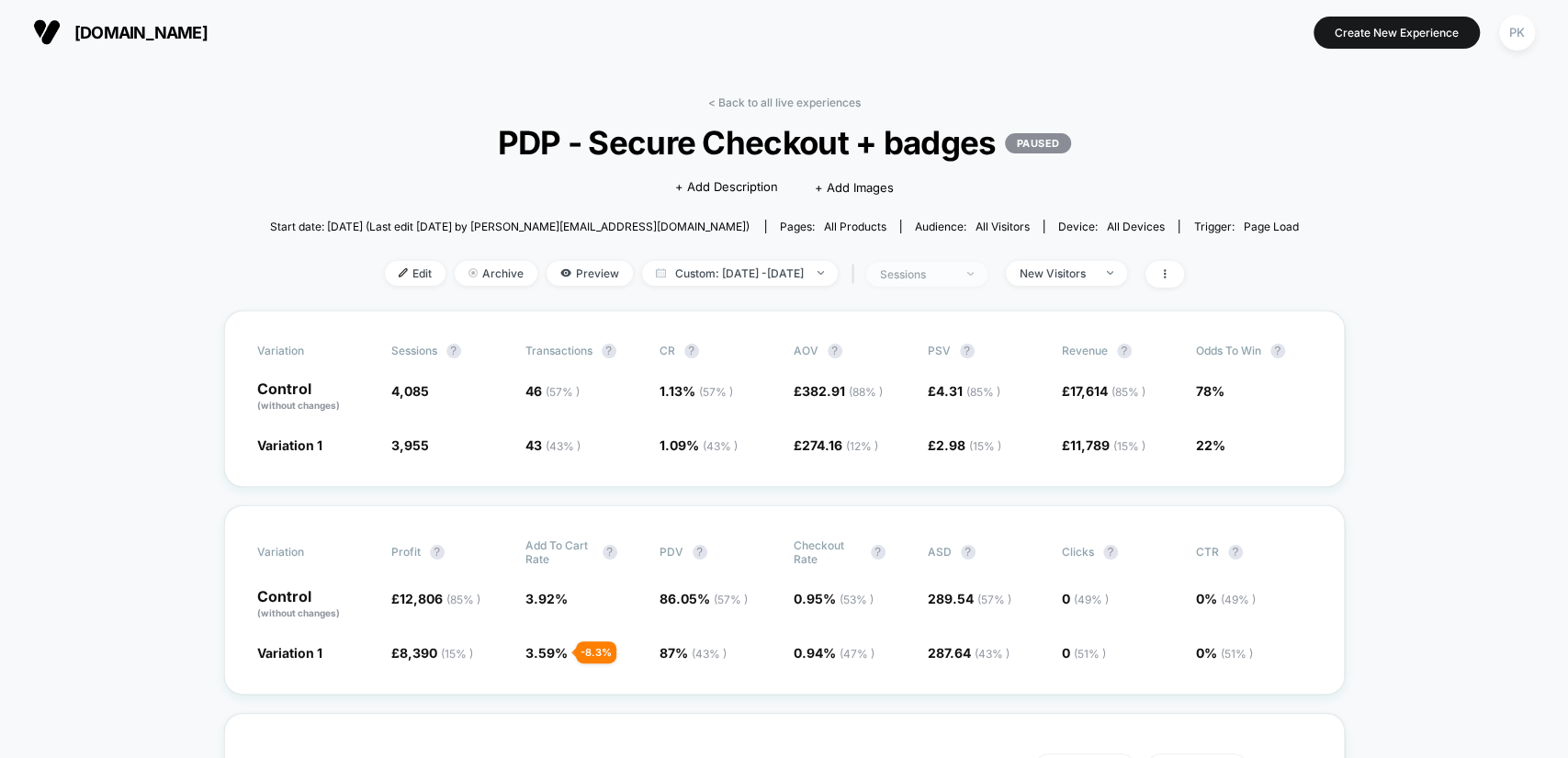
click at [954, 277] on div "sessions" at bounding box center [917, 275] width 74 height 14
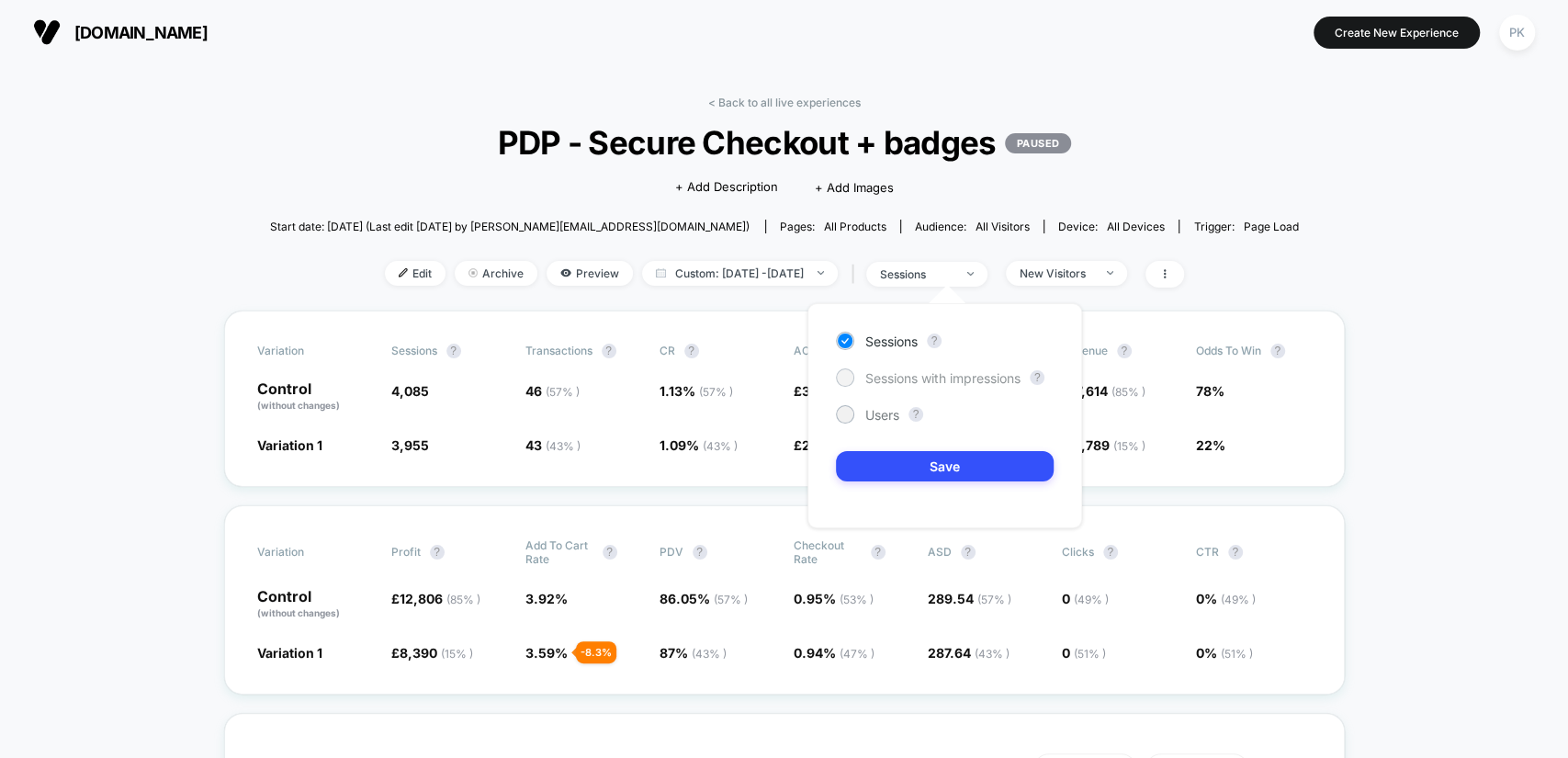
click at [939, 384] on span "Sessions with impressions" at bounding box center [943, 379] width 155 height 16
click at [958, 456] on button "Save" at bounding box center [945, 466] width 218 height 30
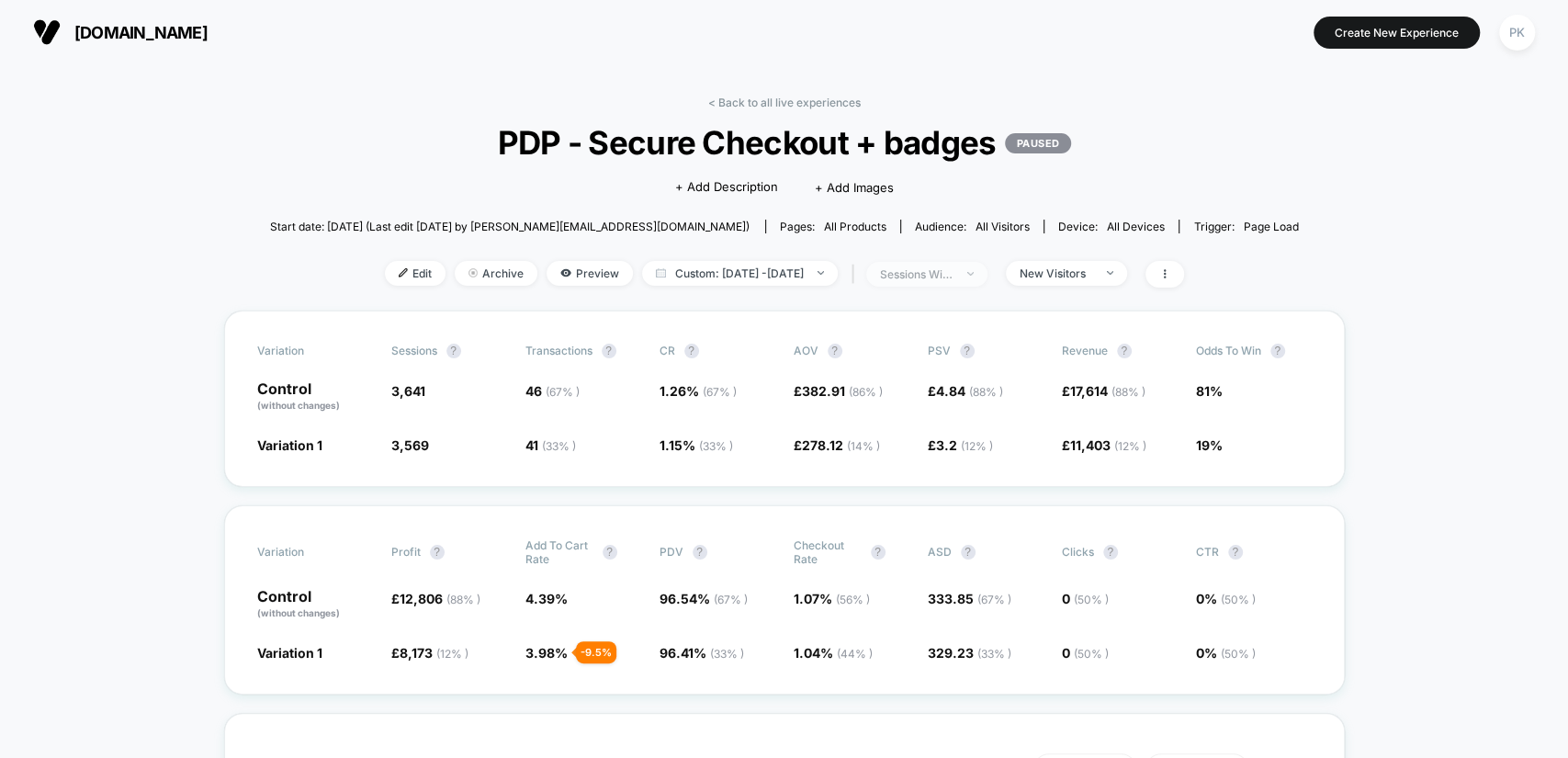
click at [928, 278] on div "sessions with impression" at bounding box center [917, 275] width 74 height 14
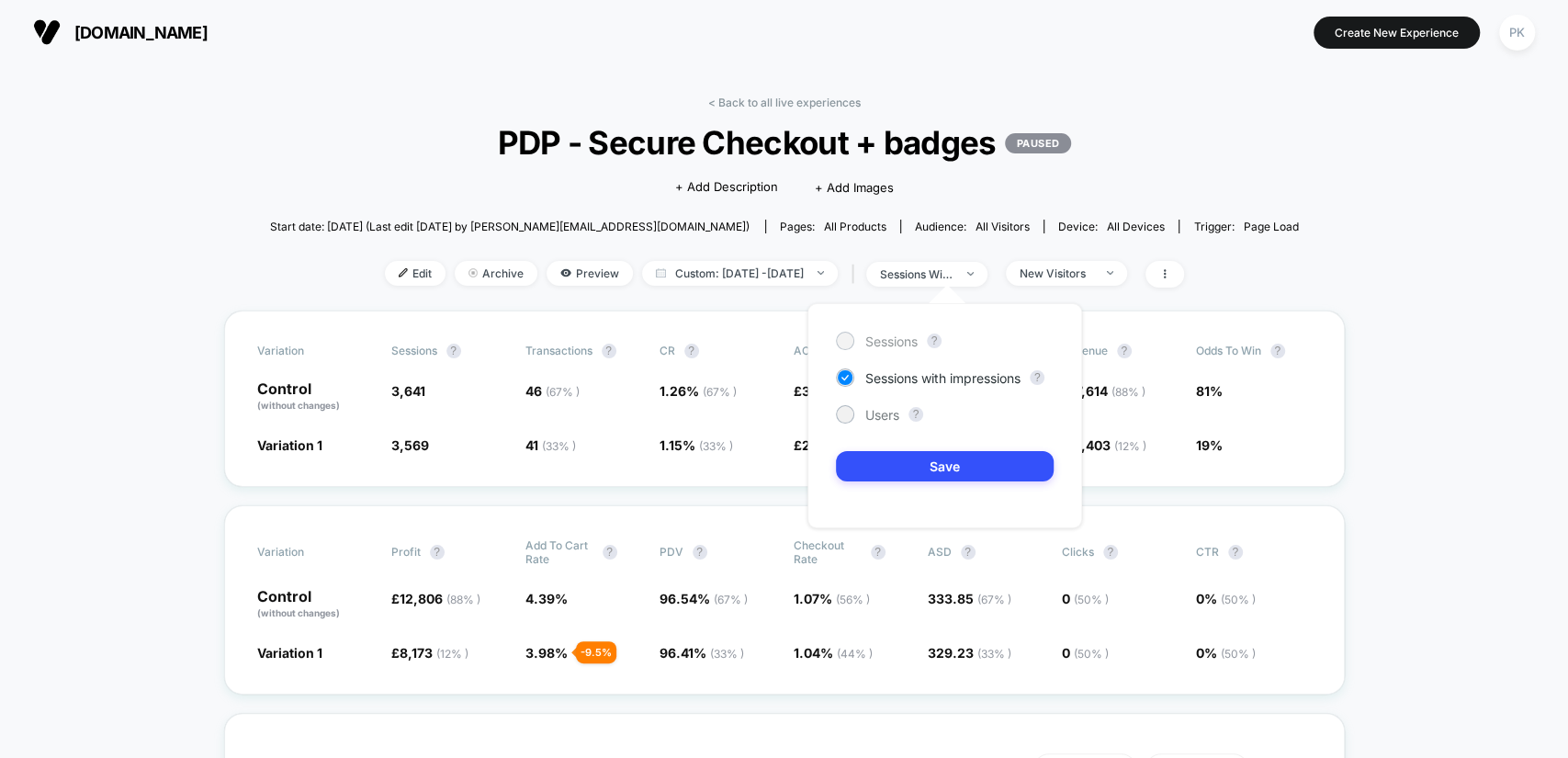
click at [898, 339] on span "Sessions" at bounding box center [891, 342] width 53 height 16
click at [901, 454] on button "Save" at bounding box center [945, 466] width 218 height 30
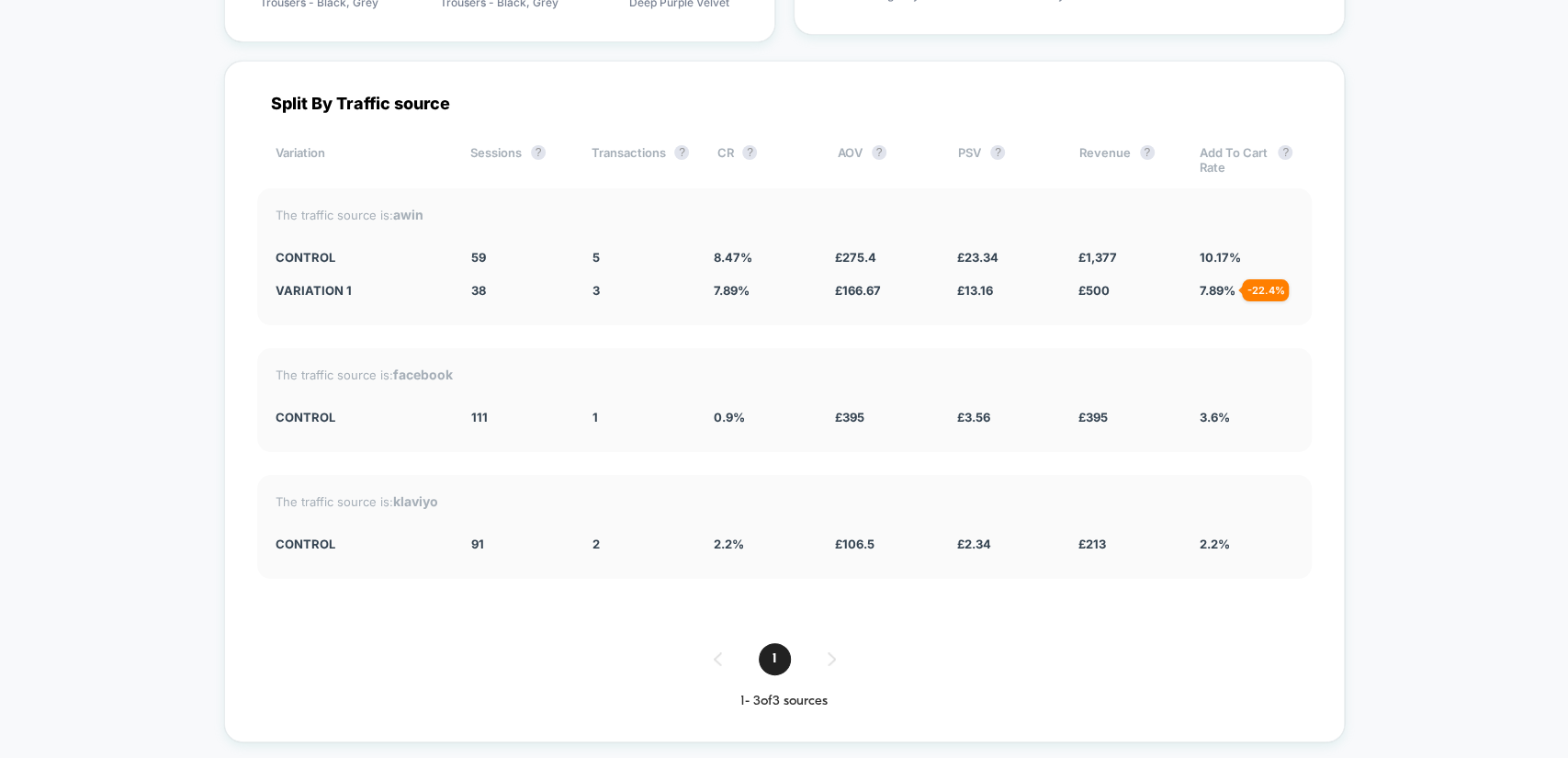
scroll to position [5692, 0]
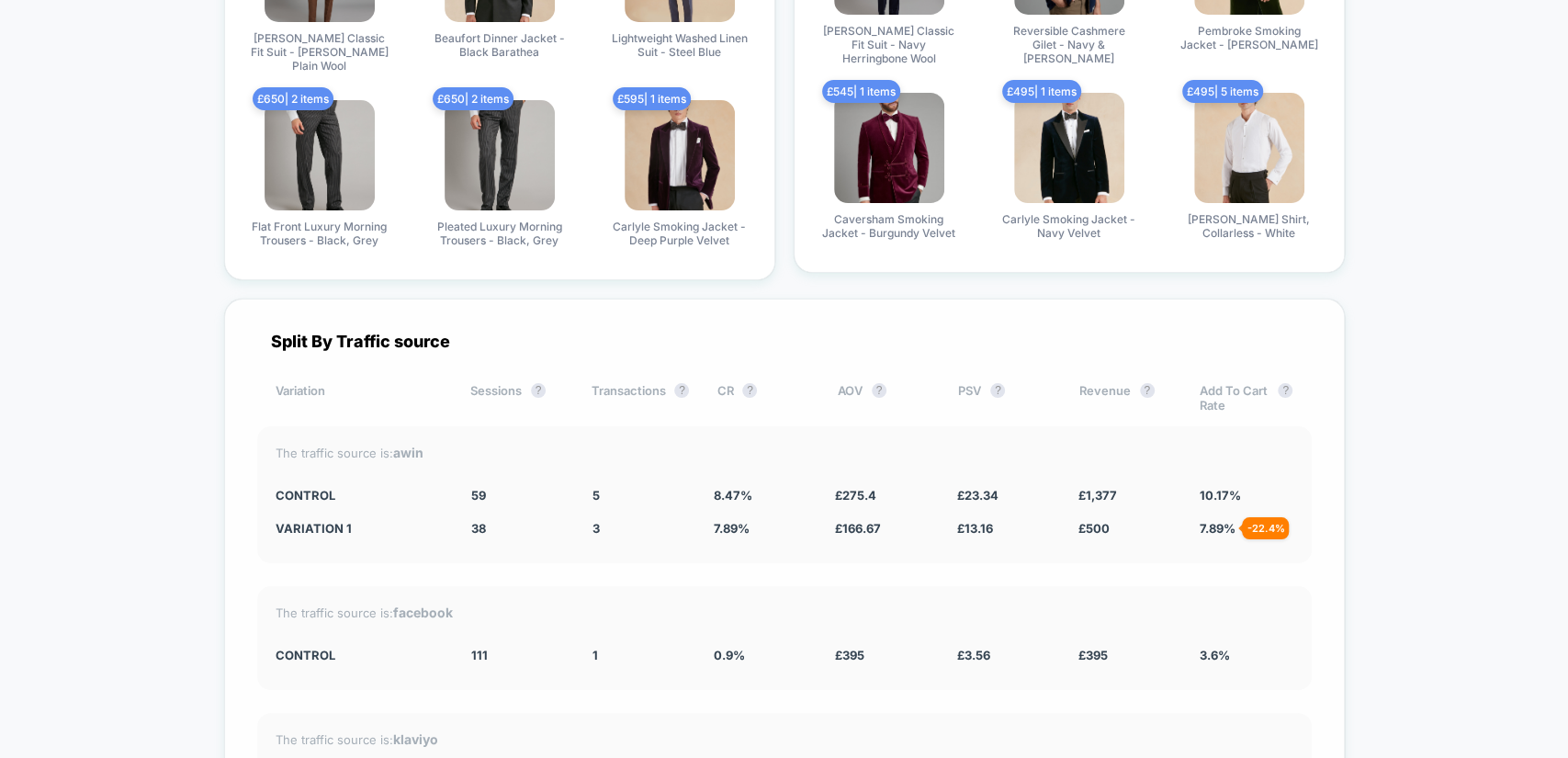
click at [726, 383] on div "CR ?" at bounding box center [763, 398] width 93 height 30
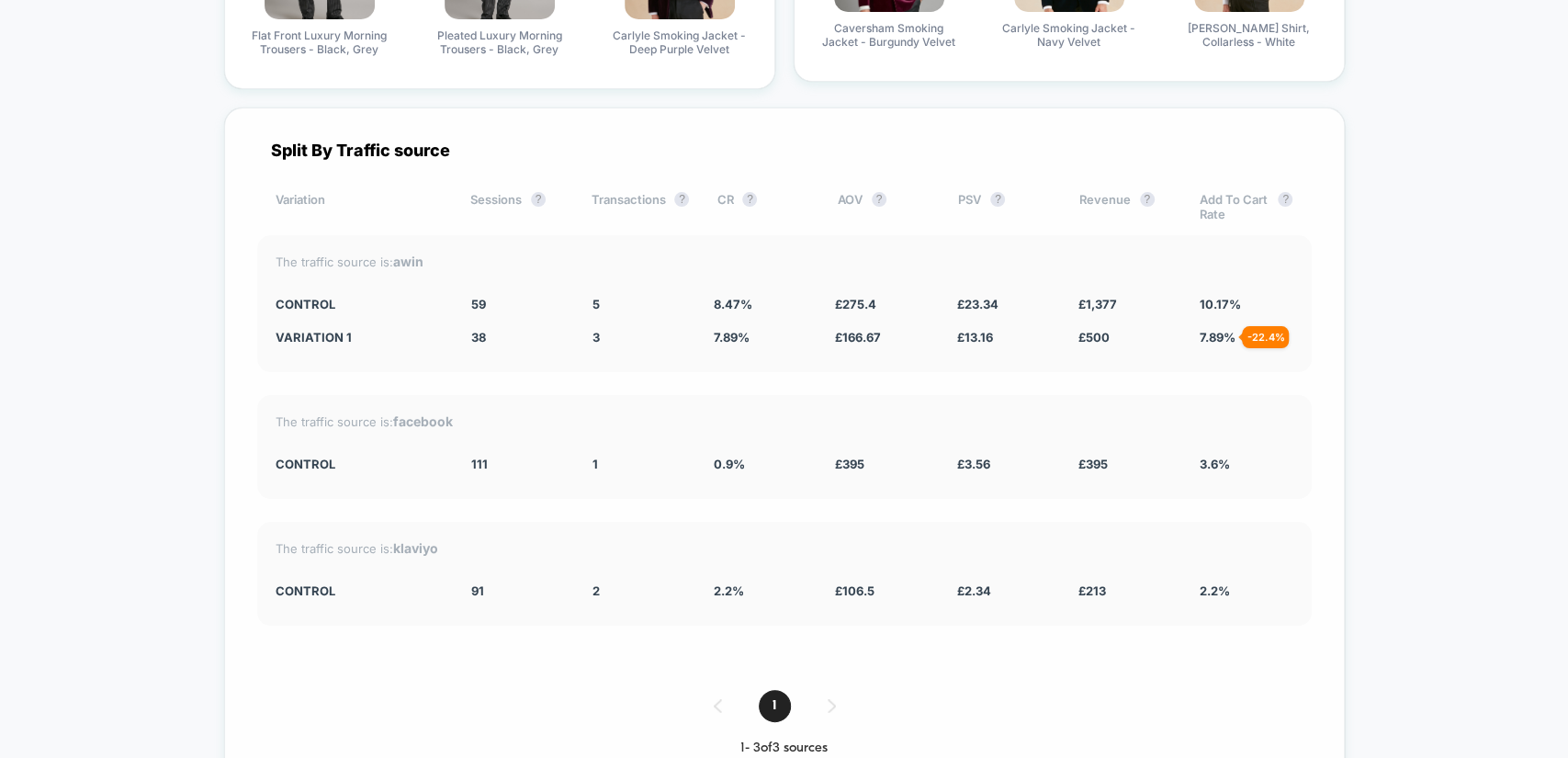
scroll to position [5931, 0]
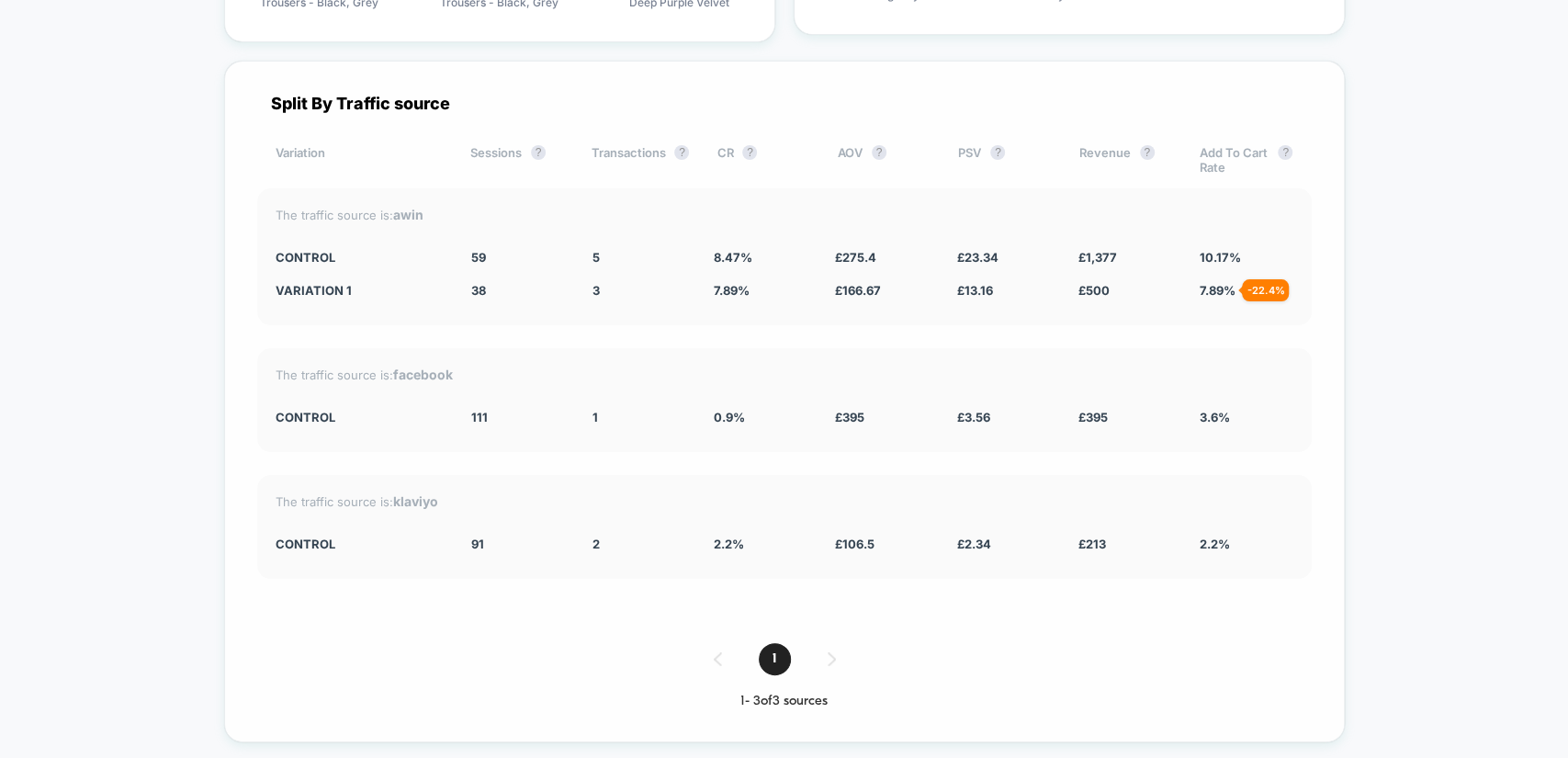
click at [829, 643] on div "1" at bounding box center [784, 659] width 1054 height 32
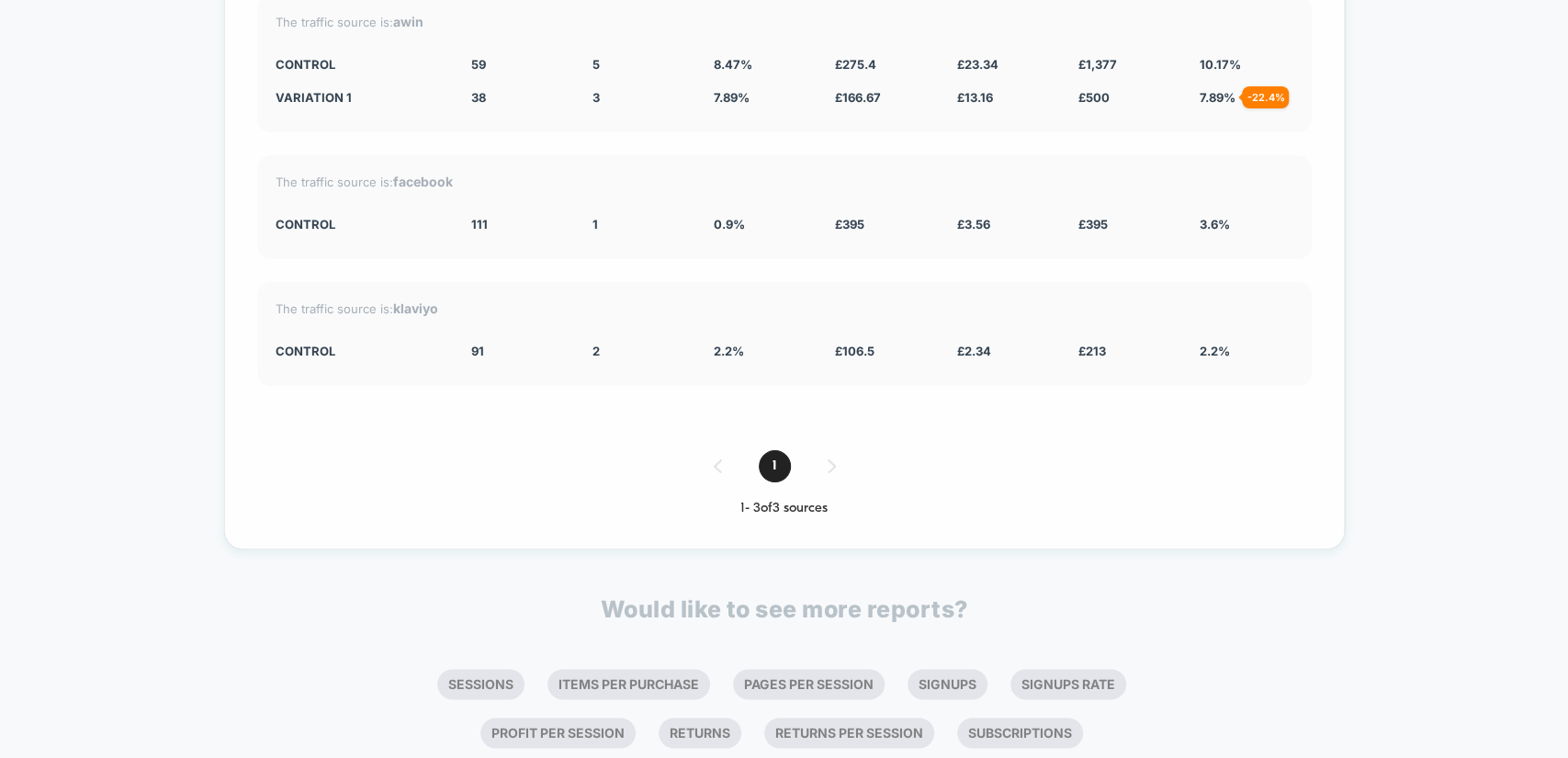
scroll to position [6170, 0]
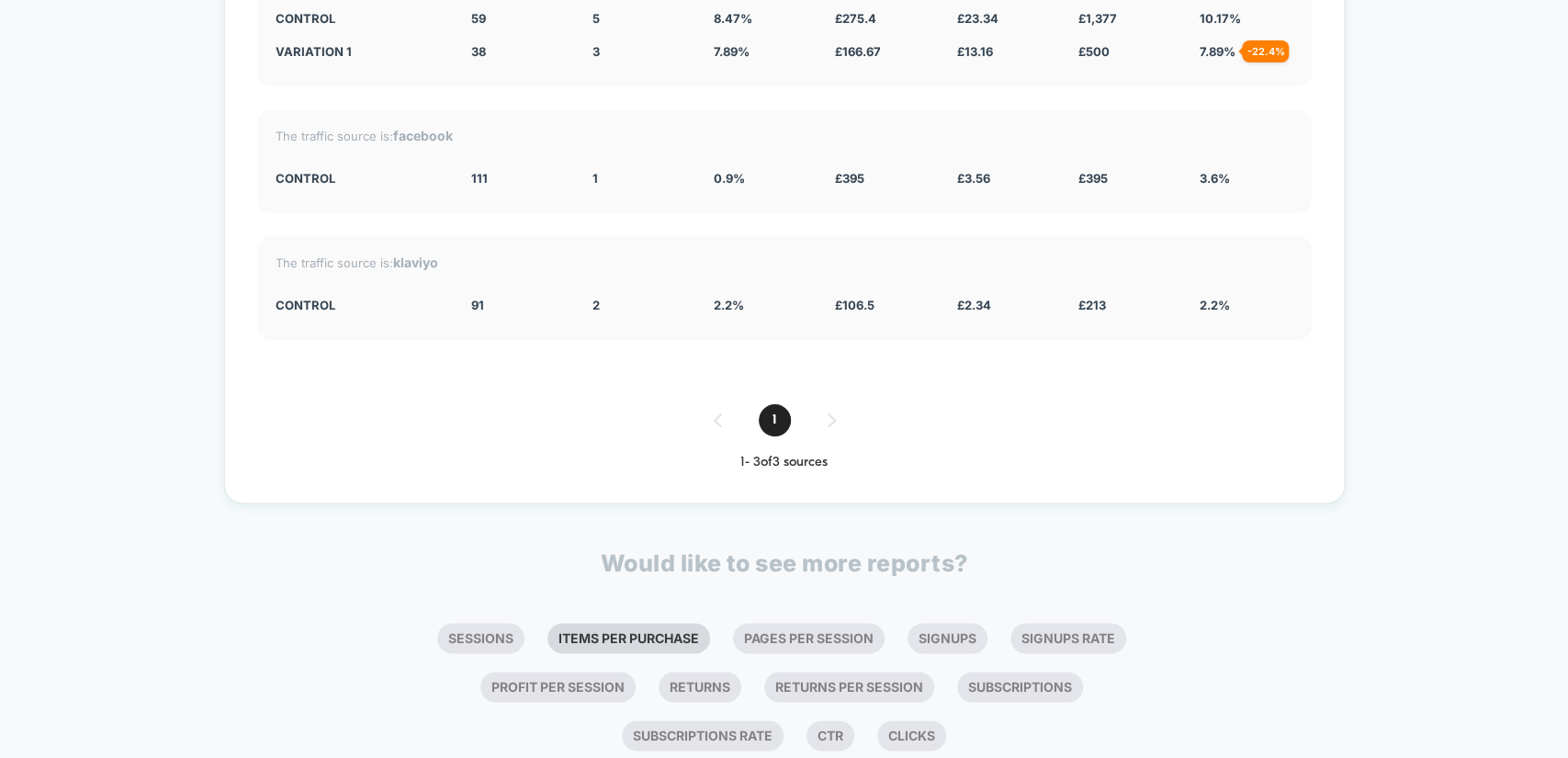
click at [675, 624] on li "Items Per Purchase" at bounding box center [628, 638] width 162 height 30
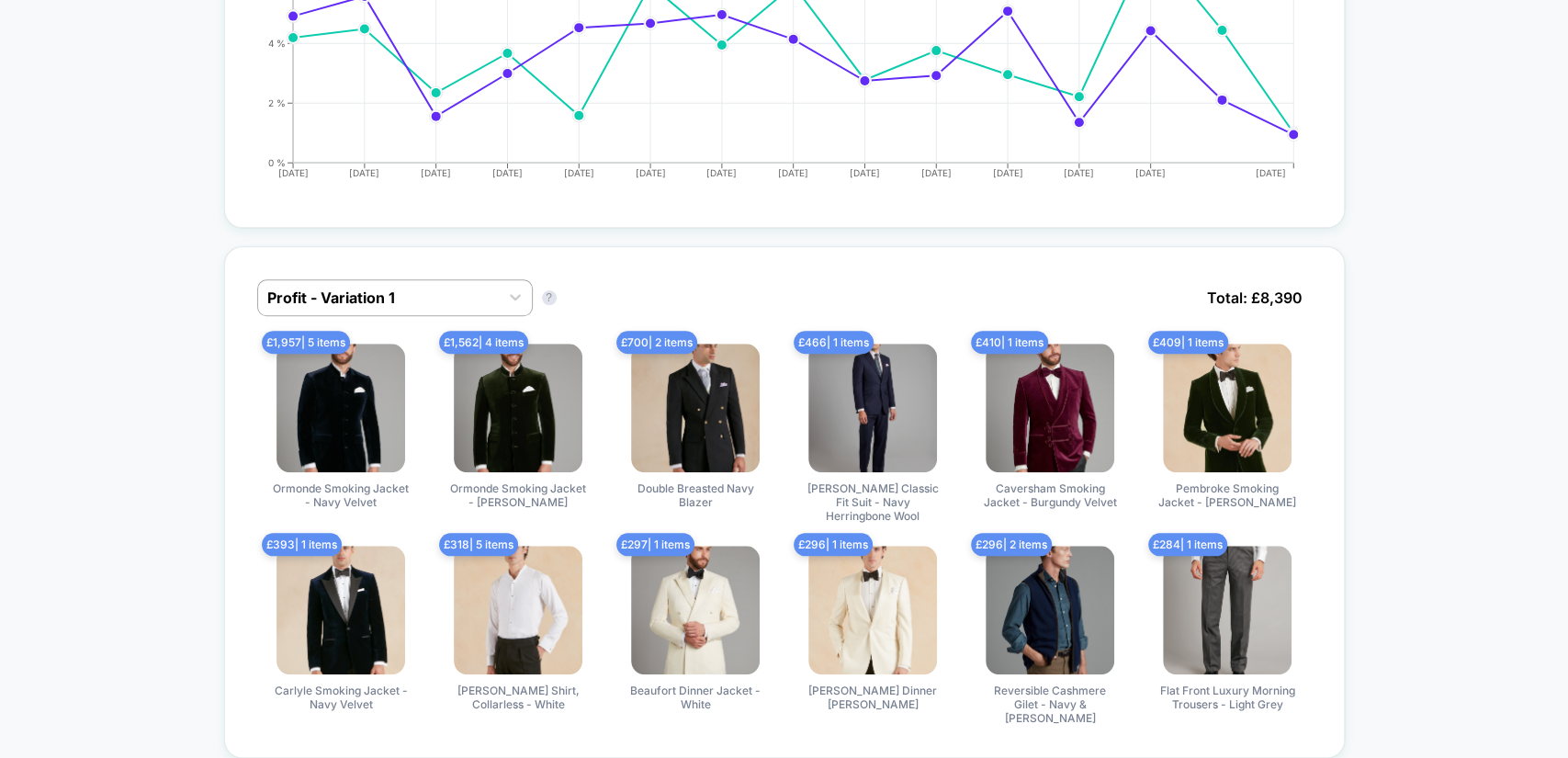
scroll to position [0, 0]
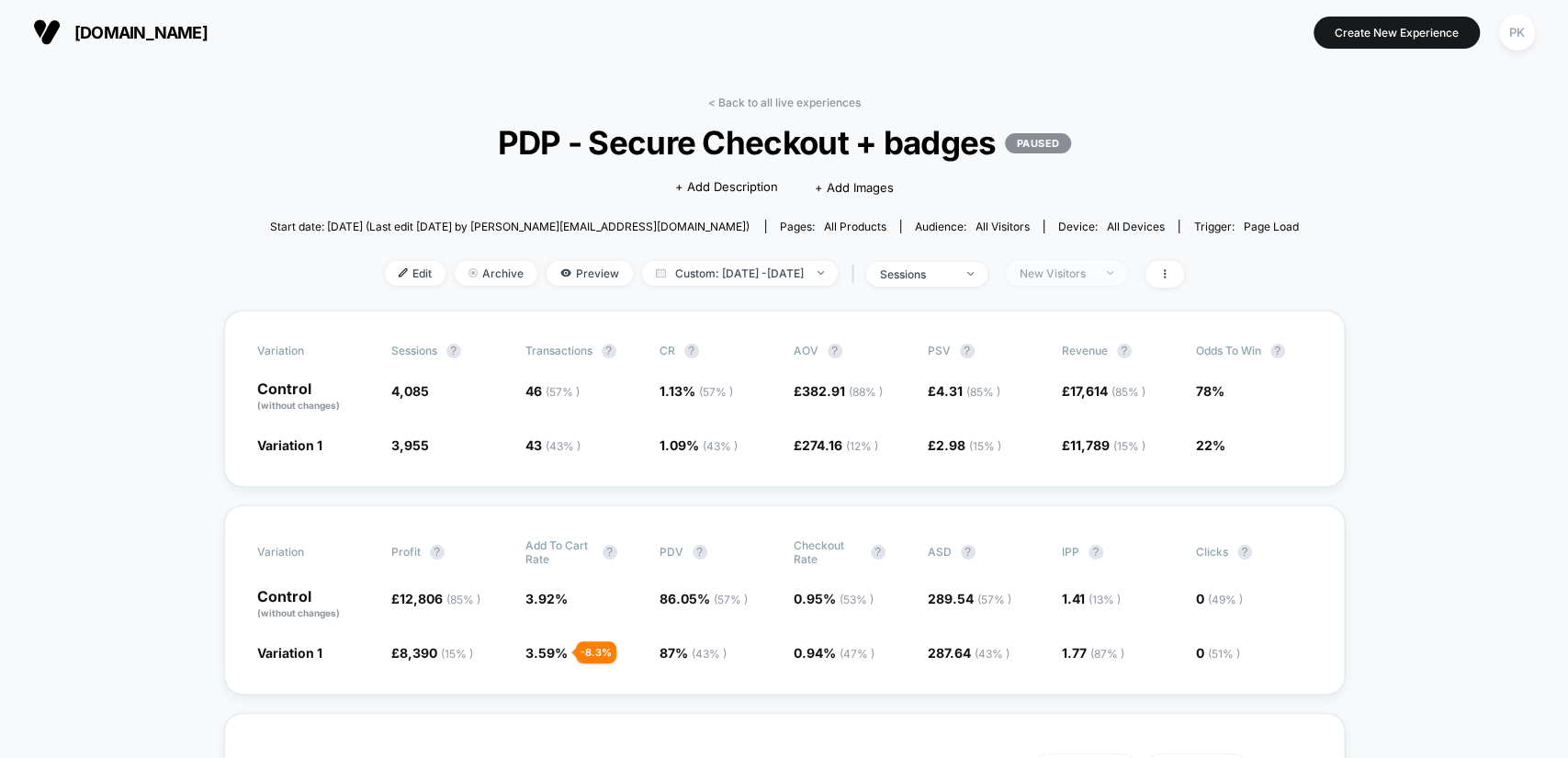
click at [1127, 272] on span "New Visitors" at bounding box center [1066, 273] width 121 height 25
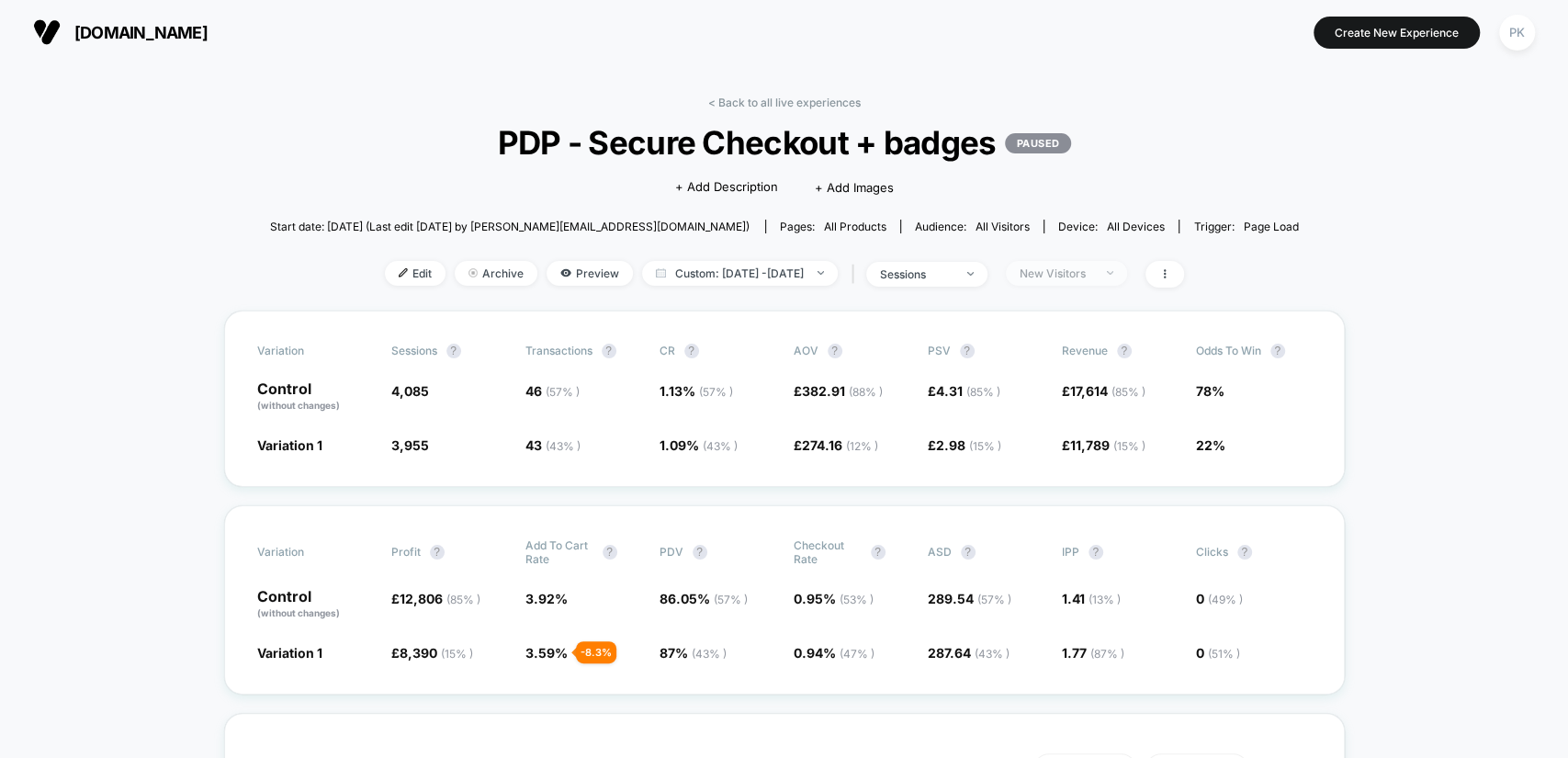
click at [1093, 267] on div "New Visitors" at bounding box center [1056, 274] width 74 height 14
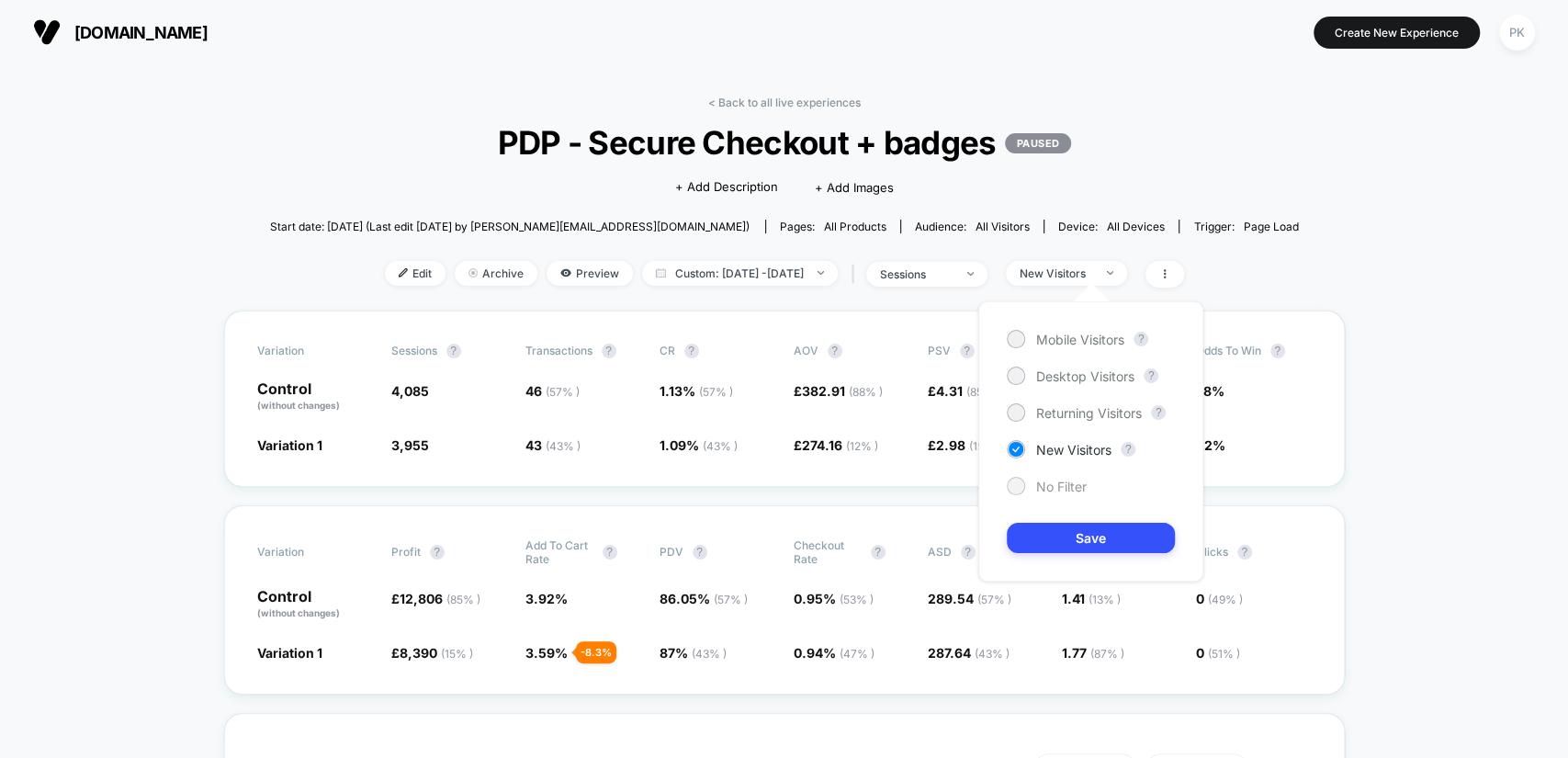
click at [1073, 479] on span "No Filter" at bounding box center [1061, 487] width 51 height 16
click at [1110, 539] on button "Save" at bounding box center [1090, 538] width 168 height 30
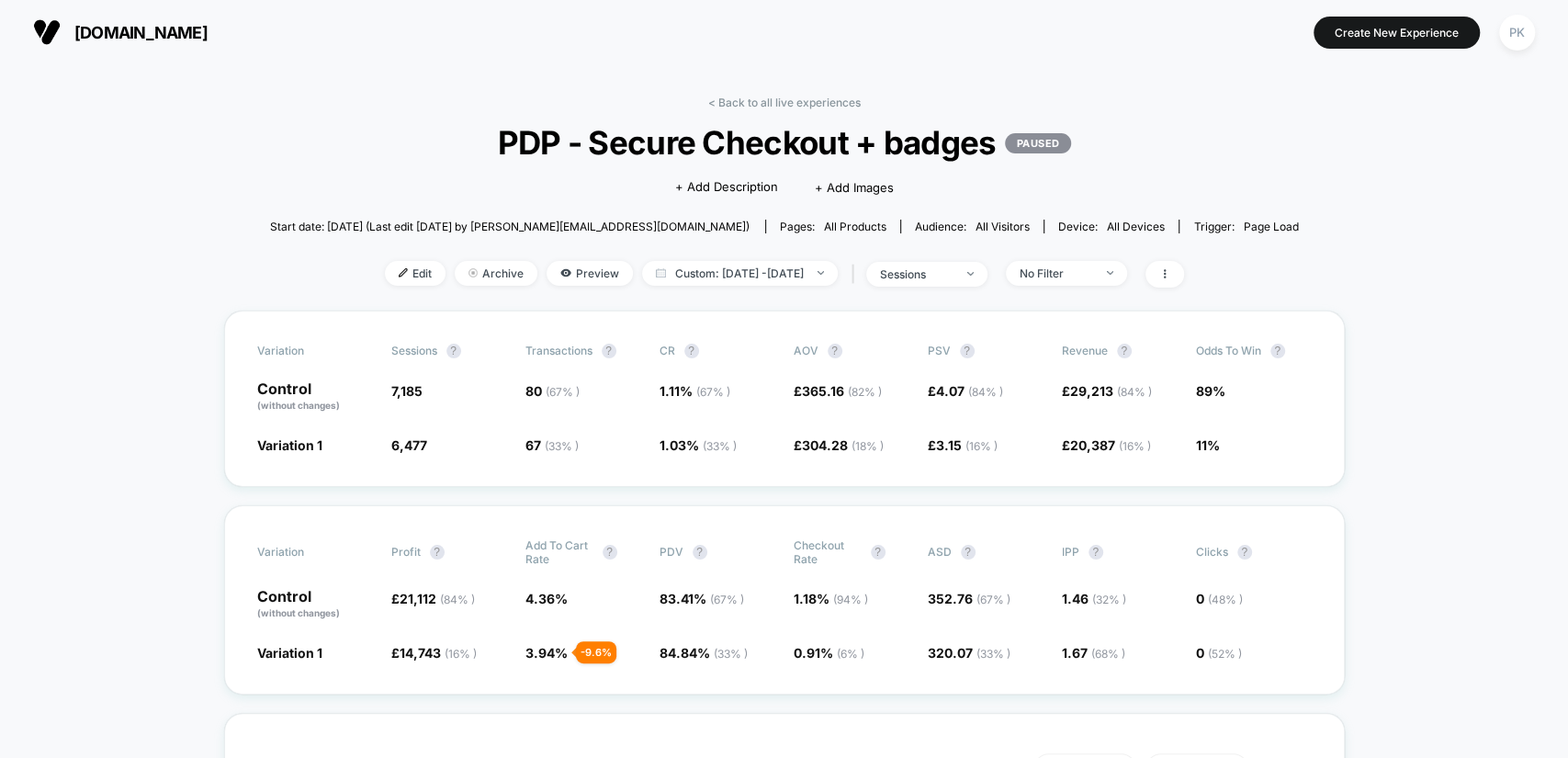
click at [1171, 268] on icon at bounding box center [1165, 273] width 11 height 11
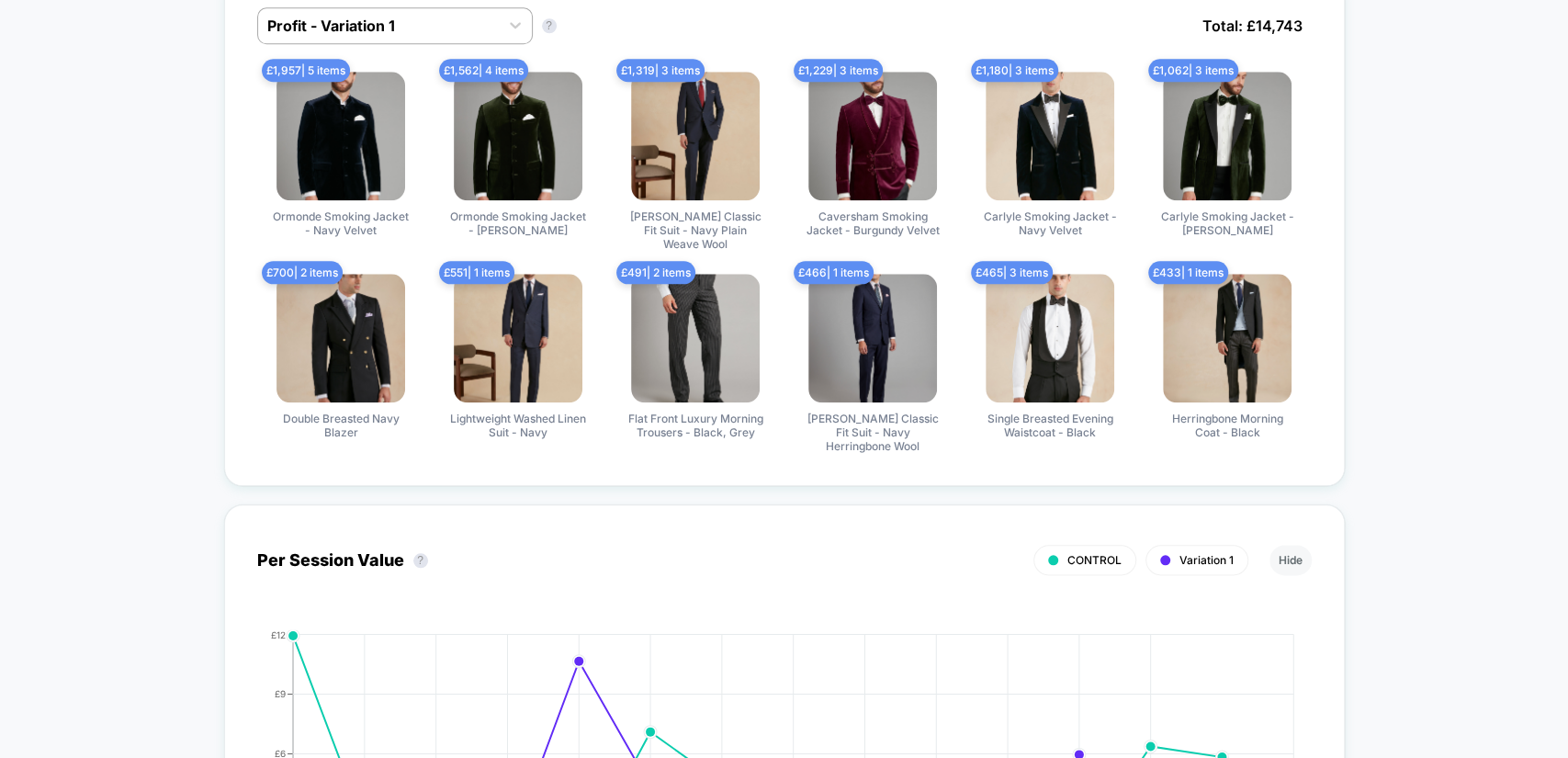
scroll to position [953, 0]
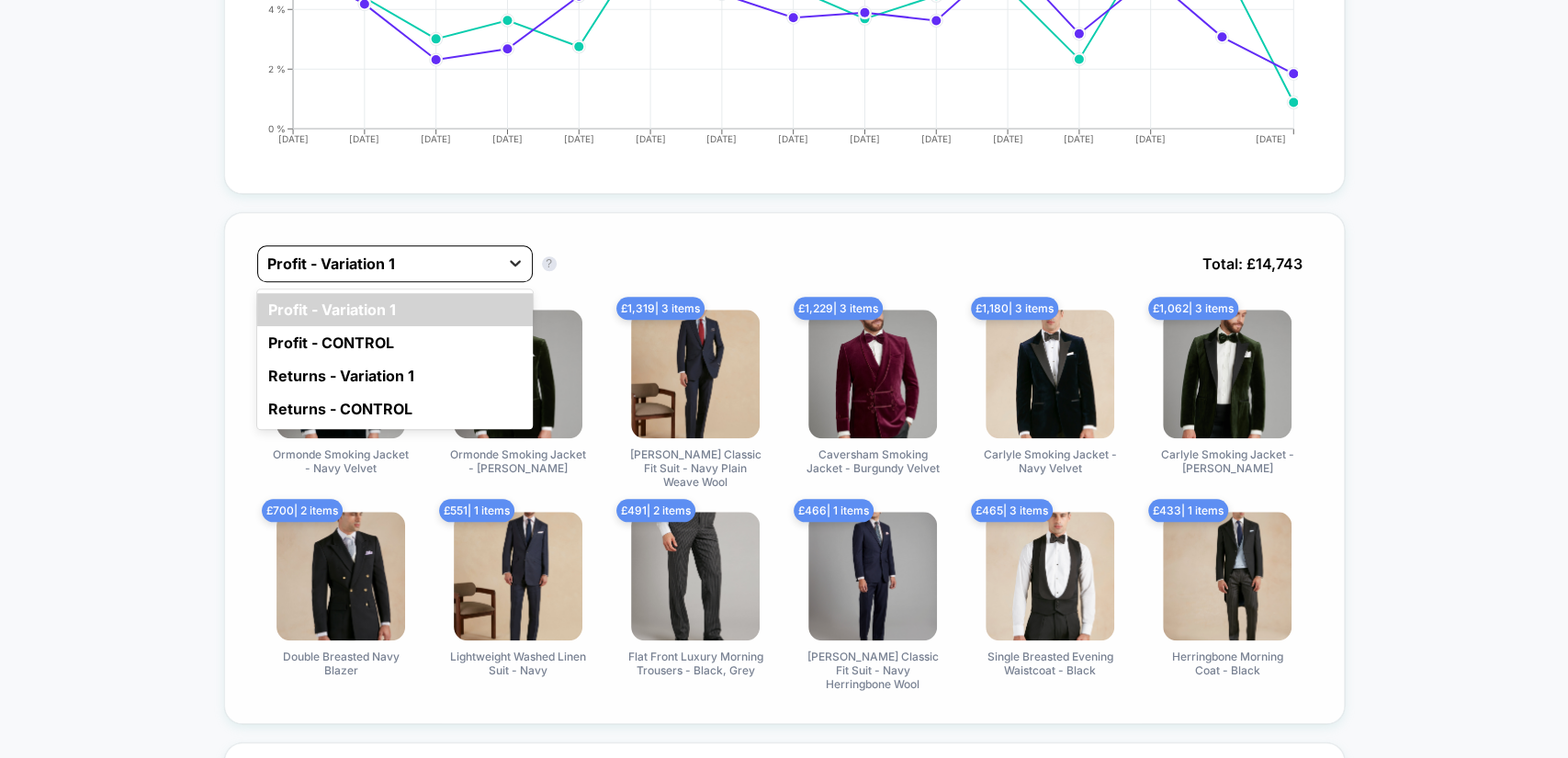
click at [515, 254] on icon at bounding box center [515, 263] width 18 height 18
click at [429, 376] on div "Returns - Variation 1" at bounding box center [394, 376] width 276 height 33
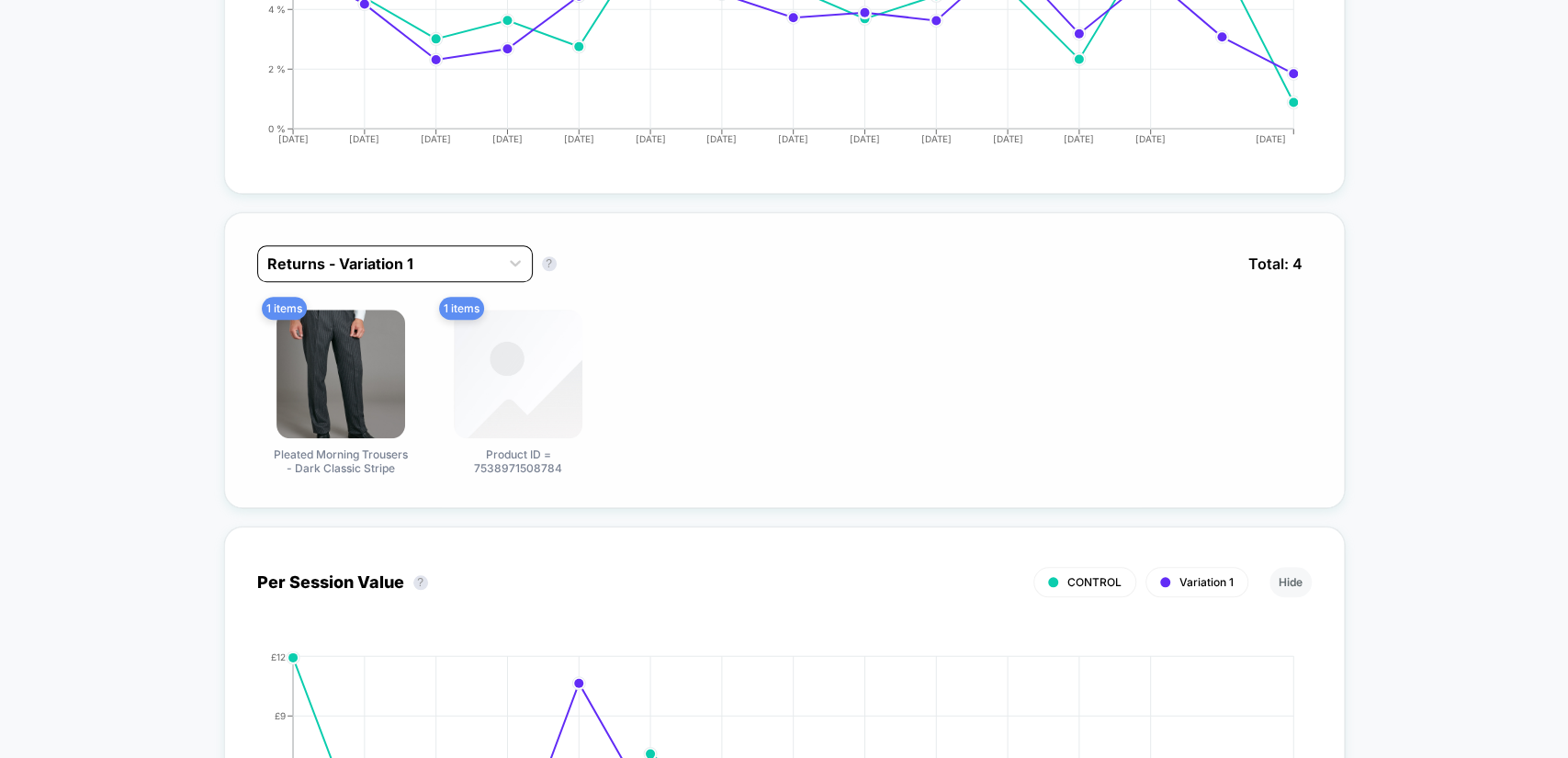
click at [448, 253] on div at bounding box center [378, 264] width 222 height 22
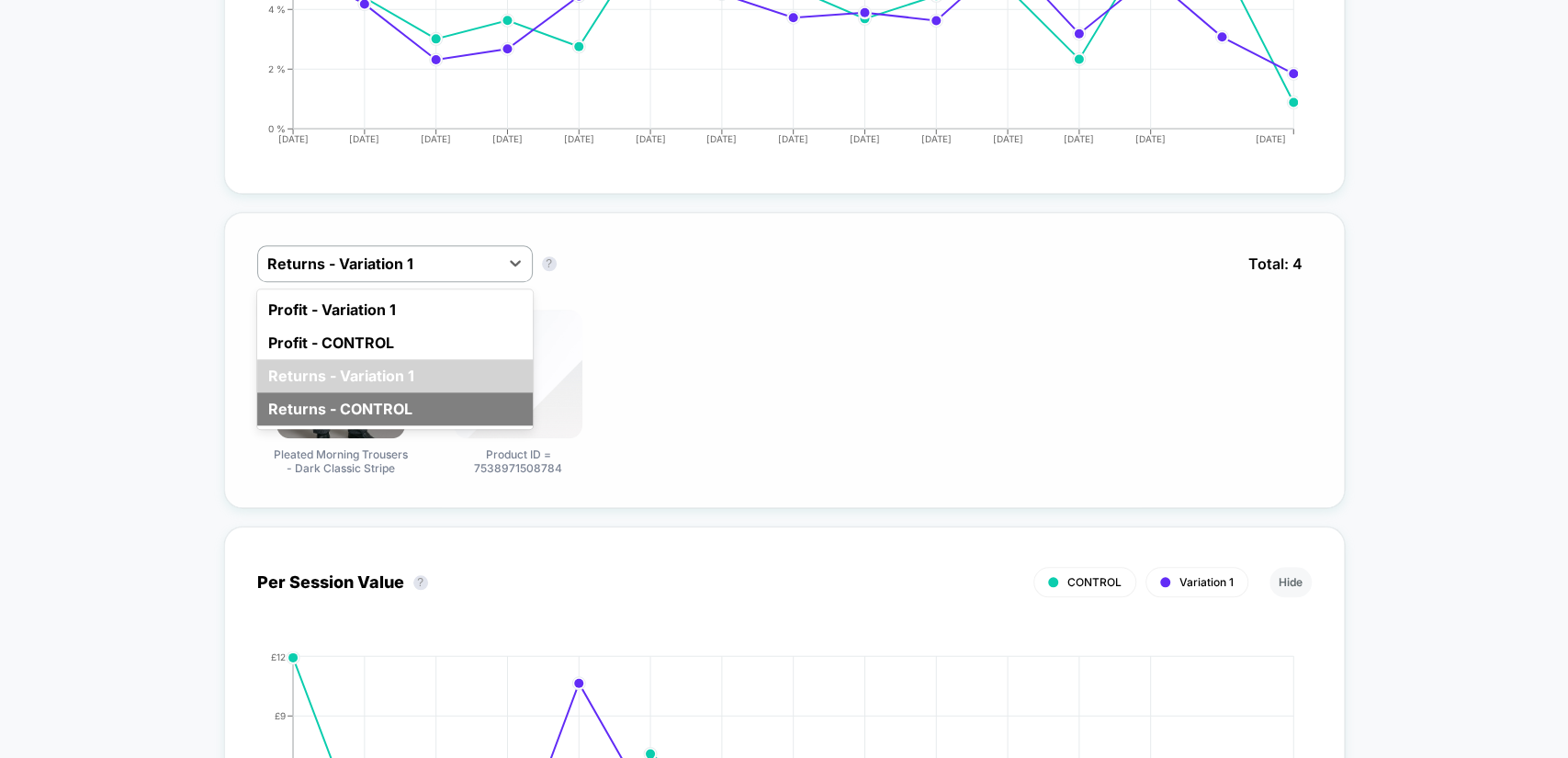
click at [360, 394] on div "Returns - CONTROL" at bounding box center [394, 408] width 276 height 33
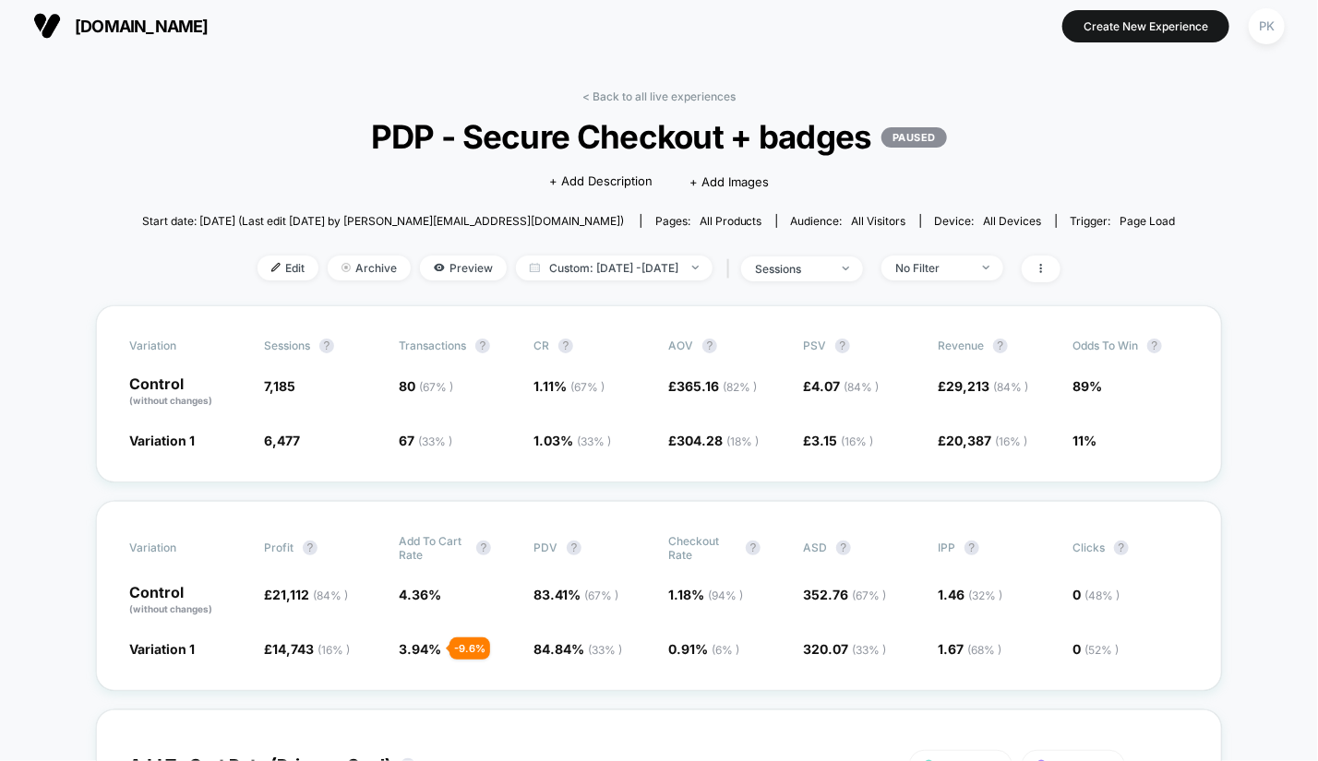
scroll to position [0, 0]
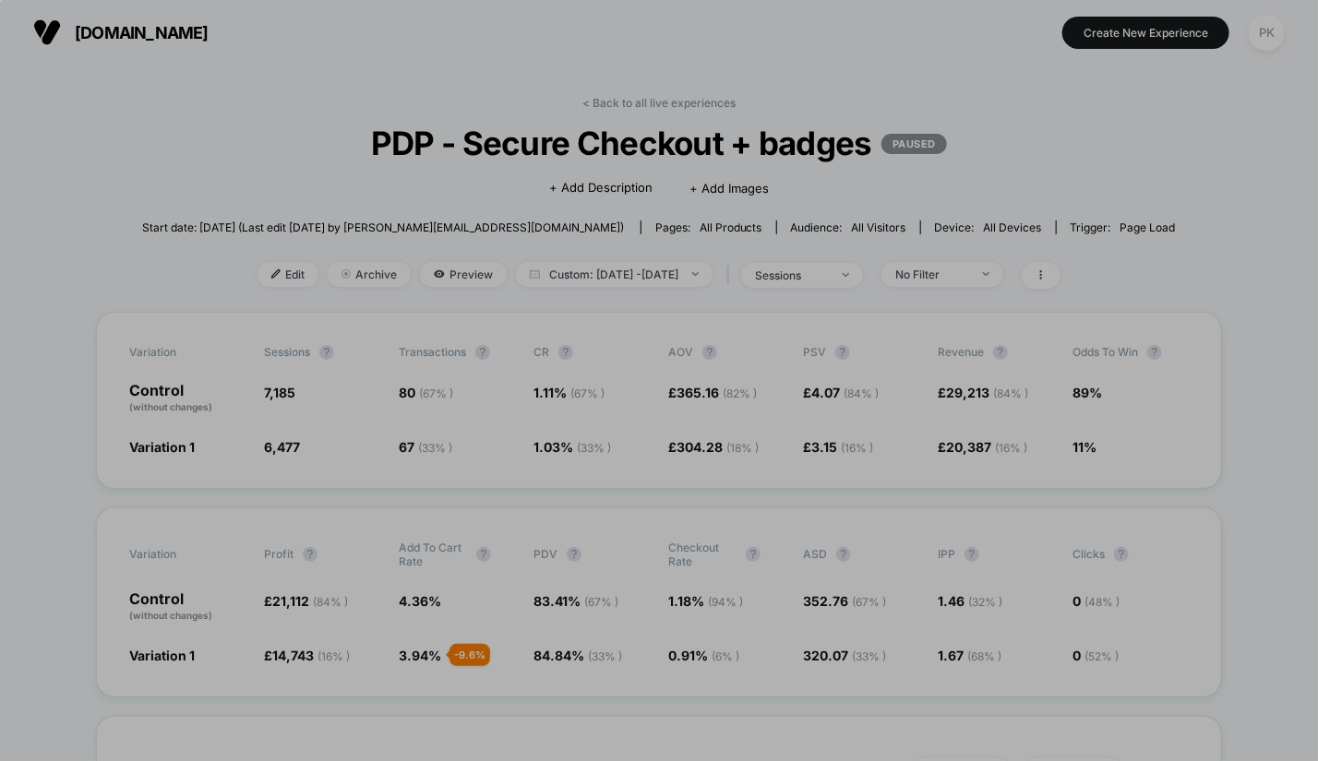
click at [1231, 273] on div "0 X 0" at bounding box center [659, 380] width 1318 height 761
drag, startPoint x: 1174, startPoint y: 218, endPoint x: 1226, endPoint y: 286, distance: 86.2
click at [1226, 286] on div "1 X 0" at bounding box center [659, 380] width 1318 height 761
click at [1250, 247] on span "1 X 0" at bounding box center [1253, 254] width 44 height 17
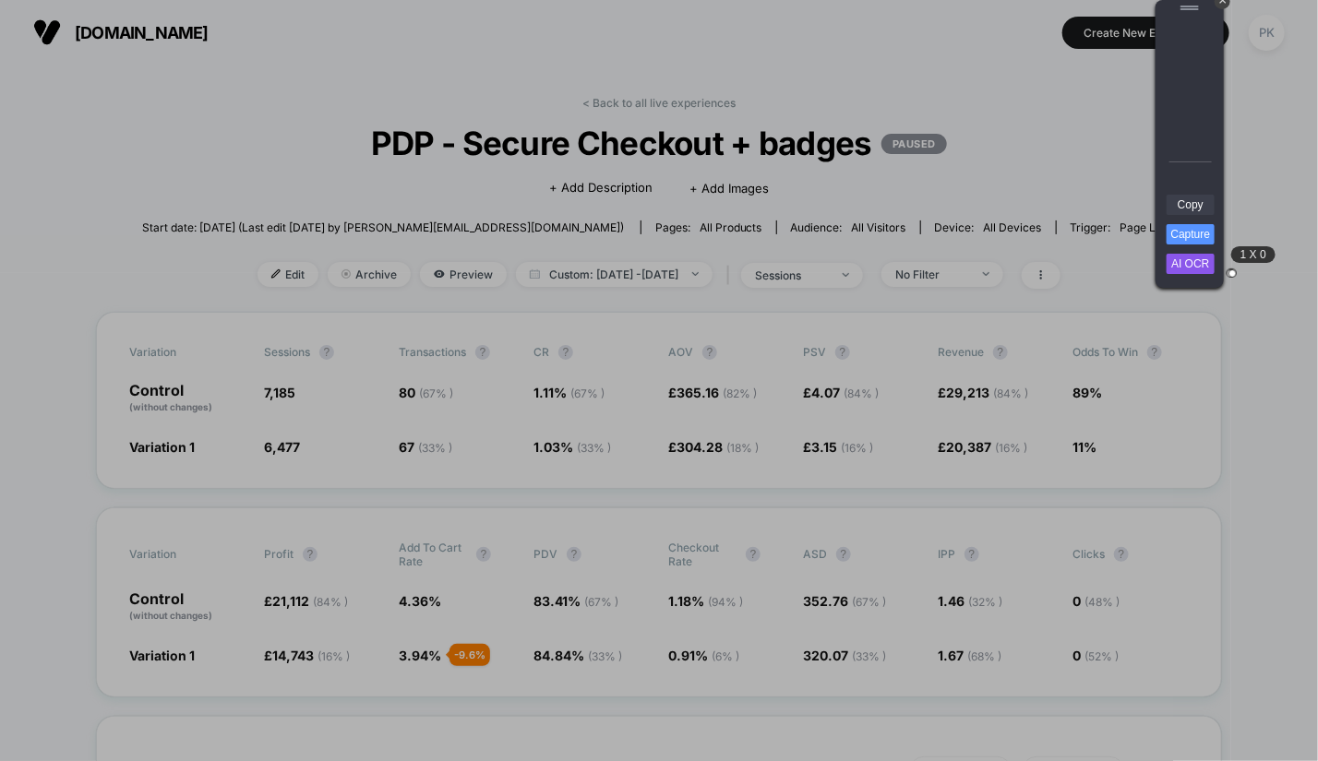
click at [1204, 204] on link "Copy" at bounding box center [1190, 205] width 48 height 20
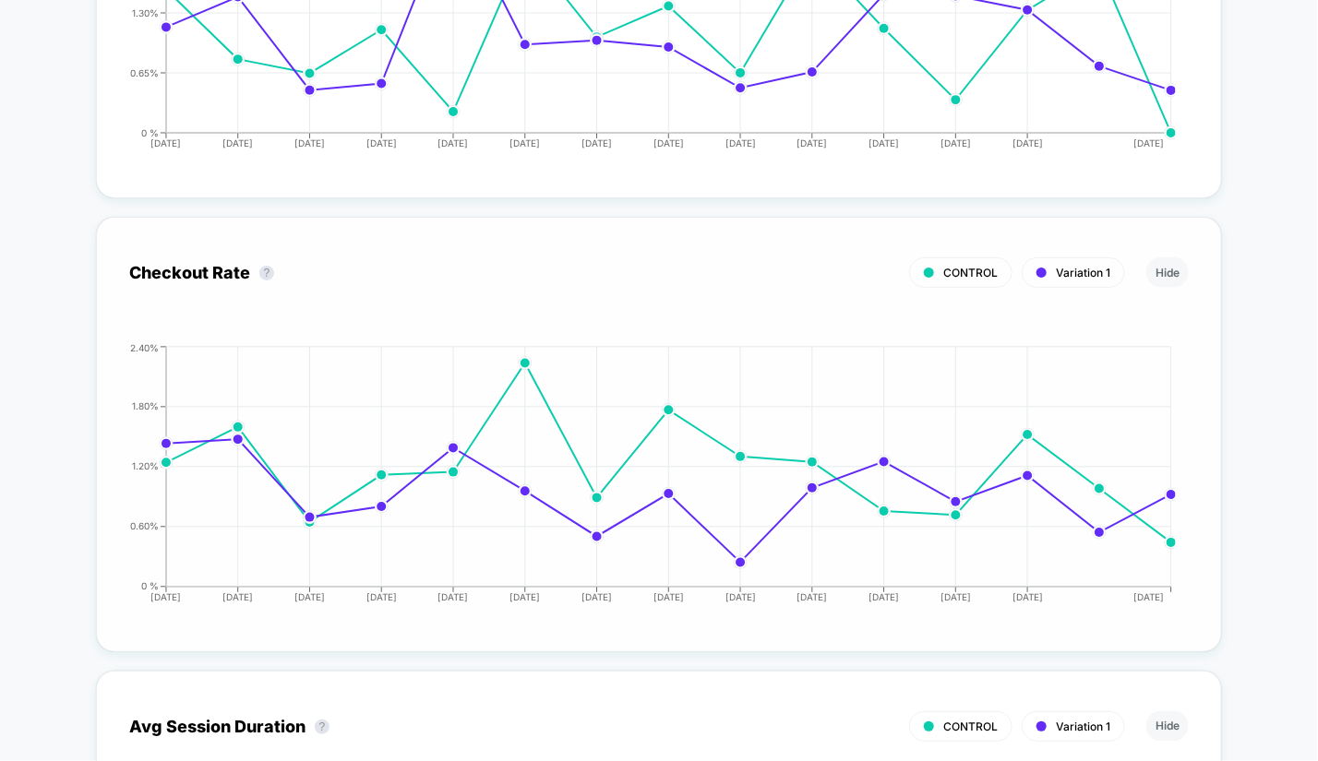
scroll to position [3829, 0]
